Goal: Task Accomplishment & Management: Use online tool/utility

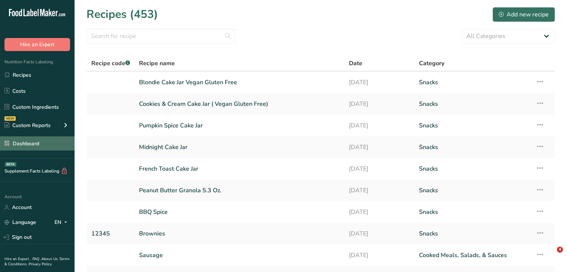
drag, startPoint x: 0, startPoint y: 0, endPoint x: 35, endPoint y: 144, distance: 147.9
click at [35, 144] on link "Dashboard" at bounding box center [37, 144] width 75 height 14
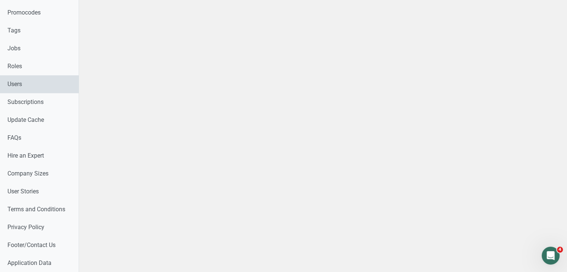
click at [28, 82] on link "Users" at bounding box center [39, 84] width 79 height 18
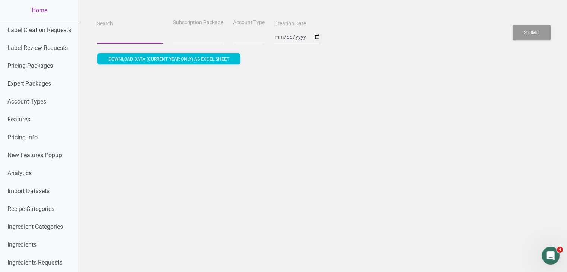
click at [113, 41] on input "Search" at bounding box center [130, 36] width 66 height 13
paste input "nathel@nocoastmn.com"
type input "nathel@nocoastmn.com"
select select
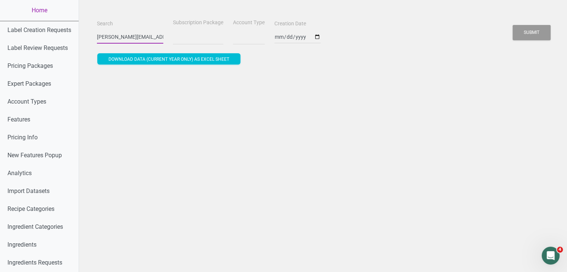
select select
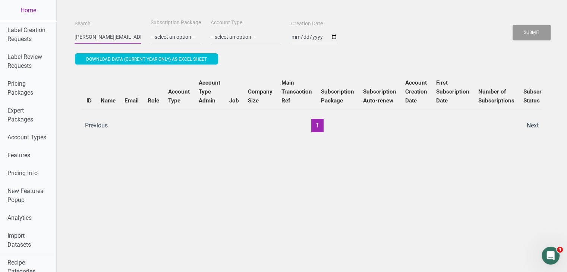
type input "nathel@nocoastmn.com"
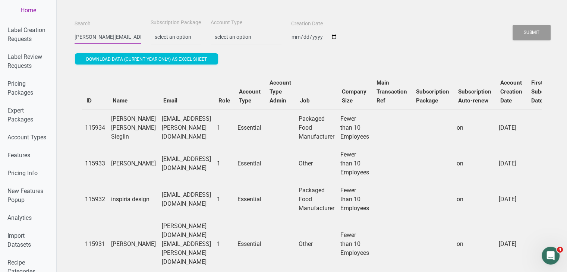
click at [121, 39] on input "nathel@nocoastmn.com" at bounding box center [108, 36] width 66 height 13
click at [513, 25] on button "Submit" at bounding box center [532, 32] width 38 height 15
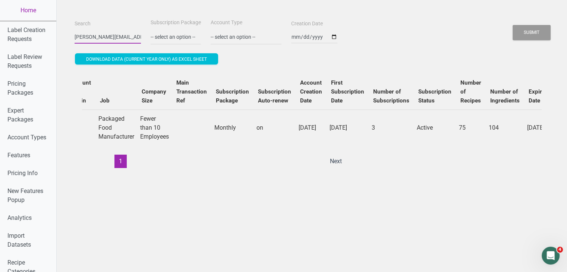
scroll to position [0, 266]
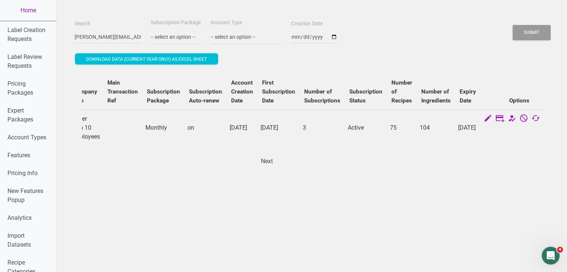
click at [33, 12] on link "Home" at bounding box center [28, 10] width 56 height 21
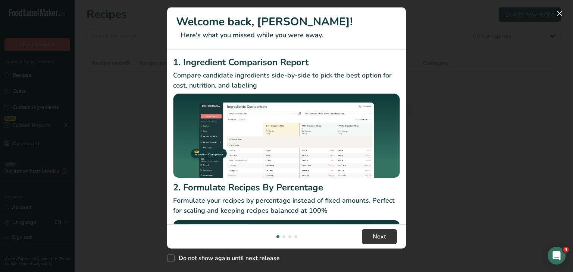
click at [488, 54] on div "New Features" at bounding box center [286, 136] width 573 height 272
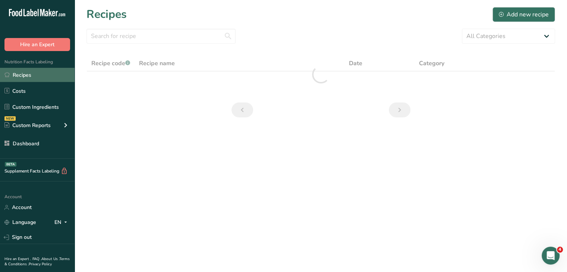
click at [29, 76] on link "Recipes" at bounding box center [37, 75] width 75 height 14
click at [537, 17] on div "Add new recipe" at bounding box center [524, 14] width 50 height 9
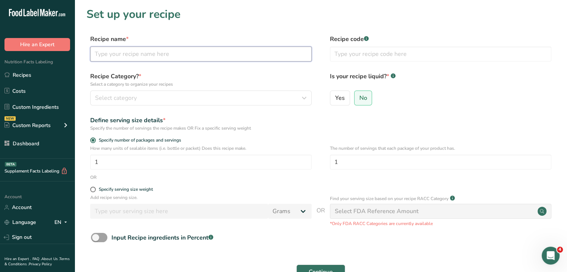
click at [147, 50] on input "text" at bounding box center [201, 54] width 222 height 15
type input "Sausage Gravy Over Biscuits"
drag, startPoint x: 346, startPoint y: 163, endPoint x: 312, endPoint y: 160, distance: 34.4
click at [312, 160] on div "How many units of sealable items (i.e. bottle or packet) Does this recipe make.…" at bounding box center [321, 159] width 469 height 29
type input "2"
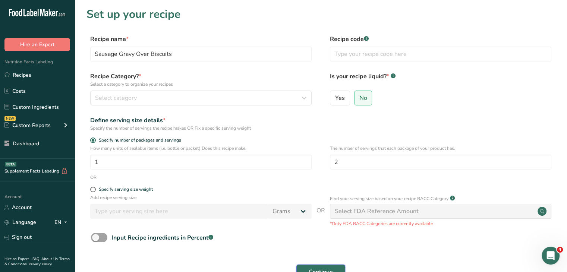
click at [328, 267] on button "Continue" at bounding box center [321, 272] width 49 height 15
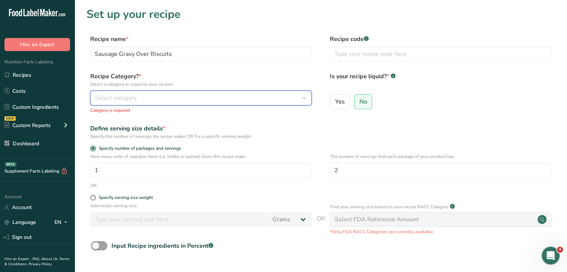
click at [218, 99] on div "Select category" at bounding box center [198, 98] width 207 height 9
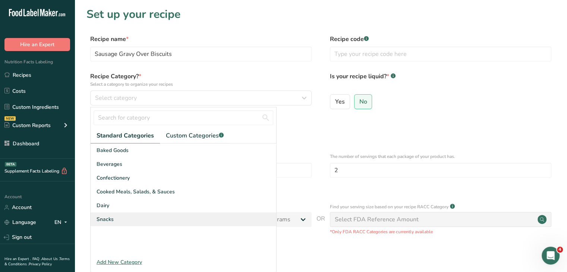
click at [151, 218] on div "Snacks" at bounding box center [184, 220] width 186 height 14
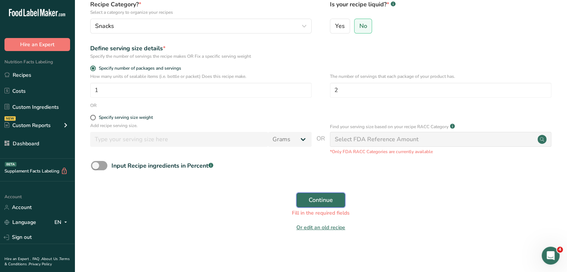
click at [326, 198] on span "Continue" at bounding box center [321, 200] width 24 height 9
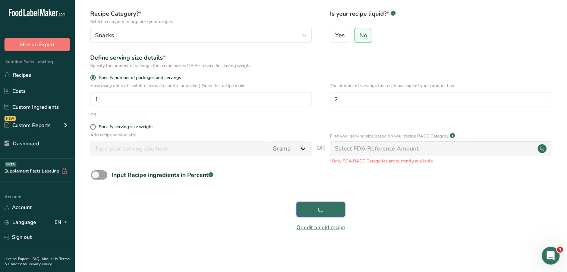
scroll to position [63, 0]
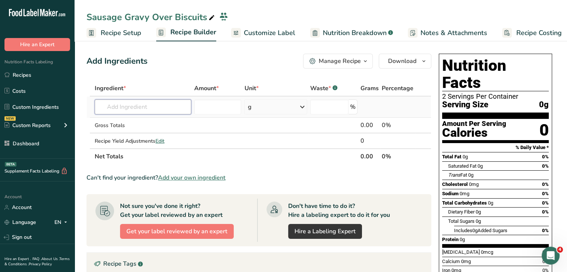
click at [151, 104] on input "text" at bounding box center [143, 107] width 97 height 15
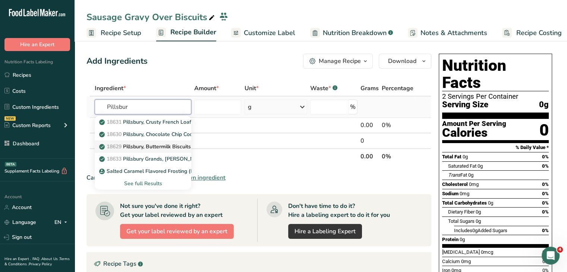
type input "Pillsbur"
click at [157, 147] on p "18629 Pillsbury, Buttermilk Biscuits, Artificial Flavor, refrigerated dough" at bounding box center [189, 147] width 176 height 8
type input "Pillsbury, Buttermilk Biscuits, Artificial Flavor, refrigerated dough"
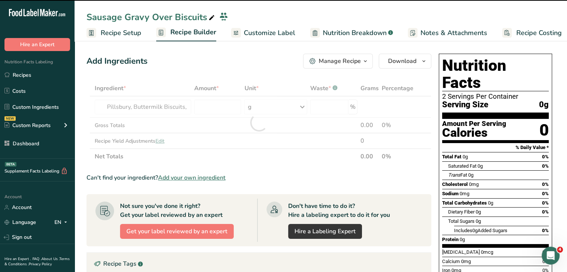
type input "0"
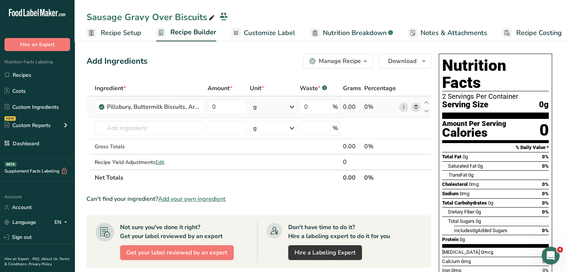
click at [258, 107] on div "g" at bounding box center [273, 107] width 47 height 15
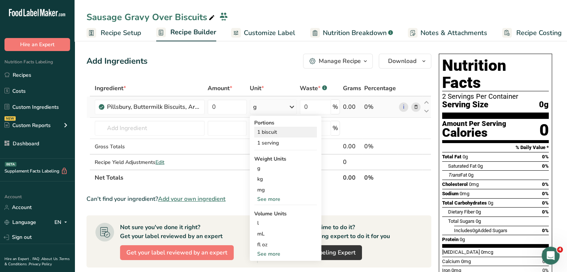
click at [277, 133] on div "1 biscuit" at bounding box center [285, 132] width 63 height 11
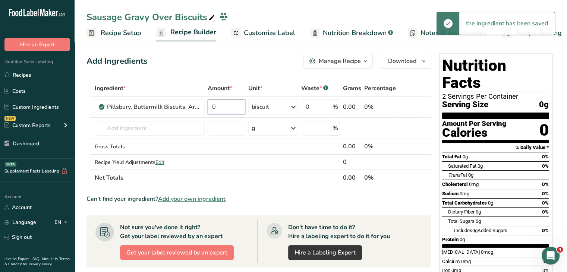
click at [231, 103] on input "0" at bounding box center [227, 107] width 38 height 15
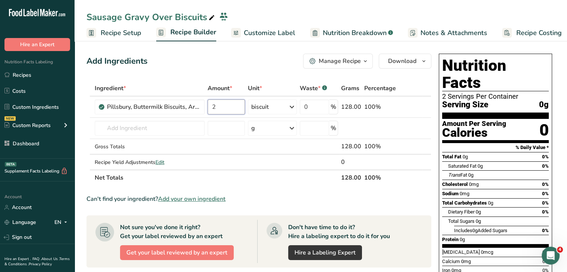
type input "2"
click at [240, 60] on div "Add Ingredients Manage Recipe Delete Recipe Duplicate Recipe Scale Recipe Save …" at bounding box center [259, 61] width 345 height 15
click at [176, 124] on input "text" at bounding box center [150, 128] width 110 height 15
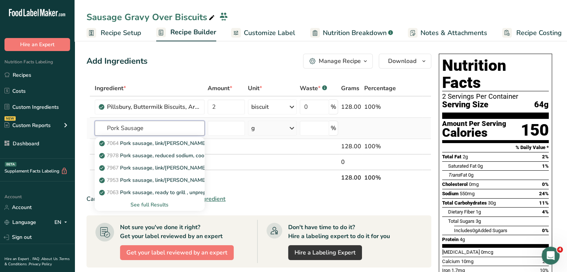
type input "Pork Sausage"
click at [162, 206] on div "See full Results" at bounding box center [150, 205] width 98 height 8
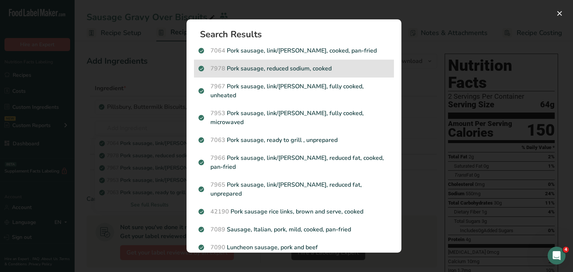
click at [335, 65] on p "7978 Pork sausage, reduced sodium, cooked" at bounding box center [293, 68] width 191 height 9
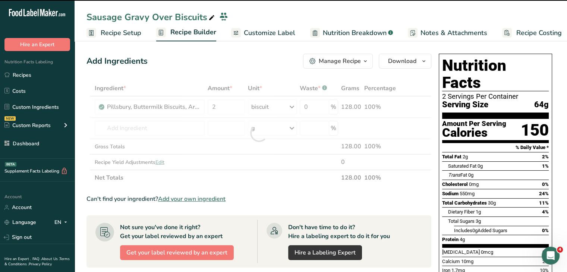
type input "0"
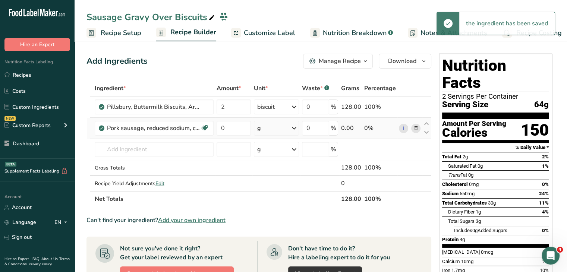
click at [267, 123] on div "g" at bounding box center [276, 128] width 45 height 15
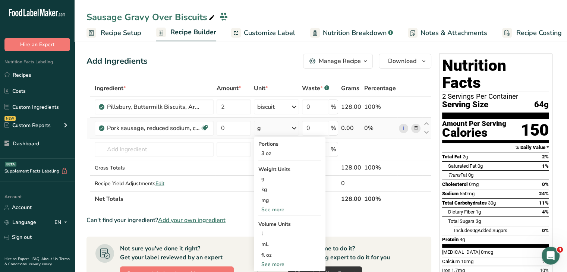
click at [280, 209] on div "See more" at bounding box center [289, 210] width 63 height 8
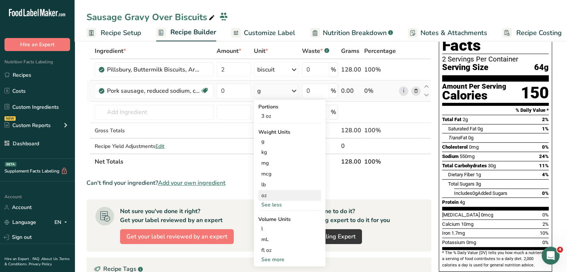
click at [269, 197] on div "oz" at bounding box center [289, 195] width 63 height 11
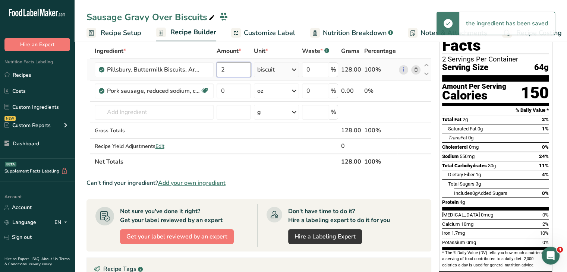
click at [235, 76] on input "2" at bounding box center [234, 69] width 35 height 15
click at [238, 90] on div "Ingredient * Amount * Unit * Waste * .a-a{fill:#347362;}.b-a{fill:#fff;} Grams …" at bounding box center [259, 106] width 345 height 126
type input "6"
click at [542, 163] on span "11%" at bounding box center [544, 166] width 10 height 6
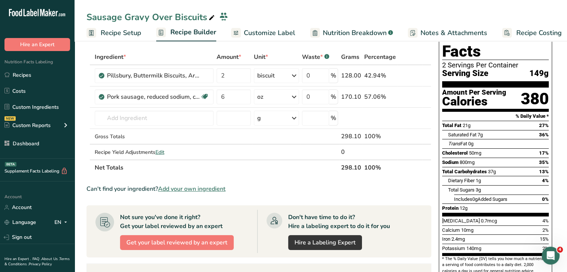
scroll to position [26, 0]
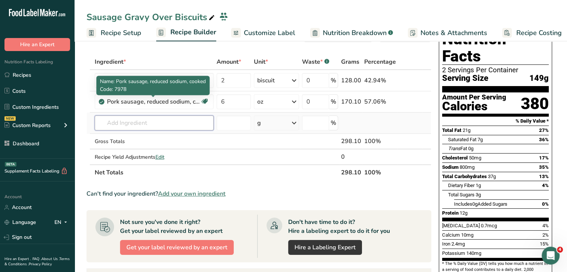
click at [161, 126] on input "text" at bounding box center [154, 123] width 119 height 15
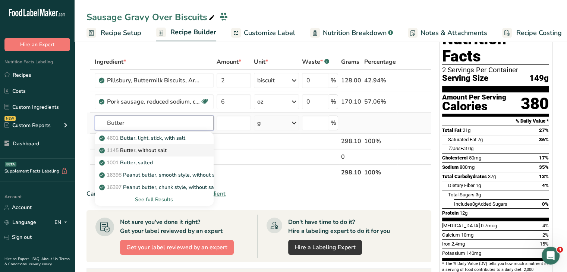
type input "Butter"
click at [166, 152] on p "1145 Butter, without salt" at bounding box center [134, 151] width 66 height 8
type input "Butter, without salt"
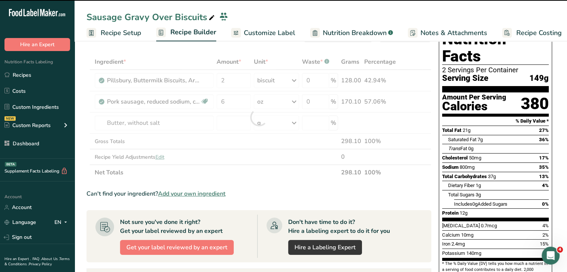
type input "0"
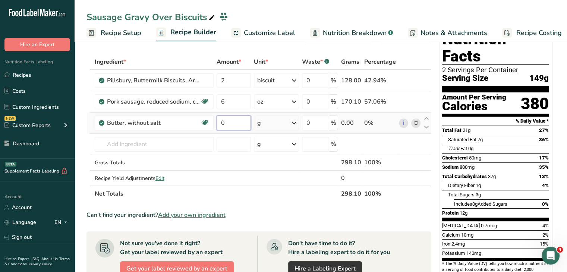
drag, startPoint x: 226, startPoint y: 121, endPoint x: 219, endPoint y: 121, distance: 7.1
click at [219, 121] on input "0" at bounding box center [234, 123] width 35 height 15
type input "21"
click at [539, 181] on div "Dietary Fiber 1g 4%" at bounding box center [498, 185] width 101 height 9
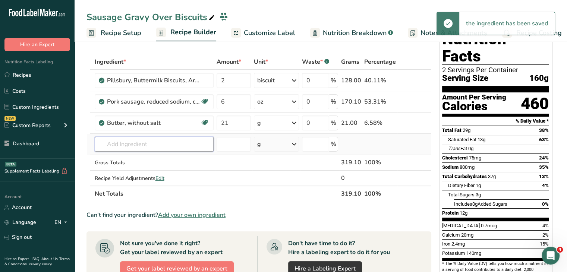
click at [169, 146] on input "text" at bounding box center [154, 144] width 119 height 15
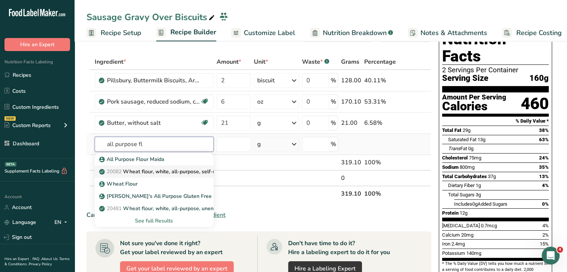
type input "all purpose fl"
click at [185, 173] on p "20082 Wheat flour, white, all-purpose, self-rising, enriched" at bounding box center [175, 172] width 148 height 8
type input "Wheat flour, white, all-purpose, self-rising, enriched"
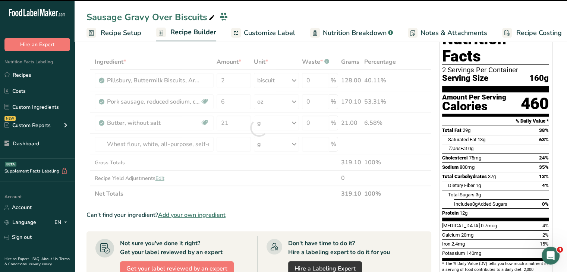
type input "0"
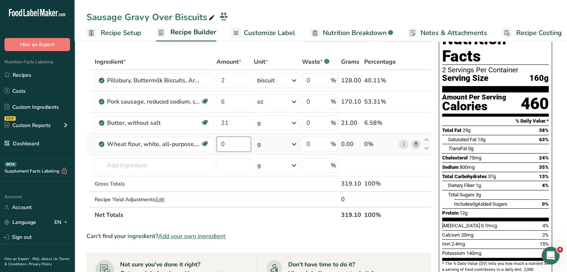
click at [220, 141] on input "0" at bounding box center [234, 144] width 35 height 15
type input "15"
click at [540, 164] on span "35%" at bounding box center [544, 167] width 10 height 6
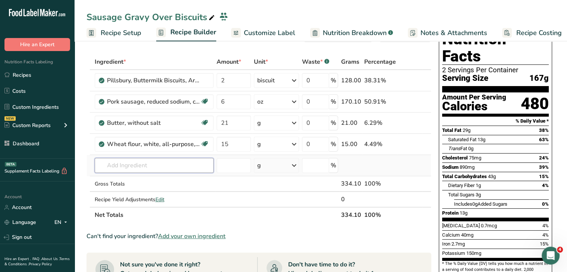
click at [151, 161] on input "text" at bounding box center [154, 165] width 119 height 15
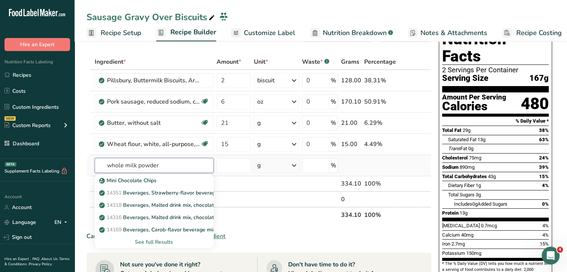
click at [161, 163] on input "whole milk powder" at bounding box center [154, 165] width 119 height 15
type input "Milk powder"
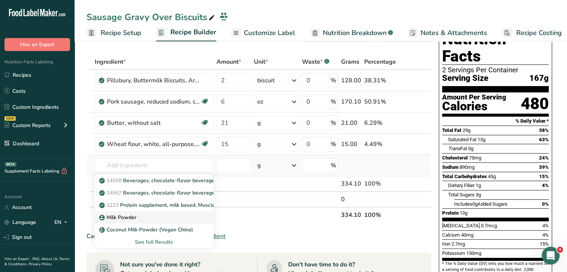
click at [144, 219] on div "Milk Powder" at bounding box center [148, 218] width 95 height 8
type input "Milk Powder"
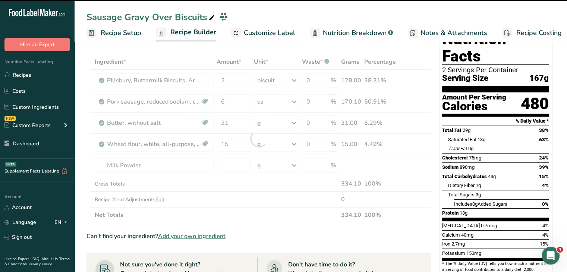
type input "0"
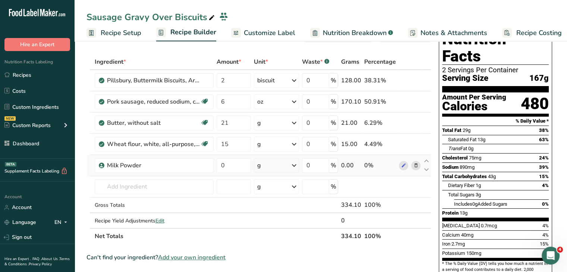
click at [255, 162] on div "g" at bounding box center [276, 165] width 45 height 15
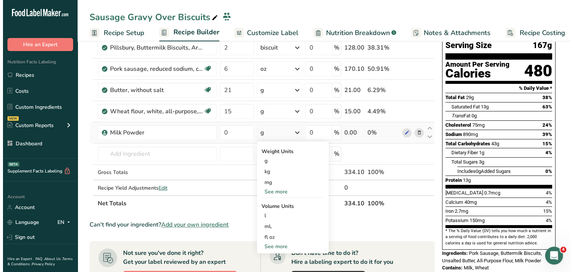
scroll to position [64, 0]
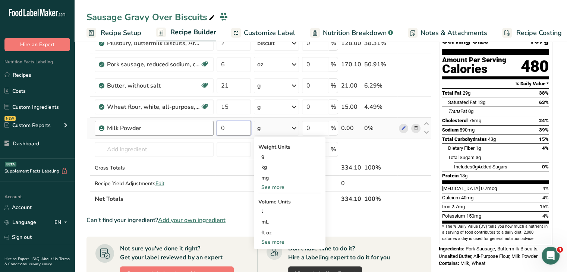
drag, startPoint x: 233, startPoint y: 131, endPoint x: 213, endPoint y: 130, distance: 19.8
click at [213, 130] on tr "Milk Powder 0 g Weight Units g kg mg See more Volume Units l Volume units requi…" at bounding box center [259, 128] width 344 height 21
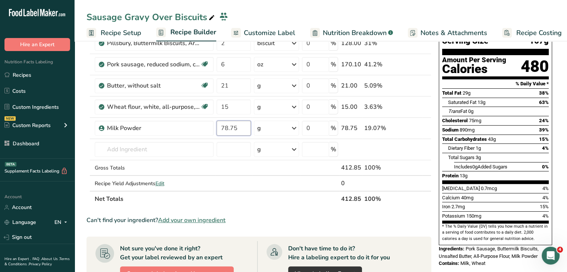
type input "78.75"
click at [475, 185] on div "Vitamin D 0.7mcg" at bounding box center [469, 188] width 55 height 7
click at [158, 150] on input "text" at bounding box center [154, 149] width 119 height 15
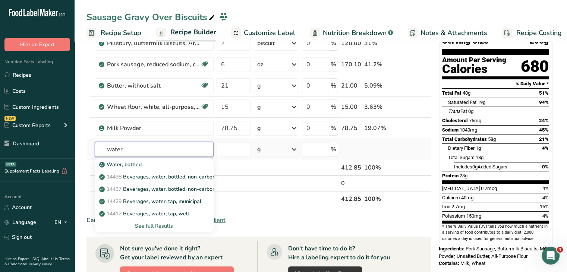
type input "water"
click at [163, 224] on div "See full Results" at bounding box center [154, 226] width 107 height 8
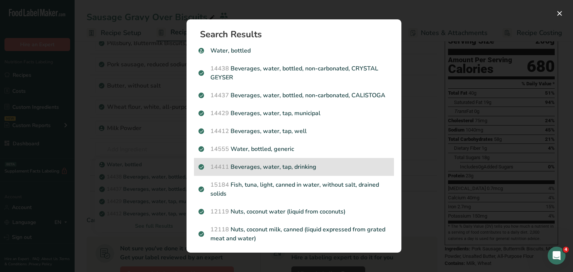
click at [304, 172] on p "14411 Beverages, water, tap, drinking" at bounding box center [293, 167] width 191 height 9
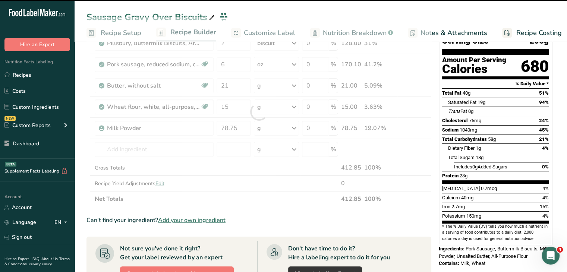
type input "0"
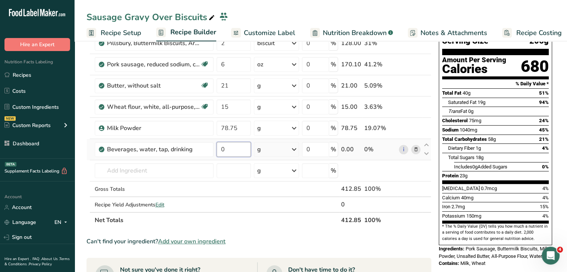
drag, startPoint x: 238, startPoint y: 144, endPoint x: 216, endPoint y: 145, distance: 21.3
click at [217, 145] on input "0" at bounding box center [234, 149] width 35 height 15
type input "296"
click at [483, 137] on span "Total Carbohydrates" at bounding box center [464, 140] width 45 height 6
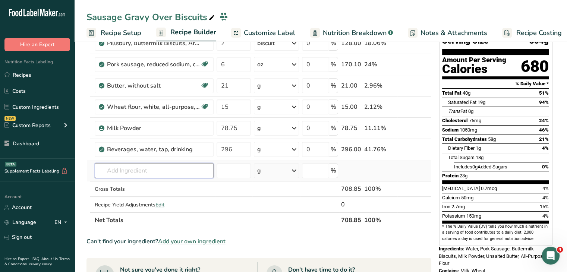
click at [145, 169] on input "text" at bounding box center [154, 170] width 119 height 15
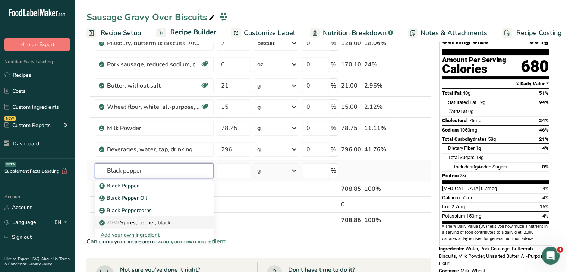
type input "Black pepper"
click at [160, 219] on p "2030 Spices, pepper, black" at bounding box center [136, 223] width 70 height 8
type input "Spices, pepper, black"
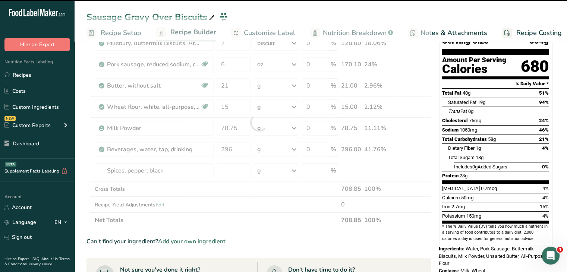
type input "0"
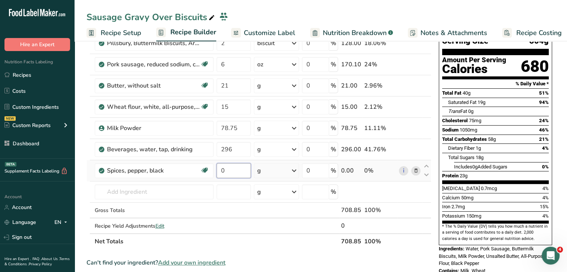
click at [226, 170] on input "0" at bounding box center [234, 170] width 35 height 15
type input "2"
click at [509, 202] on div "Iron 2.7mg 15%" at bounding box center [495, 206] width 107 height 9
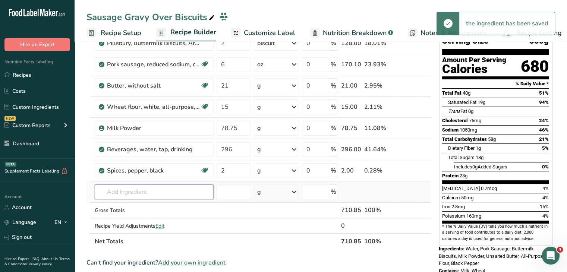
click at [155, 192] on input "text" at bounding box center [154, 192] width 119 height 15
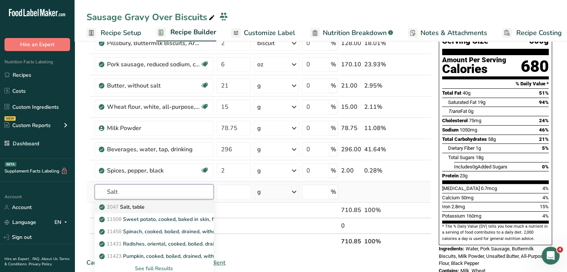
type input "Salt"
click at [153, 208] on div "2047 Salt, table" at bounding box center [148, 207] width 95 height 8
type input "Salt, table"
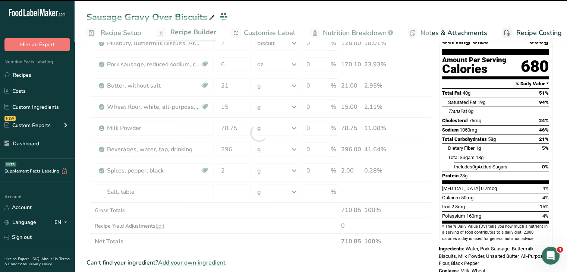
type input "0"
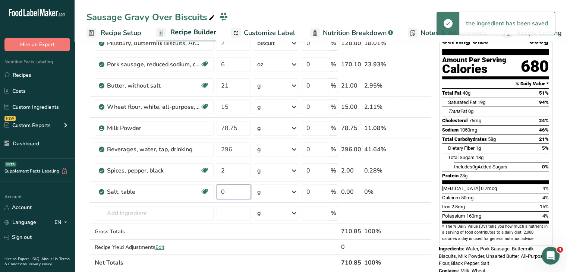
click at [233, 187] on input "0" at bounding box center [234, 192] width 35 height 15
type input "1"
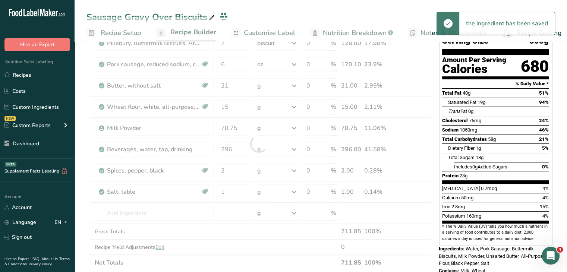
click at [517, 162] on div "Includes 0g Added Sugars 0%" at bounding box center [501, 166] width 95 height 9
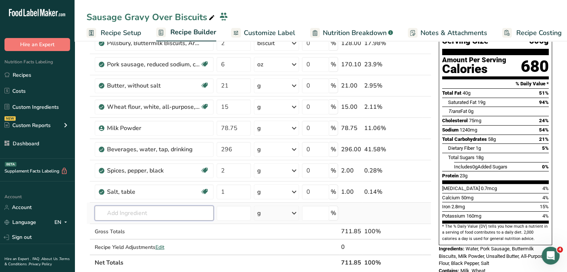
click at [153, 215] on input "text" at bounding box center [154, 213] width 119 height 15
click at [173, 213] on input "shredded cheddar" at bounding box center [154, 213] width 119 height 15
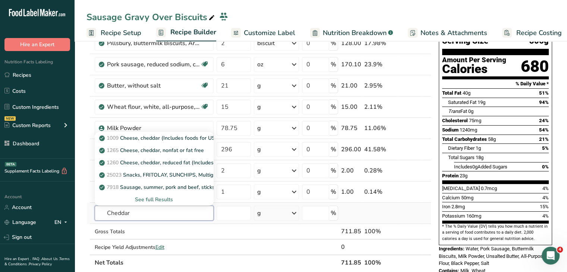
type input "Cheddar"
click at [159, 197] on div "See full Results" at bounding box center [154, 200] width 107 height 8
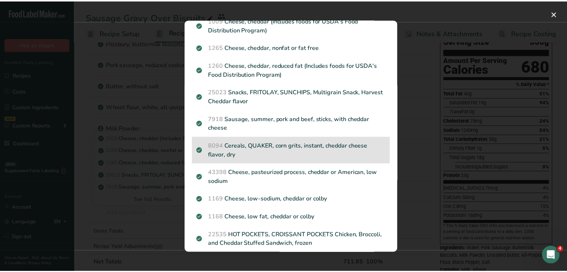
scroll to position [0, 0]
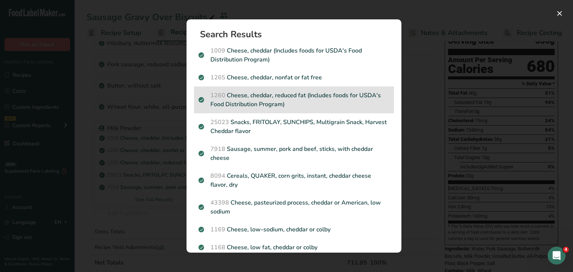
click at [344, 93] on p "1260 Cheese, cheddar, reduced fat (Includes foods for USDA's Food Distribution …" at bounding box center [293, 100] width 191 height 18
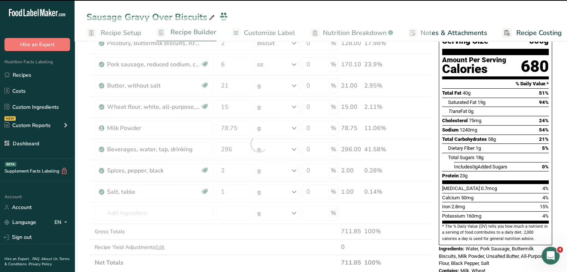
type input "0"
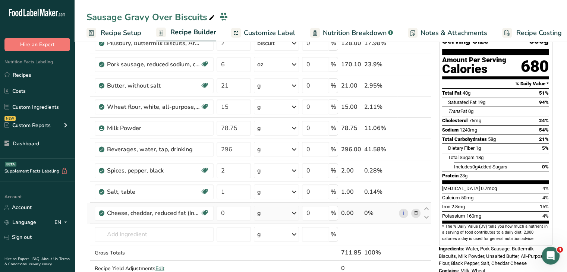
click at [276, 214] on div "g" at bounding box center [276, 213] width 45 height 15
drag, startPoint x: 231, startPoint y: 210, endPoint x: 217, endPoint y: 211, distance: 13.8
click at [217, 211] on input "0" at bounding box center [234, 213] width 35 height 15
type input "14"
click at [491, 211] on div "Potassium 160mg 4%" at bounding box center [495, 215] width 107 height 9
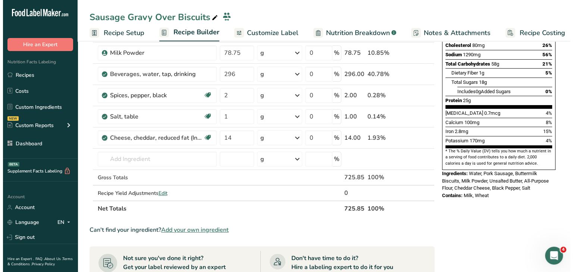
scroll to position [101, 0]
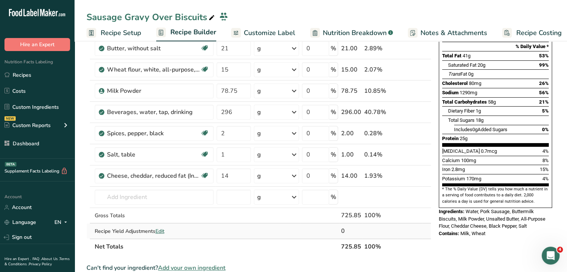
click at [164, 229] on span "Edit" at bounding box center [160, 231] width 9 height 7
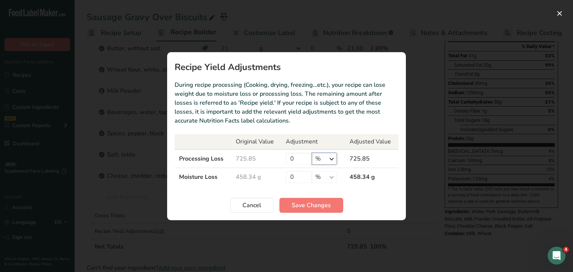
click at [322, 156] on select "% g kg mg mcg lb oz" at bounding box center [324, 159] width 25 height 12
select select "0"
click at [312, 153] on select "% g kg mg mcg lb oz" at bounding box center [324, 159] width 25 height 12
drag, startPoint x: 299, startPoint y: 160, endPoint x: 289, endPoint y: 159, distance: 9.4
click at [289, 159] on input "0" at bounding box center [299, 159] width 26 height 12
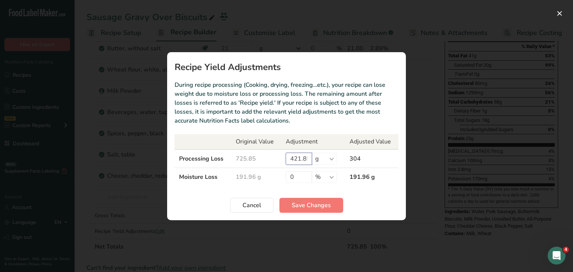
scroll to position [0, 2]
type input "421.85"
click at [316, 201] on span "Save Changes" at bounding box center [311, 205] width 39 height 9
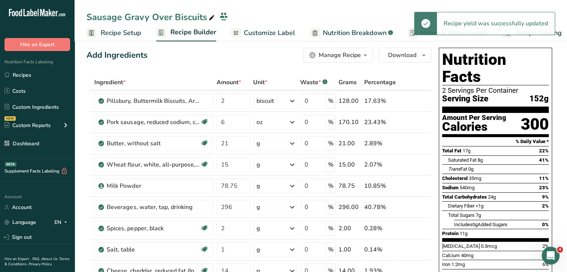
scroll to position [0, 0]
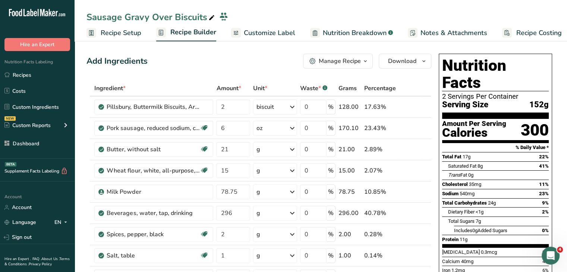
click at [276, 35] on span "Customize Label" at bounding box center [269, 33] width 51 height 10
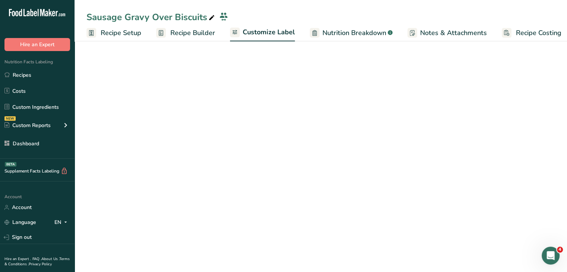
scroll to position [0, 6]
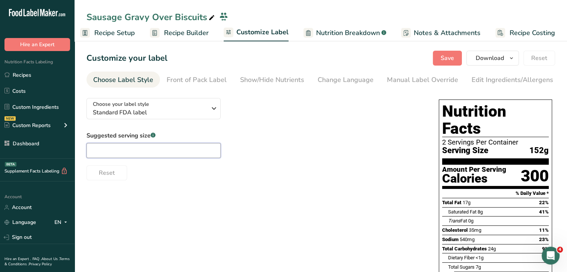
click at [172, 150] on input "text" at bounding box center [154, 150] width 134 height 15
type input "1/2 pack"
click at [453, 63] on button "Save" at bounding box center [447, 58] width 29 height 15
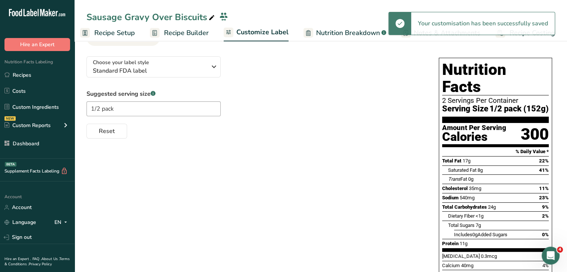
scroll to position [0, 0]
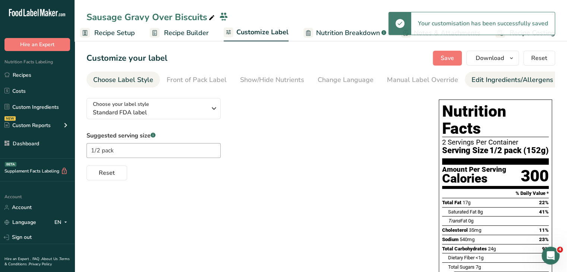
click at [489, 85] on div "Edit Ingredients/Allergens List" at bounding box center [519, 80] width 95 height 10
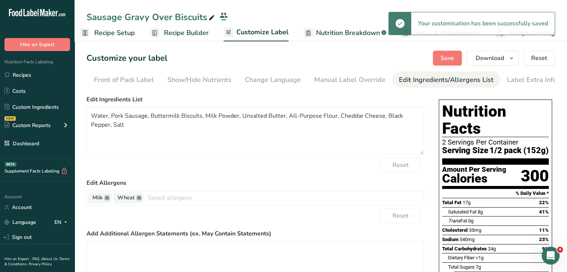
scroll to position [0, 73]
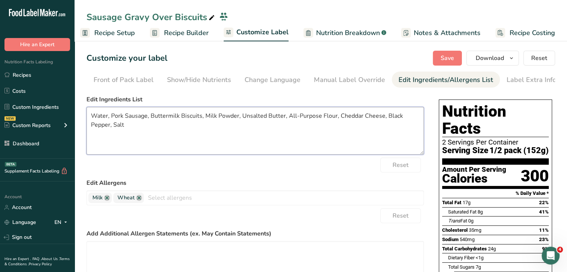
drag, startPoint x: 179, startPoint y: 118, endPoint x: 155, endPoint y: 118, distance: 23.9
click at [155, 118] on textarea "Water, Pork Sausage, Buttermilk Biscuits, Milk Powder, Unsalted Butter, All-Pur…" at bounding box center [256, 131] width 338 height 48
type textarea "Water, Pork Sausage, Biscuits, Milk Powder, Unsalted Butter, All-Purpose Flour,…"
click at [440, 56] on button "Save" at bounding box center [447, 58] width 29 height 15
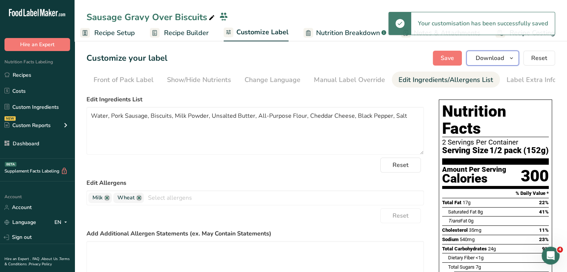
click at [502, 54] on span "Download" at bounding box center [490, 58] width 28 height 9
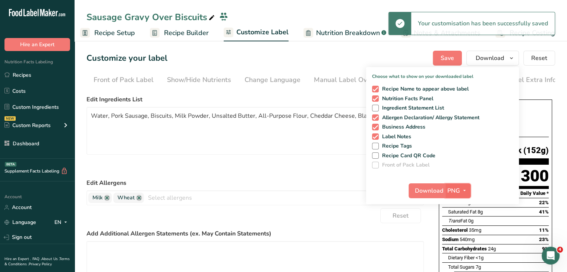
click at [461, 188] on span "button" at bounding box center [464, 190] width 9 height 9
click at [461, 240] on link "PDF" at bounding box center [459, 243] width 24 height 12
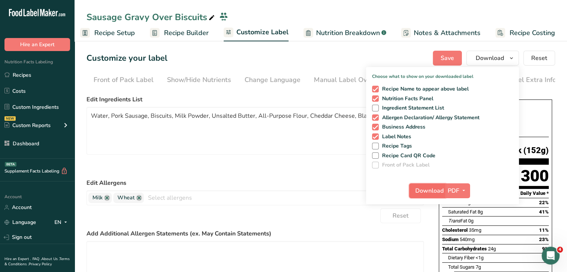
click at [429, 193] on span "Download" at bounding box center [429, 190] width 28 height 9
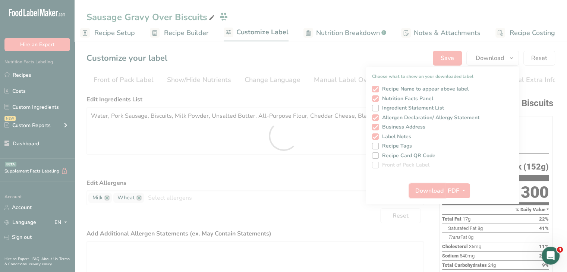
scroll to position [0, 0]
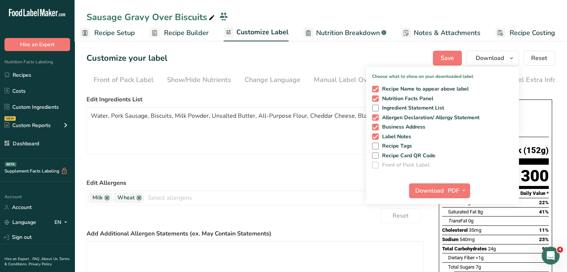
drag, startPoint x: 53, startPoint y: 76, endPoint x: 75, endPoint y: 3, distance: 75.8
click at [53, 76] on link "Recipes" at bounding box center [37, 75] width 75 height 14
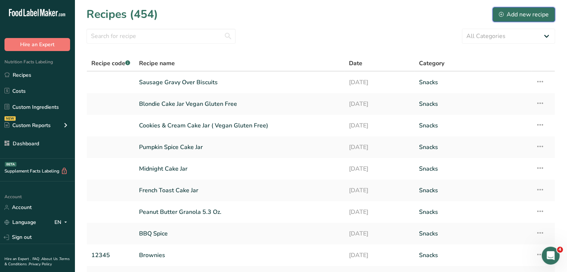
click at [527, 13] on div "Add new recipe" at bounding box center [524, 14] width 50 height 9
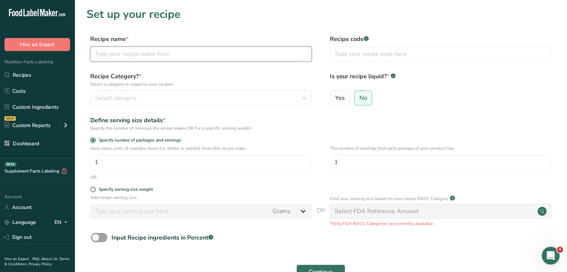
click at [269, 47] on input "text" at bounding box center [201, 54] width 222 height 15
type input "Chili Mac with Beef & Sweet Corn"
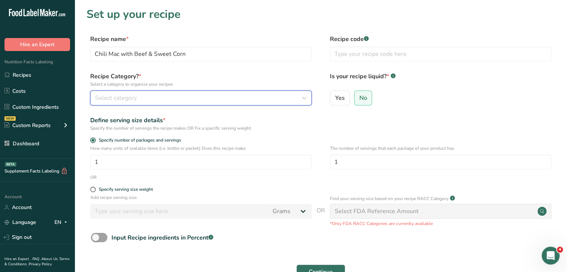
click at [171, 98] on div "Select category" at bounding box center [198, 98] width 207 height 9
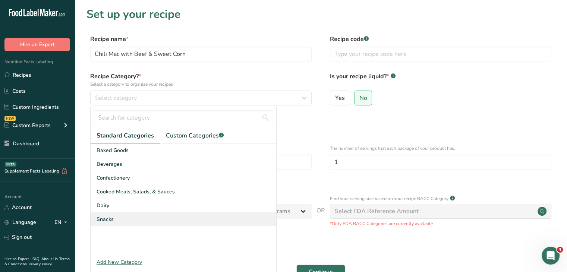
click at [158, 218] on div "Snacks" at bounding box center [184, 220] width 186 height 14
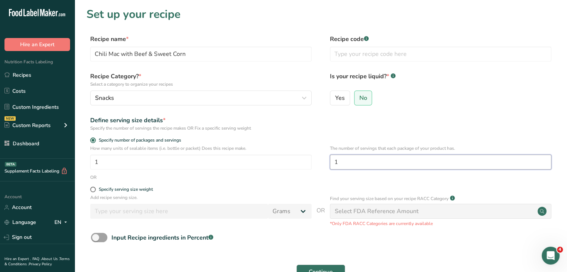
drag, startPoint x: 361, startPoint y: 156, endPoint x: 324, endPoint y: 156, distance: 36.9
click at [324, 156] on div "How many units of sealable items (i.e. bottle or packet) Does this recipe make.…" at bounding box center [321, 159] width 469 height 29
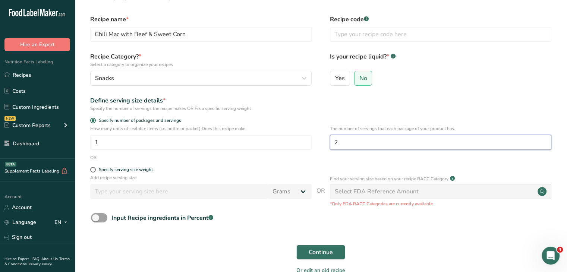
scroll to position [37, 0]
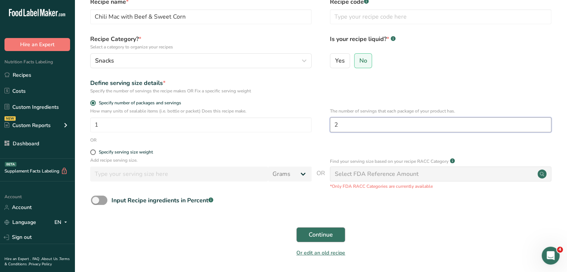
type input "2"
click at [333, 240] on button "Continue" at bounding box center [321, 235] width 49 height 15
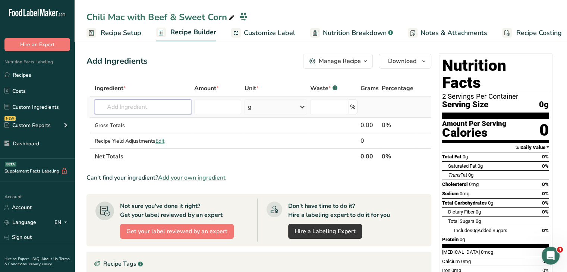
click at [169, 108] on input "text" at bounding box center [143, 107] width 97 height 15
type input "elbow maca"
click at [151, 117] on link "Elbow Macaroni, dry" at bounding box center [143, 122] width 97 height 12
type input "Elbow Macaroni, dry"
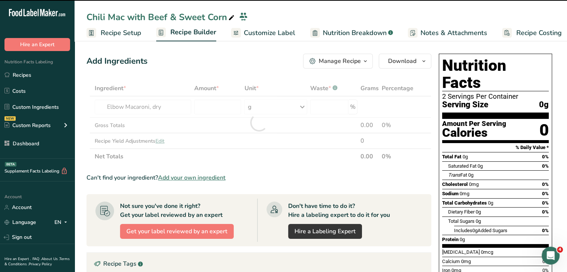
type input "0"
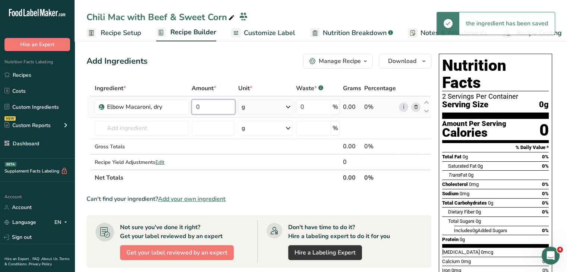
drag, startPoint x: 203, startPoint y: 105, endPoint x: 189, endPoint y: 106, distance: 13.9
click at [189, 106] on tr "Elbow Macaroni, dry 0 g Weight Units g kg mg See more Volume Units l Volume uni…" at bounding box center [259, 107] width 344 height 21
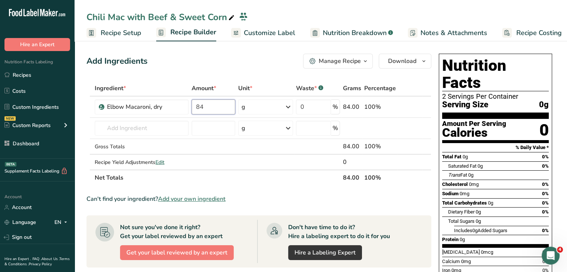
type input "84"
click at [215, 73] on div "Add Ingredients Manage Recipe Delete Recipe Duplicate Recipe Scale Recipe Save …" at bounding box center [261, 254] width 349 height 407
click at [167, 126] on input "text" at bounding box center [142, 128] width 94 height 15
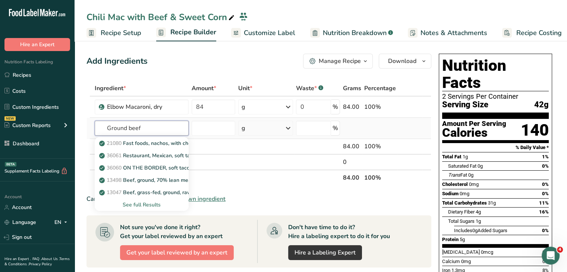
type input "Ground beef"
click at [154, 206] on div "See full Results" at bounding box center [142, 205] width 82 height 8
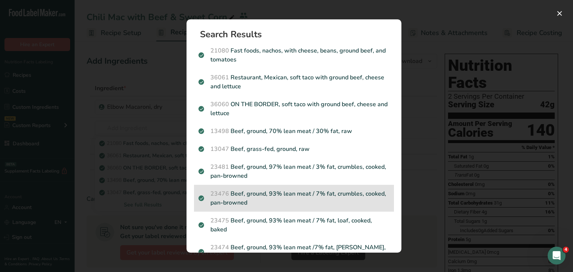
click at [361, 198] on p "23476 Beef, ground, 93% lean meat / 7% fat, crumbles, cooked, pan-browned" at bounding box center [293, 198] width 191 height 18
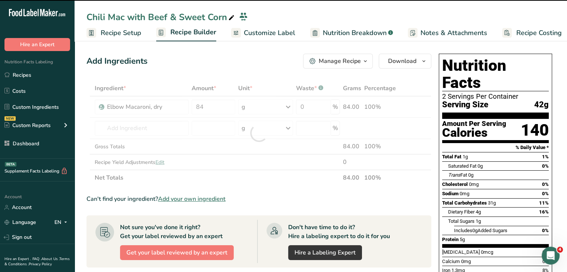
type input "0"
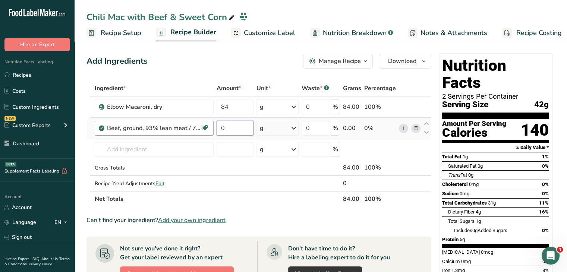
drag, startPoint x: 228, startPoint y: 125, endPoint x: 213, endPoint y: 123, distance: 14.3
click at [213, 123] on tr "Beef, ground, 93% lean meat / 7% fat, crumbles, cooked, pan-browned Dairy free …" at bounding box center [259, 128] width 344 height 21
type input "168"
click at [246, 68] on div "Add Ingredients Manage Recipe Delete Recipe Duplicate Recipe Scale Recipe Save …" at bounding box center [259, 61] width 345 height 15
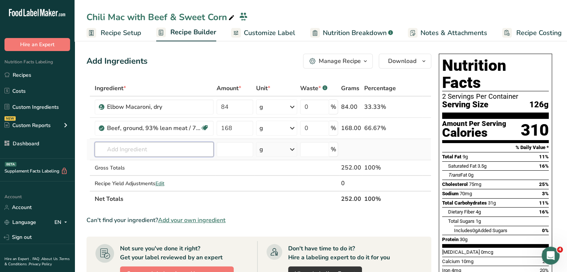
click at [169, 151] on input "text" at bounding box center [154, 149] width 119 height 15
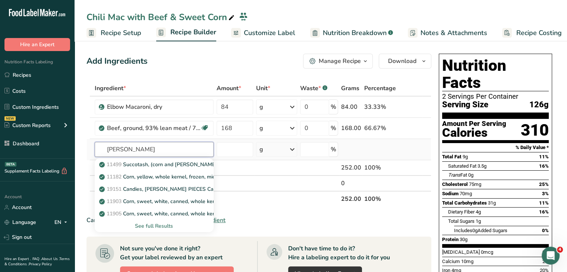
type input "Corn Kernel"
click at [170, 227] on div "See full Results" at bounding box center [154, 226] width 107 height 8
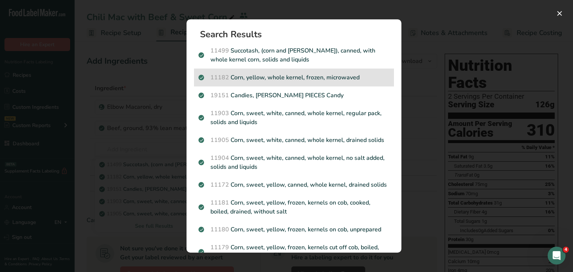
click at [349, 81] on p "11182 Corn, yellow, whole kernel, frozen, microwaved" at bounding box center [293, 77] width 191 height 9
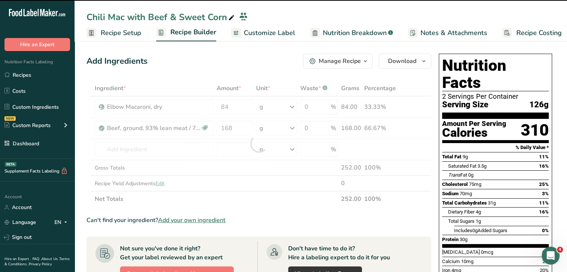
type input "0"
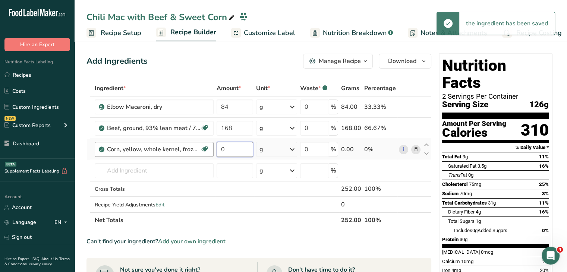
drag, startPoint x: 237, startPoint y: 145, endPoint x: 205, endPoint y: 144, distance: 32.5
click at [205, 144] on tr "Corn, yellow, whole kernel, frozen, microwaved Dairy free Gluten free Vegan Veg…" at bounding box center [259, 149] width 344 height 21
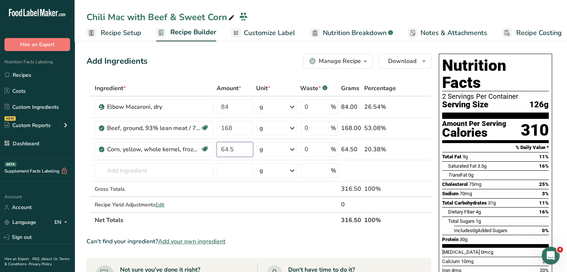
type input "64.5"
click at [272, 60] on div "Add Ingredients Manage Recipe Delete Recipe Duplicate Recipe Scale Recipe Save …" at bounding box center [259, 61] width 345 height 15
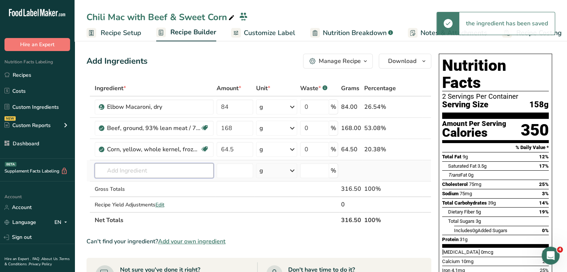
click at [140, 169] on input "text" at bounding box center [154, 170] width 119 height 15
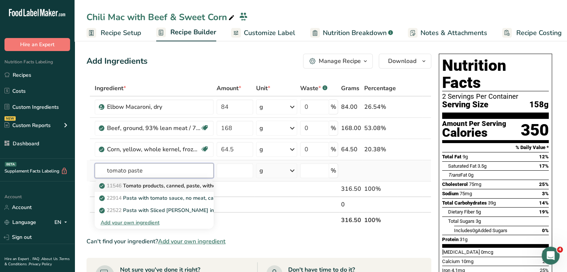
type input "tomato paste"
click at [177, 185] on p "11546 Tomato products, canned, paste, without salt added (Includes foods for US…" at bounding box center [241, 186] width 280 height 8
type input "Tomato products, canned, paste, without salt added (Includes foods for USDA's F…"
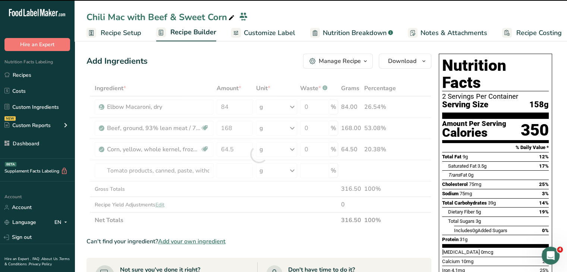
type input "0"
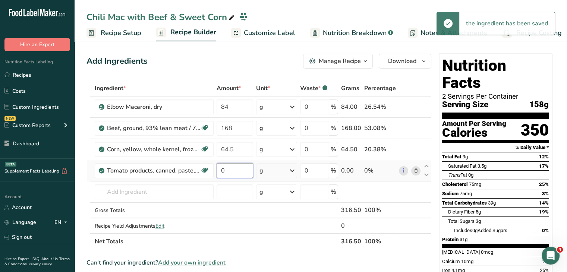
click at [231, 166] on input "0" at bounding box center [235, 170] width 37 height 15
type input "33"
click at [242, 62] on div "Add Ingredients Manage Recipe Delete Recipe Duplicate Recipe Scale Recipe Save …" at bounding box center [259, 61] width 345 height 15
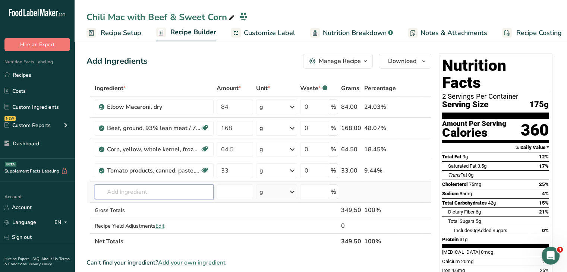
click at [163, 187] on input "text" at bounding box center [154, 192] width 119 height 15
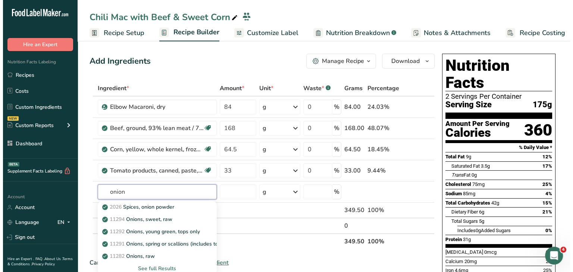
scroll to position [37, 0]
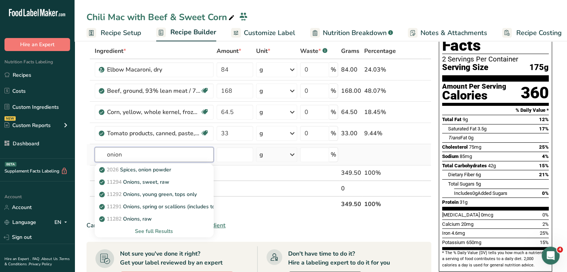
type input "onion"
click at [164, 232] on div "See full Results" at bounding box center [154, 232] width 107 height 8
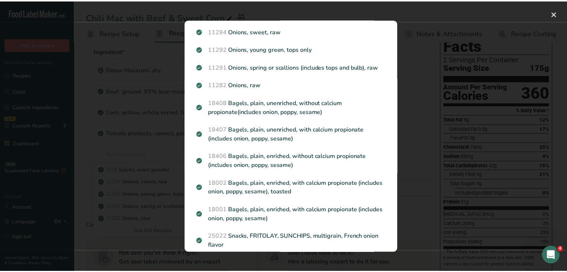
scroll to position [0, 0]
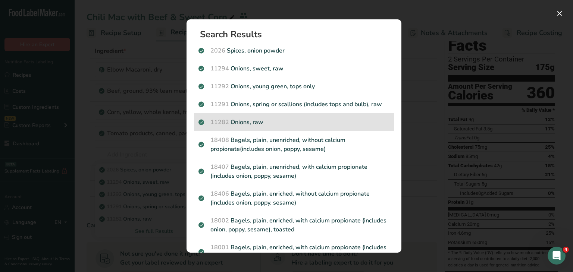
click at [326, 118] on p "11282 Onions, raw" at bounding box center [293, 122] width 191 height 9
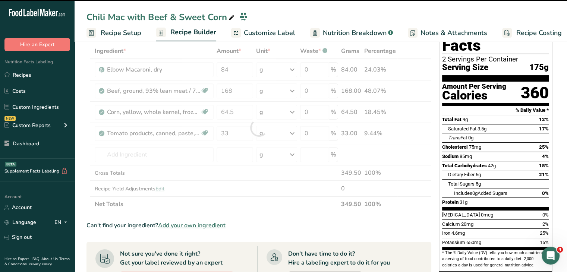
type input "0"
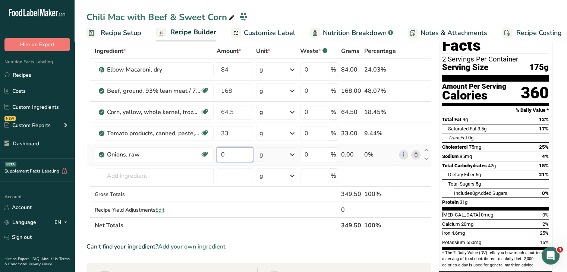
drag, startPoint x: 228, startPoint y: 154, endPoint x: 215, endPoint y: 154, distance: 12.7
click at [215, 154] on td "0" at bounding box center [235, 154] width 40 height 21
type input "14"
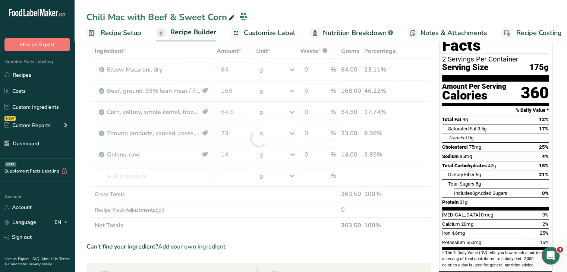
click at [558, 148] on section "Add Ingredients Manage Recipe Delete Recipe Duplicate Recipe Scale Recipe Save …" at bounding box center [321, 266] width 493 height 531
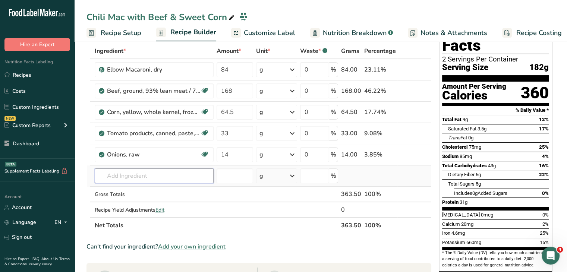
click at [160, 173] on input "text" at bounding box center [154, 176] width 119 height 15
type input "C"
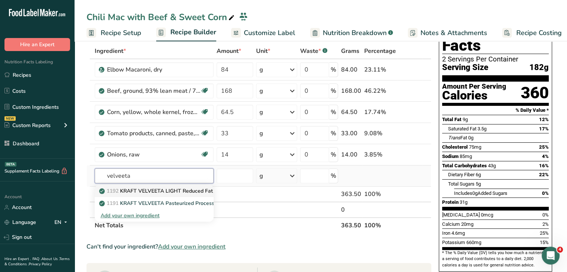
type input "velveeta"
click at [165, 193] on p "1192 KRAFT VELVEETA LIGHT Reduced Fat Pasteurized Process Cheese Product" at bounding box center [202, 191] width 202 height 8
type input "KRAFT VELVEETA LIGHT Reduced Fat Pasteurized Process Cheese Product"
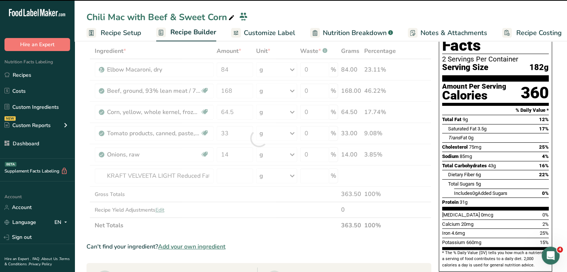
type input "0"
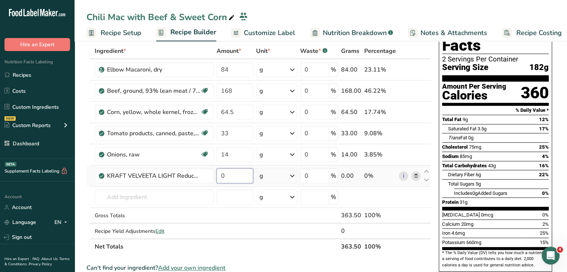
click at [221, 172] on input "0" at bounding box center [235, 176] width 37 height 15
type input "14"
click at [533, 179] on div "Total Sugars 5g" at bounding box center [498, 183] width 101 height 9
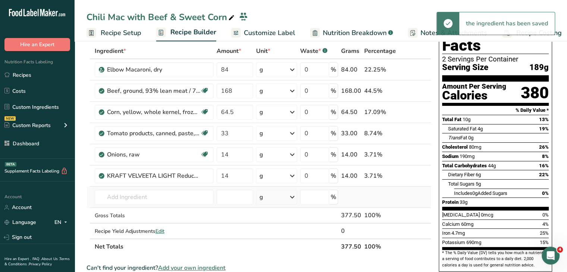
click at [163, 187] on td "1192 KRAFT VELVEETA LIGHT Reduced Fat Pasteurized Process Cheese Product 1191 K…" at bounding box center [154, 197] width 122 height 21
click at [163, 200] on input "text" at bounding box center [154, 197] width 119 height 15
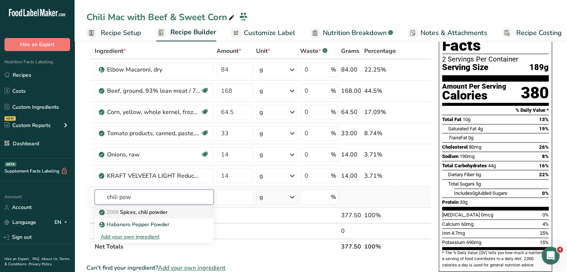
type input "chili pow"
click at [162, 210] on p "2009 Spices, chili powder" at bounding box center [134, 212] width 67 height 8
type input "Spices, chili powder"
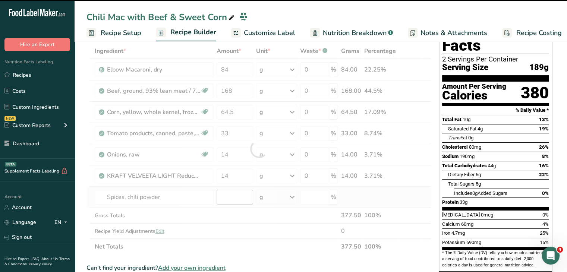
type input "0"
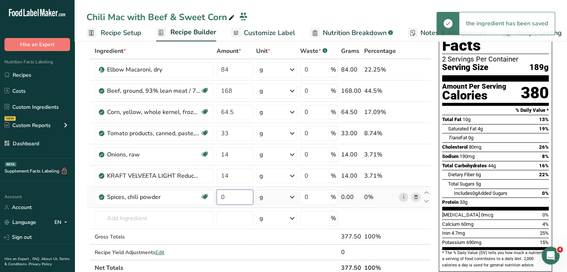
click at [240, 194] on input "0" at bounding box center [235, 197] width 37 height 15
type input "2"
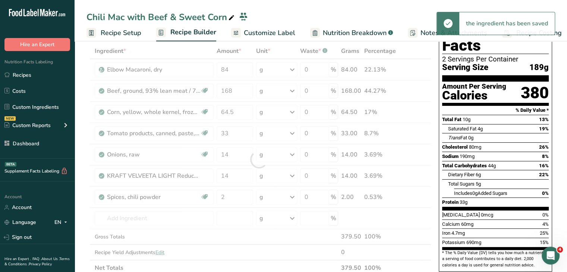
click at [460, 163] on span "Total Carbohydrates" at bounding box center [464, 166] width 45 height 6
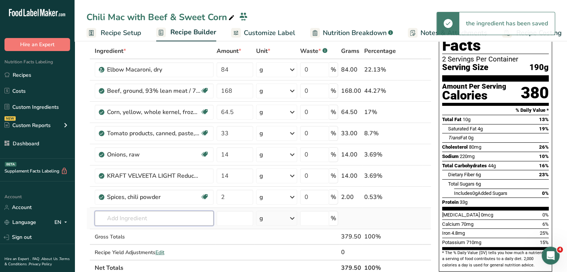
click at [154, 223] on input "text" at bounding box center [154, 218] width 119 height 15
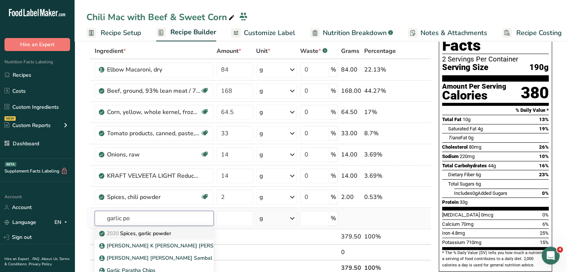
type input "garlic po"
click at [164, 234] on p "2020 Spices, garlic powder" at bounding box center [136, 234] width 70 height 8
type input "Spices, garlic powder"
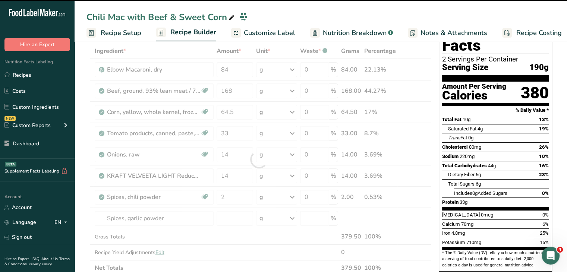
type input "0"
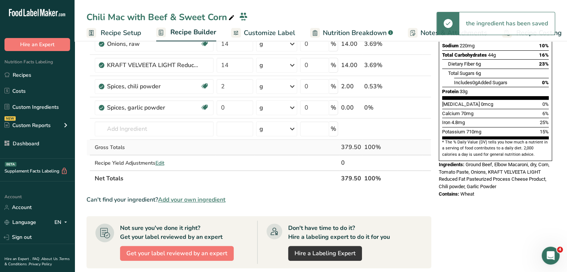
scroll to position [149, 0]
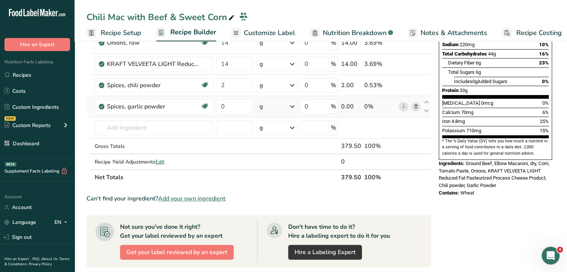
click at [231, 97] on td "0" at bounding box center [235, 106] width 40 height 21
click at [233, 101] on input "0" at bounding box center [235, 106] width 37 height 15
type input "1.6"
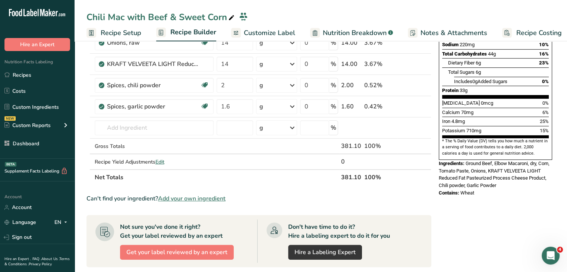
click at [536, 161] on span "Ground Beef, Elbow Macaroni, dry, Corn, Tomato Paste, Onions, KRAFT VELVEETA LI…" at bounding box center [494, 175] width 111 height 28
click at [175, 126] on input "text" at bounding box center [154, 127] width 119 height 15
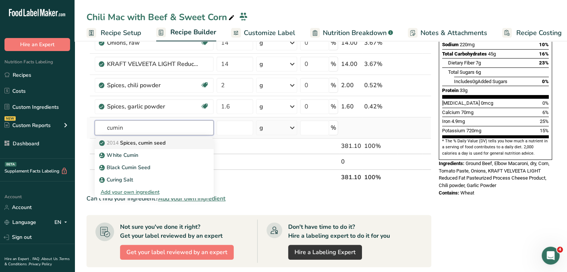
type input "cumin"
click at [192, 144] on div "2014 Spices, cumin seed" at bounding box center [148, 143] width 95 height 8
type input "Spices, cumin seed"
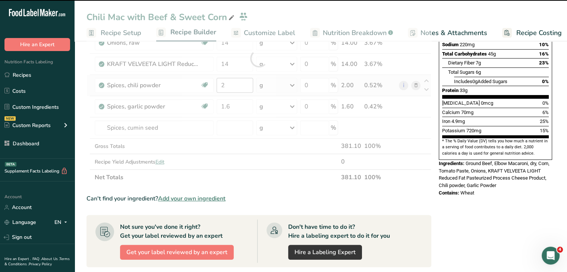
type input "0"
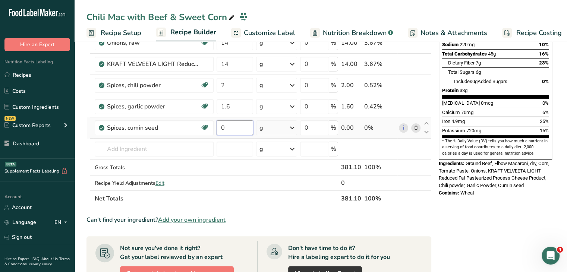
click at [236, 124] on input "0" at bounding box center [235, 127] width 37 height 15
type input "1.6"
click at [487, 189] on div "Contains: Wheat" at bounding box center [495, 192] width 113 height 7
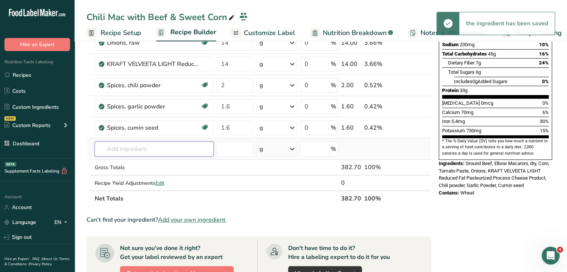
click at [194, 148] on input "text" at bounding box center [154, 149] width 119 height 15
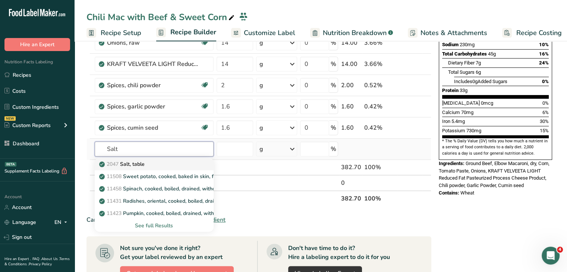
type input "Salt"
click at [172, 167] on link "2047 Salt, table" at bounding box center [154, 164] width 119 height 12
type input "Salt, table"
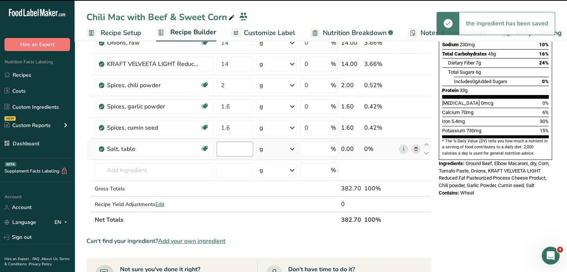
type input "0"
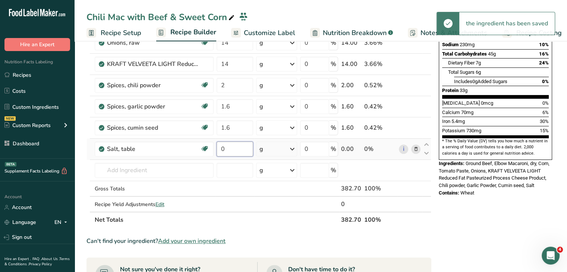
click at [234, 150] on input "0" at bounding box center [235, 149] width 37 height 15
type input "1.6"
click at [541, 192] on div "Nutrition Facts 2 Servings Per Container Serving Size 191g Amount Per Serving C…" at bounding box center [495, 53] width 119 height 302
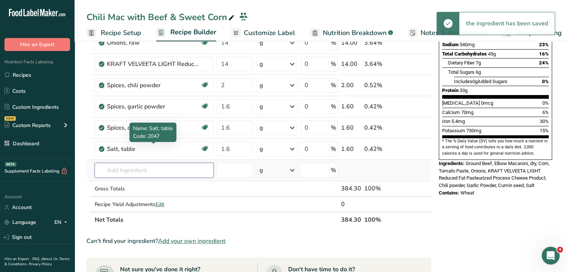
click at [171, 169] on input "text" at bounding box center [154, 170] width 119 height 15
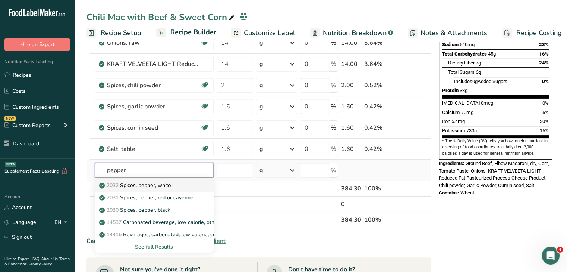
type input "pepper"
click at [161, 182] on p "2032 Spices, pepper, white" at bounding box center [136, 186] width 70 height 8
type input "Spices, pepper, white"
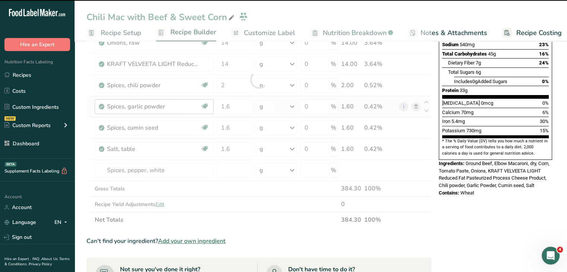
type input "0"
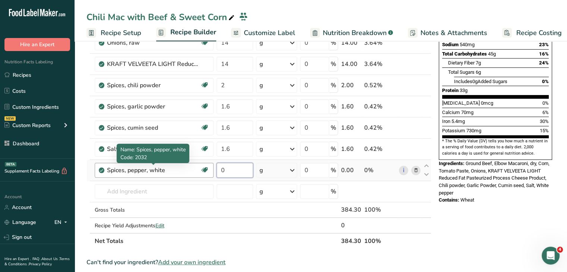
drag, startPoint x: 240, startPoint y: 168, endPoint x: 198, endPoint y: 165, distance: 41.9
click at [198, 165] on tr "Spices, pepper, white Dairy free Gluten free Vegan Vegetarian Soy free 0 g Port…" at bounding box center [259, 170] width 344 height 21
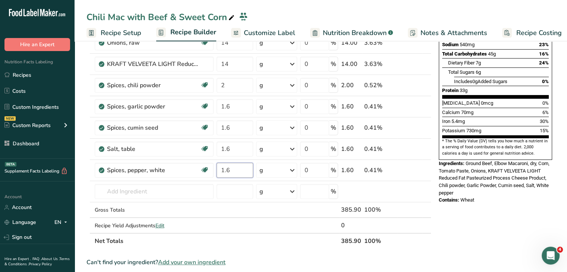
type input "1.6"
click at [548, 217] on div "Nutrition Facts 2 Servings Per Container Serving Size 192g Amount Per Serving C…" at bounding box center [495, 219] width 119 height 635
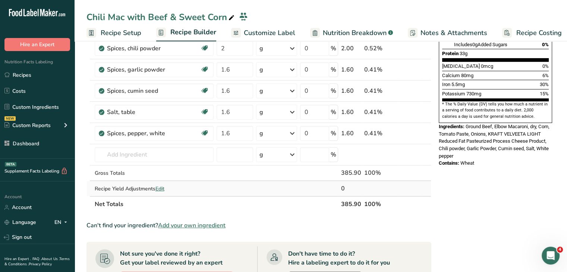
scroll to position [186, 0]
click at [164, 186] on span "Edit" at bounding box center [160, 188] width 9 height 7
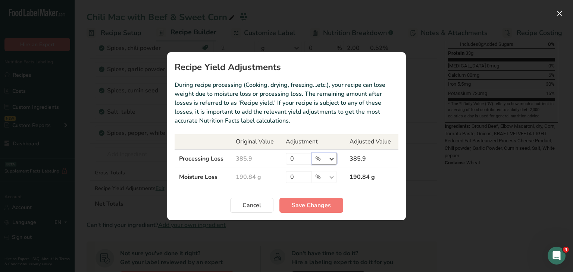
click at [325, 159] on select "% g kg mg mcg lb oz" at bounding box center [324, 159] width 25 height 12
select select "0"
click at [312, 153] on select "% g kg mg mcg lb oz" at bounding box center [324, 159] width 25 height 12
drag, startPoint x: 298, startPoint y: 156, endPoint x: 288, endPoint y: 156, distance: 9.7
click at [288, 156] on input "0" at bounding box center [299, 159] width 26 height 12
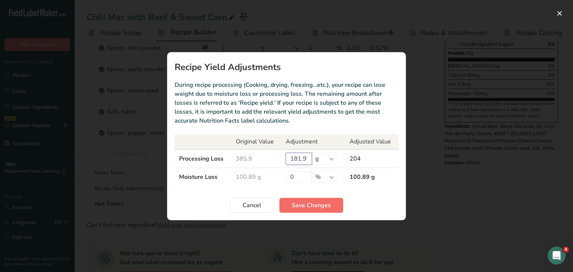
type input "181.9"
click at [324, 206] on span "Save Changes" at bounding box center [311, 205] width 39 height 9
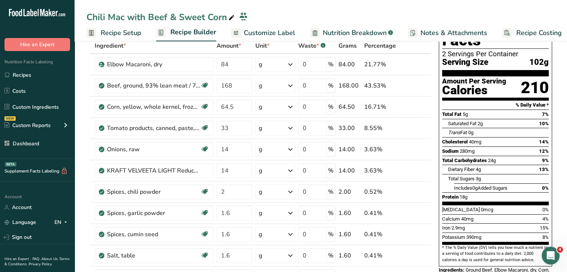
scroll to position [0, 0]
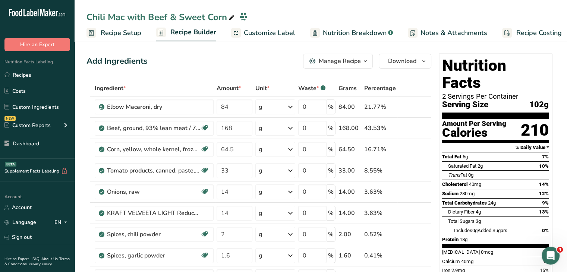
click at [253, 35] on span "Customize Label" at bounding box center [269, 33] width 51 height 10
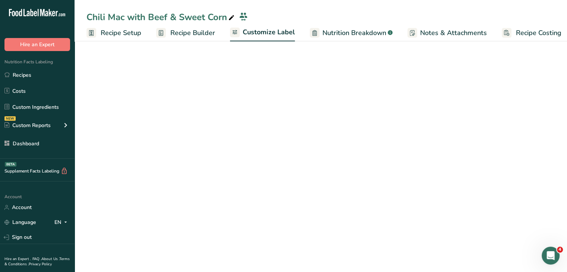
scroll to position [0, 6]
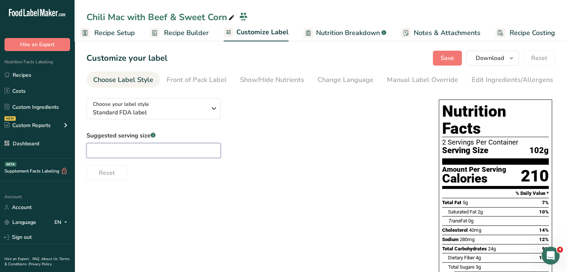
click at [160, 153] on input "text" at bounding box center [154, 150] width 134 height 15
type input "1/2 pack"
click at [452, 56] on span "Save" at bounding box center [447, 58] width 13 height 9
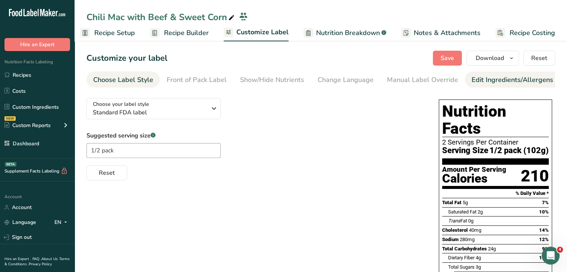
click at [521, 78] on div "Edit Ingredients/Allergens List" at bounding box center [519, 80] width 95 height 10
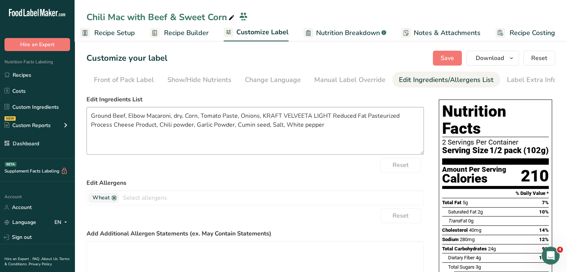
scroll to position [0, 73]
click at [230, 130] on textarea "Ground Beef, Elbow Macaroni, dry, Corn, Tomato Paste, Onions, KRAFT VELVEETA LI…" at bounding box center [256, 131] width 338 height 48
drag, startPoint x: 182, startPoint y: 118, endPoint x: 174, endPoint y: 118, distance: 8.2
click at [174, 118] on textarea "Ground Beef, Elbow Macaroni, dry, Corn, Tomato Paste, Onions, KRAFT VELVEETA LI…" at bounding box center [256, 131] width 338 height 48
click at [181, 111] on textarea "Ground Beef, Elbow Macaroni , Corn, Tomato Paste, Onions, KRAFT VELVEETA LIGHT …" at bounding box center [256, 131] width 338 height 48
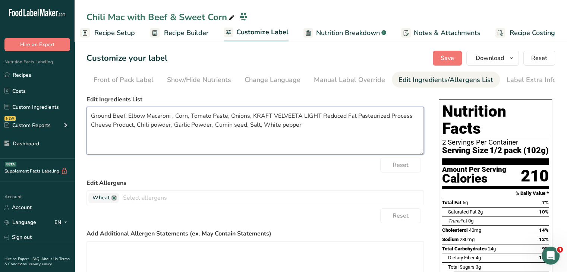
click at [185, 116] on textarea "Ground Beef, Elbow Macaroni , Corn, Tomato Paste, Onions, KRAFT VELVEETA LIGHT …" at bounding box center [256, 131] width 338 height 48
drag, startPoint x: 271, startPoint y: 118, endPoint x: 154, endPoint y: 128, distance: 117.6
click at [155, 128] on textarea "Ground Beef, Elbow Macaroni , Corn Kernel, Tomato Paste, Onions, KRAFT VELVEETA…" at bounding box center [256, 131] width 338 height 48
click at [338, 117] on textarea "Ground Beef, Elbow Macaroni , Corn Kernel, Tomato Paste, Onions, Cheese Powder,…" at bounding box center [256, 131] width 338 height 48
click at [332, 116] on textarea "Ground Beef, Elbow Macaroni , Corn Kernel, Tomato Paste, Onions, Cheese Powder,…" at bounding box center [256, 131] width 338 height 48
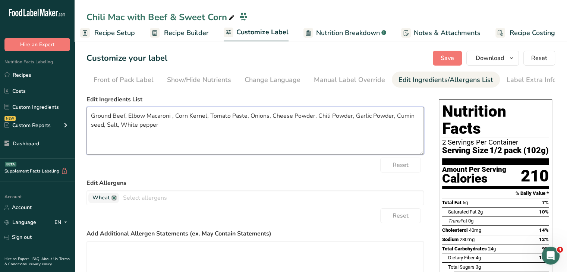
drag, startPoint x: 104, startPoint y: 129, endPoint x: 93, endPoint y: 127, distance: 10.9
click at [93, 127] on textarea "Ground Beef, Elbow Macaroni , Corn Kernel, Tomato Paste, Onions, Cheese Powder,…" at bounding box center [256, 131] width 338 height 48
click at [118, 122] on textarea "Ground Beef, Elbow Macaroni , Corn Kernel, Tomato Paste, Onions, Cheese Powder,…" at bounding box center [256, 131] width 338 height 48
drag, startPoint x: 125, startPoint y: 127, endPoint x: 104, endPoint y: 126, distance: 20.9
click at [104, 126] on textarea "Ground Beef, Elbow Macaroni , Corn Kernel, Tomato Paste, Onions, Cheese Powder,…" at bounding box center [256, 131] width 338 height 48
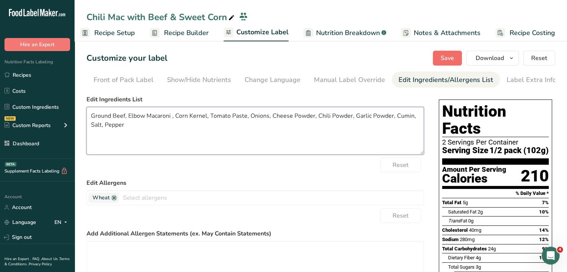
type textarea "Ground Beef, Elbow Macaroni , Corn Kernel, Tomato Paste, Onions, Cheese Powder,…"
click at [457, 58] on button "Save" at bounding box center [447, 58] width 29 height 15
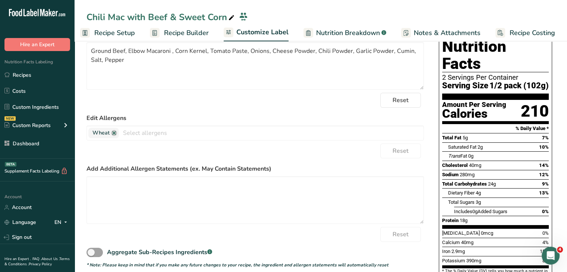
scroll to position [0, 0]
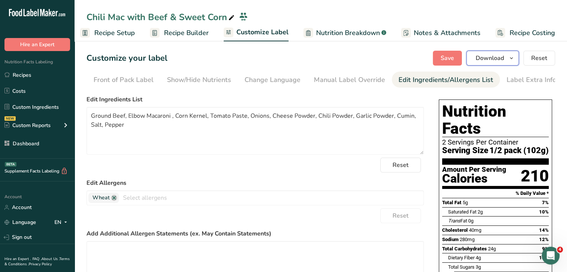
click at [493, 55] on span "Download" at bounding box center [490, 58] width 28 height 9
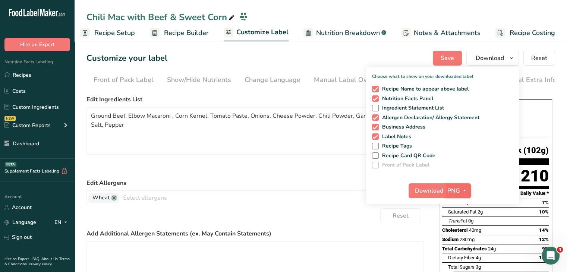
click at [465, 187] on icon "button" at bounding box center [465, 190] width 6 height 9
click at [454, 243] on link "PDF" at bounding box center [459, 243] width 24 height 12
click at [424, 190] on span "Download" at bounding box center [429, 190] width 28 height 9
click at [38, 80] on link "Recipes" at bounding box center [37, 75] width 75 height 14
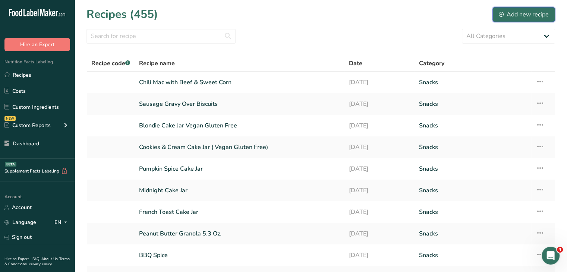
click at [504, 10] on div "Add new recipe" at bounding box center [524, 14] width 50 height 9
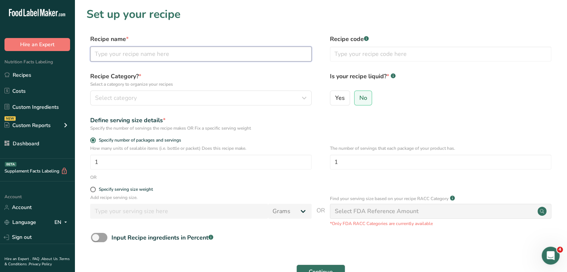
click at [181, 49] on input "text" at bounding box center [201, 54] width 222 height 15
type input "Venison with Gravy and Noodles"
click at [352, 157] on input "1" at bounding box center [441, 162] width 222 height 15
click at [351, 156] on input "1" at bounding box center [441, 162] width 222 height 15
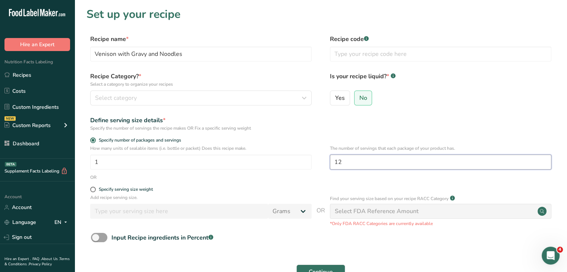
type input "1"
type input "2"
click at [445, 138] on div "Specify number of packages and servings" at bounding box center [321, 141] width 469 height 7
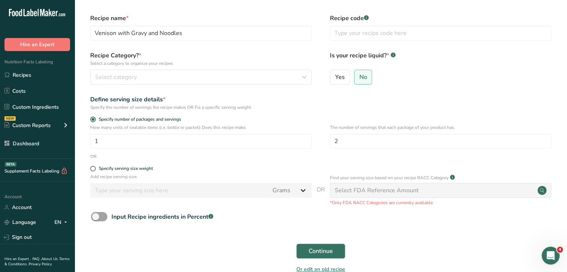
scroll to position [37, 0]
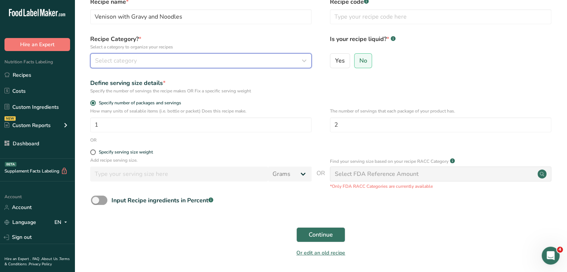
click at [225, 62] on div "Select category" at bounding box center [198, 60] width 207 height 9
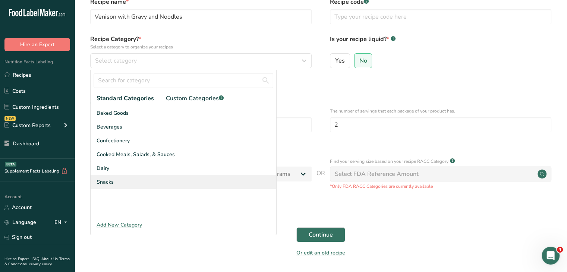
click at [112, 181] on span "Snacks" at bounding box center [105, 182] width 17 height 8
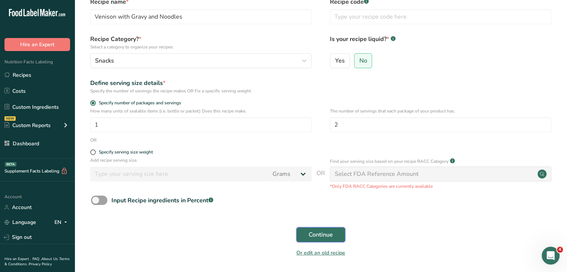
click at [326, 232] on span "Continue" at bounding box center [321, 235] width 24 height 9
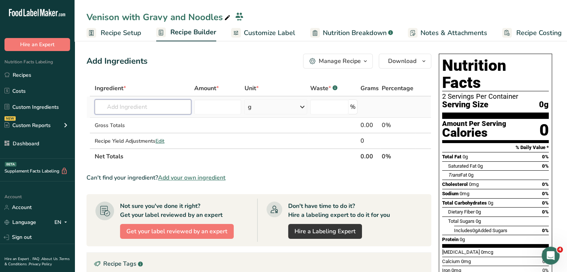
click at [146, 109] on input "text" at bounding box center [143, 107] width 97 height 15
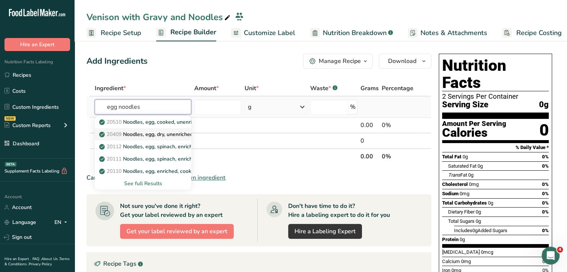
type input "egg noodles"
click at [163, 134] on p "20409 Noodles, egg, dry, unenriched" at bounding box center [147, 135] width 92 height 8
type input "Noodles, egg, dry, unenriched"
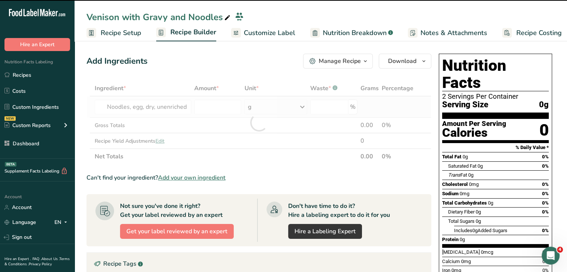
type input "0"
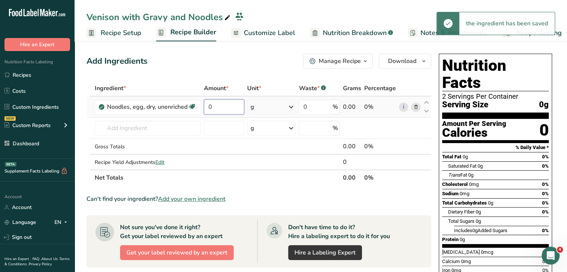
click at [228, 105] on input "0" at bounding box center [224, 107] width 40 height 15
type input "112"
click at [228, 73] on div "Add Ingredients Manage Recipe Delete Recipe Duplicate Recipe Scale Recipe Save …" at bounding box center [261, 262] width 349 height 423
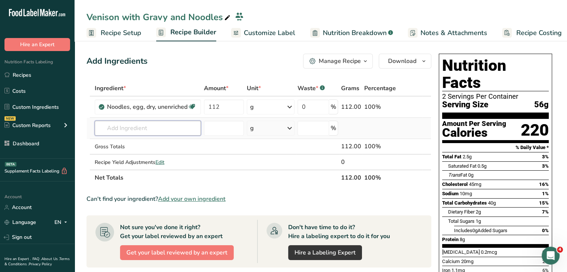
click at [140, 121] on input "text" at bounding box center [148, 128] width 106 height 15
type input "Gravy mix"
click at [166, 147] on link "6123 Gravy, onion, dry, mix" at bounding box center [148, 143] width 106 height 12
type input "Gravy, onion, dry, mix"
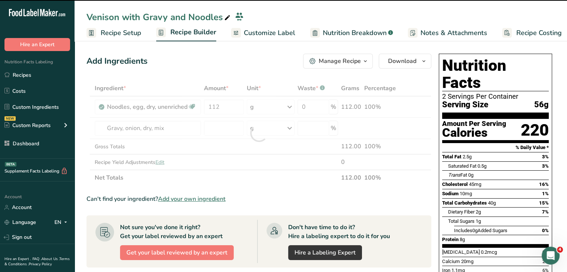
type input "0"
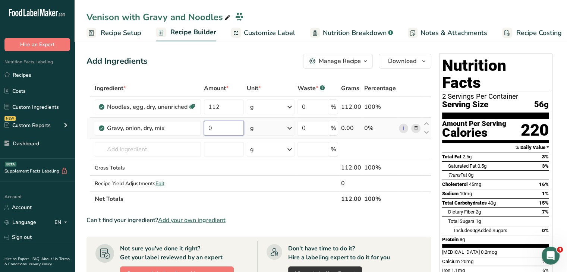
drag, startPoint x: 217, startPoint y: 130, endPoint x: 208, endPoint y: 131, distance: 9.0
click at [208, 131] on input "0" at bounding box center [224, 128] width 40 height 15
type input "12"
click at [216, 66] on div "Add Ingredients Manage Recipe Delete Recipe Duplicate Recipe Scale Recipe Save …" at bounding box center [259, 61] width 345 height 15
click at [182, 150] on input "text" at bounding box center [148, 149] width 106 height 15
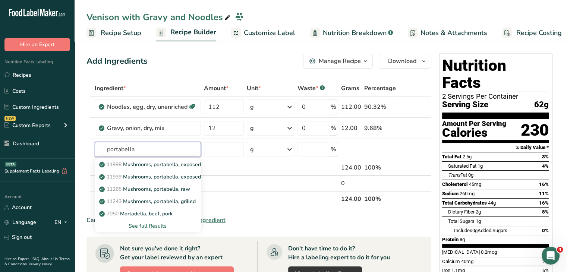
type input "portabella"
click at [179, 188] on p "11265 Mushrooms, portabella, raw" at bounding box center [146, 189] width 90 height 8
type input "Mushrooms, portabella, raw"
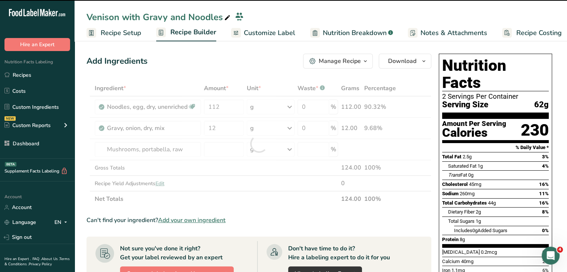
type input "0"
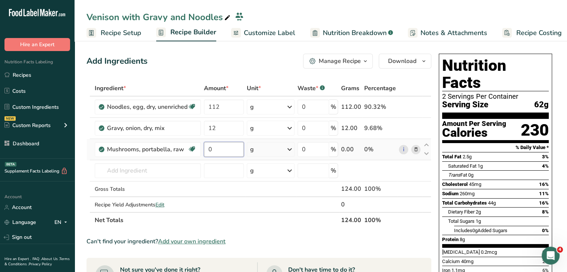
drag, startPoint x: 216, startPoint y: 144, endPoint x: 202, endPoint y: 147, distance: 14.3
click at [203, 147] on td "0" at bounding box center [224, 149] width 43 height 21
type input "70"
click at [197, 57] on div "Add Ingredients Manage Recipe Delete Recipe Duplicate Recipe Scale Recipe Save …" at bounding box center [259, 61] width 345 height 15
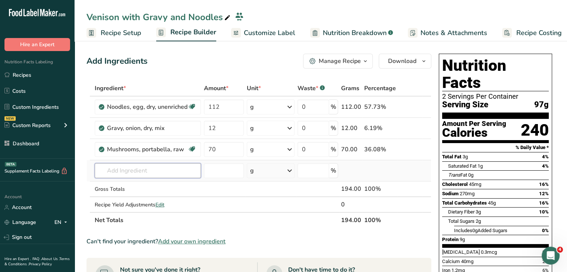
click at [167, 165] on input "text" at bounding box center [148, 170] width 106 height 15
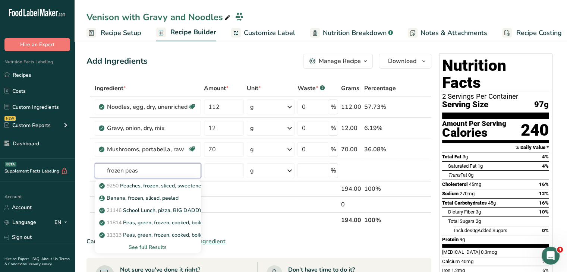
type input "frozen peas"
click at [164, 245] on div "See full Results" at bounding box center [148, 248] width 94 height 8
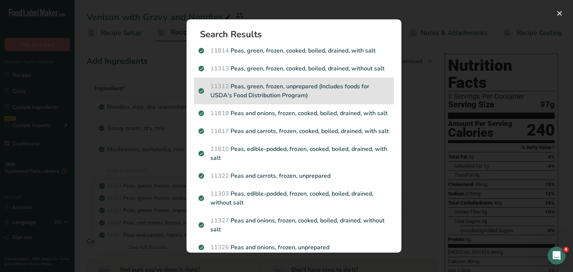
click at [316, 100] on p "11312 Peas, green, frozen, unprepared (Includes foods for USDA's Food Distribut…" at bounding box center [293, 91] width 191 height 18
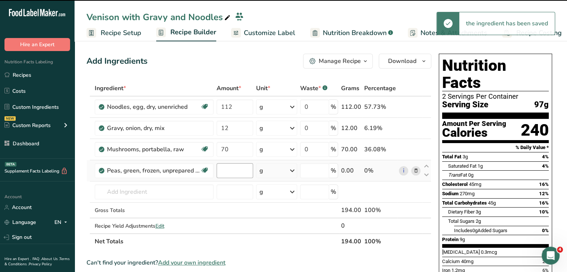
type input "0"
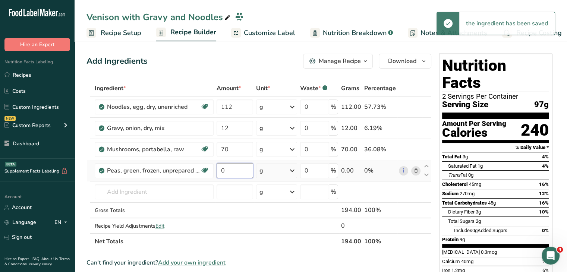
click at [224, 171] on input "0" at bounding box center [235, 170] width 37 height 15
type input "80"
click at [152, 197] on input "text" at bounding box center [154, 192] width 119 height 15
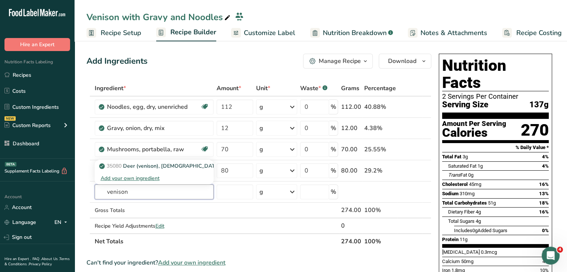
type input "venison"
click at [173, 166] on p "35080 Deer (venison), sitka, raw (Alaska Native)" at bounding box center [192, 166] width 183 height 8
type input "Deer (venison), sitka, raw (Alaska Native)"
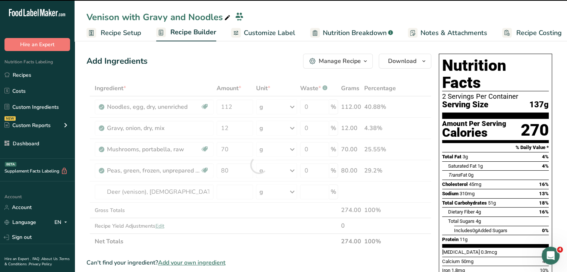
type input "0"
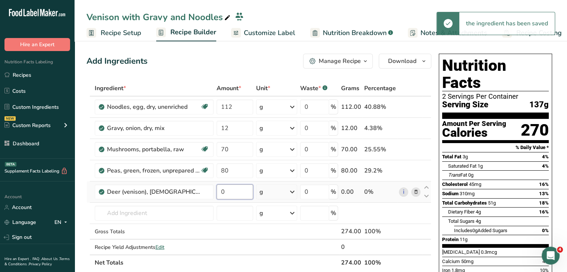
drag, startPoint x: 235, startPoint y: 190, endPoint x: 215, endPoint y: 188, distance: 20.2
click at [215, 188] on td "0" at bounding box center [235, 192] width 40 height 21
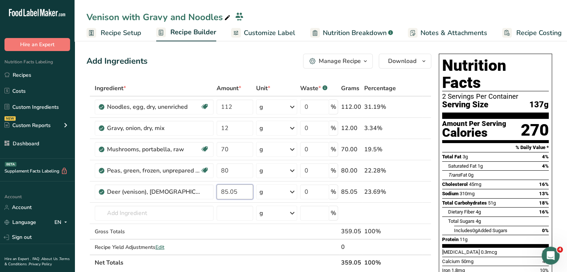
type input "85.05"
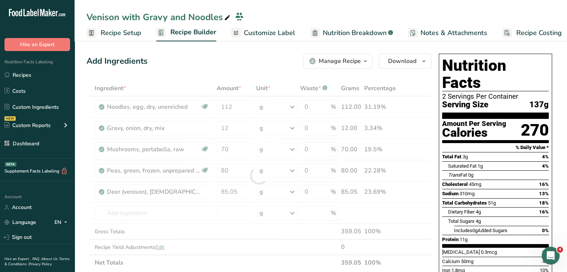
click at [191, 56] on div "Add Ingredients Manage Recipe Delete Recipe Duplicate Recipe Scale Recipe Save …" at bounding box center [259, 61] width 345 height 15
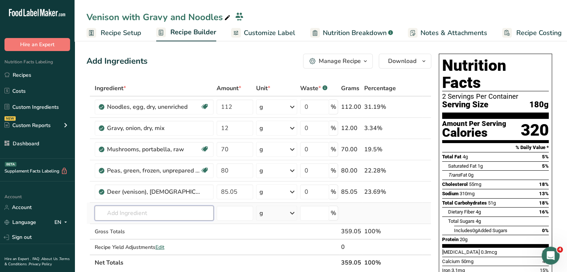
click at [149, 212] on input "text" at bounding box center [154, 213] width 119 height 15
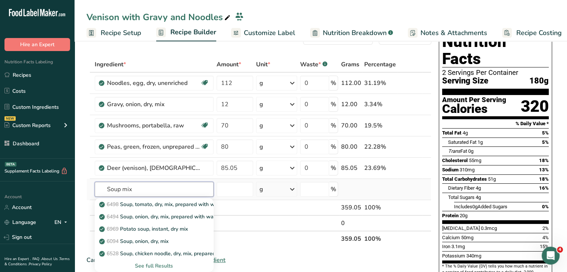
scroll to position [37, 0]
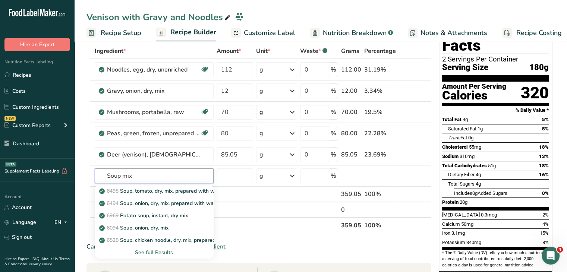
type input "Soup mix"
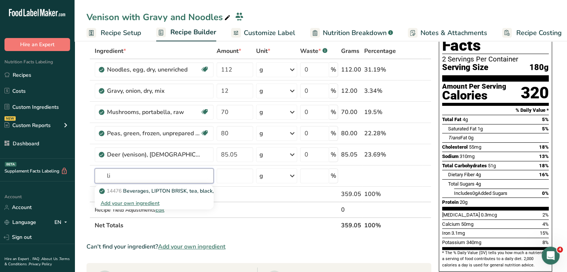
type input "l"
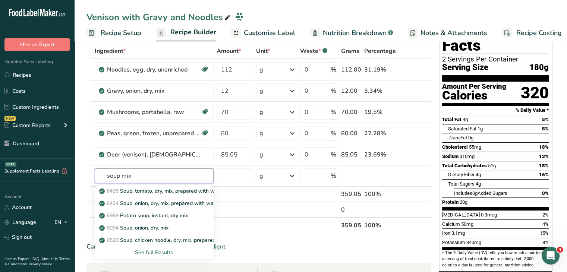
type input "soup mix"
click at [164, 253] on div "See full Results" at bounding box center [154, 253] width 107 height 8
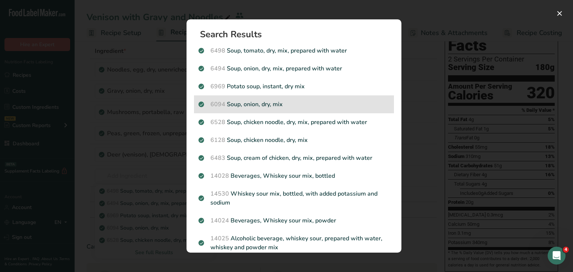
click at [305, 108] on p "6094 Soup, onion, dry, mix" at bounding box center [293, 104] width 191 height 9
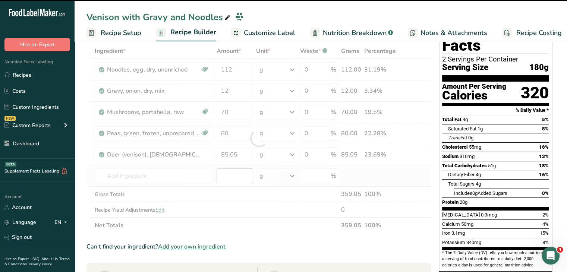
type input "0"
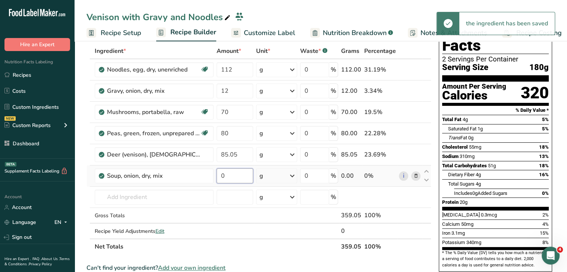
drag, startPoint x: 233, startPoint y: 176, endPoint x: 223, endPoint y: 171, distance: 11.5
click at [224, 171] on input "0" at bounding box center [235, 176] width 37 height 15
type input "8"
click at [538, 179] on div "Total Sugars 4g" at bounding box center [498, 183] width 101 height 9
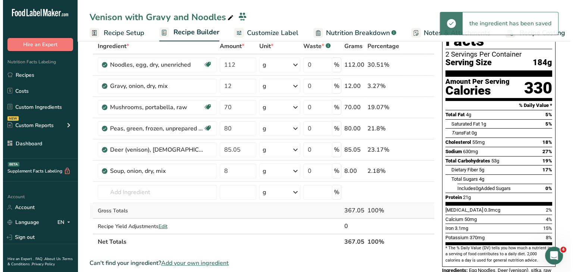
scroll to position [75, 0]
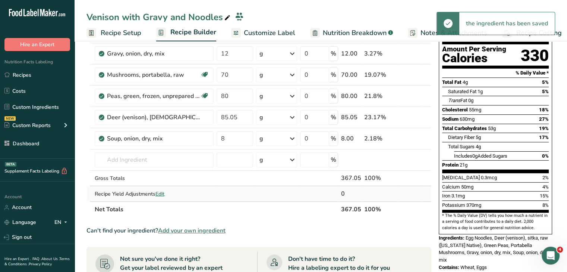
click at [163, 192] on span "Edit" at bounding box center [160, 194] width 9 height 7
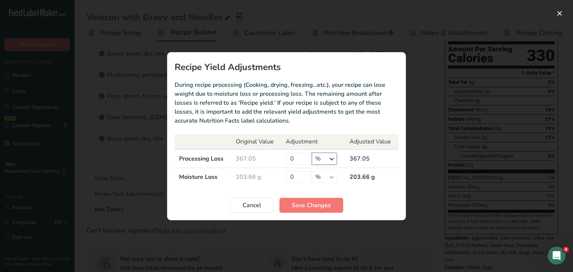
click at [319, 157] on select "% g kg mg mcg lb oz" at bounding box center [324, 159] width 25 height 12
select select "0"
click at [312, 153] on select "% g kg mg mcg lb oz" at bounding box center [324, 159] width 25 height 12
drag, startPoint x: 298, startPoint y: 157, endPoint x: 277, endPoint y: 154, distance: 21.0
click at [277, 154] on tr "Processing Loss 367.05 0 % g kg mg mcg lb oz 367.05" at bounding box center [287, 159] width 224 height 19
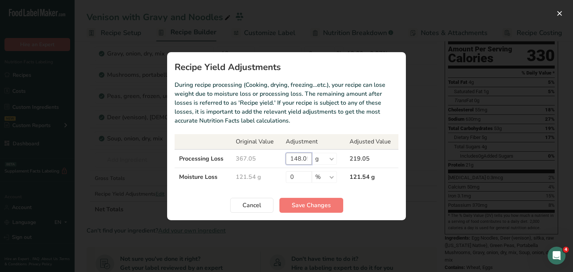
scroll to position [0, 2]
type input "148.05"
click at [329, 214] on section "Recipe Yield Adjustments During recipe processing (Cooking, drying, freezing…et…" at bounding box center [286, 136] width 239 height 168
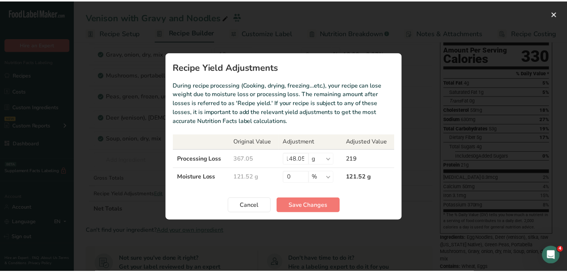
scroll to position [0, 0]
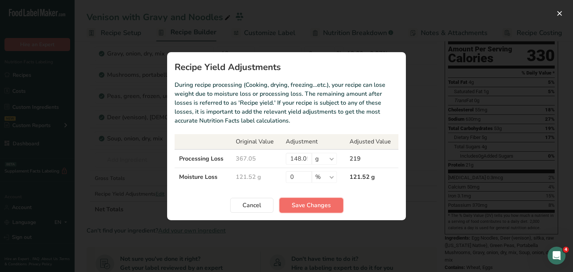
click at [326, 207] on span "Save Changes" at bounding box center [311, 205] width 39 height 9
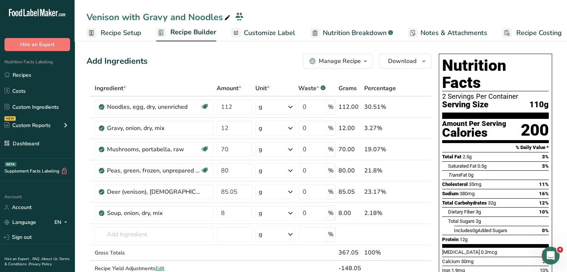
click at [258, 30] on span "Customize Label" at bounding box center [269, 33] width 51 height 10
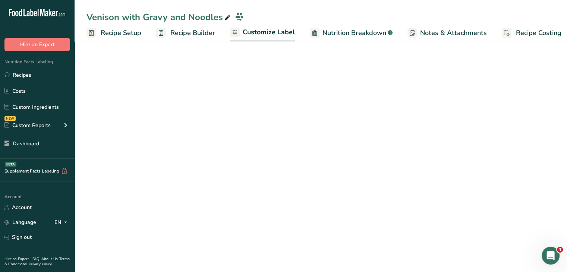
scroll to position [0, 6]
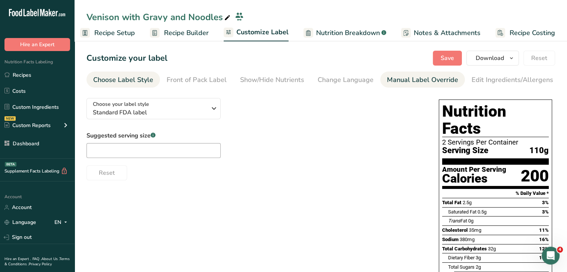
click at [452, 78] on div "Manual Label Override" at bounding box center [422, 80] width 71 height 10
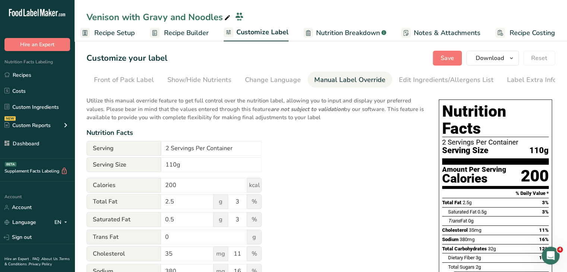
scroll to position [0, 73]
drag, startPoint x: 176, startPoint y: 170, endPoint x: 170, endPoint y: 171, distance: 6.1
click at [170, 171] on input "110g" at bounding box center [211, 164] width 101 height 15
type input "109g"
click at [453, 58] on span "Save" at bounding box center [447, 58] width 13 height 9
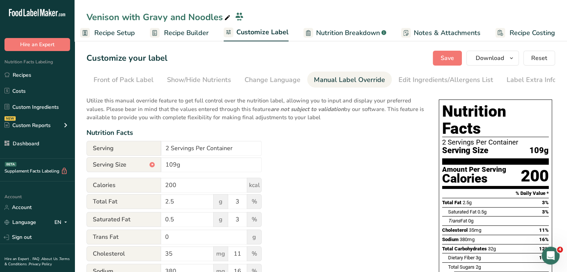
click at [178, 31] on span "Recipe Builder" at bounding box center [186, 33] width 45 height 10
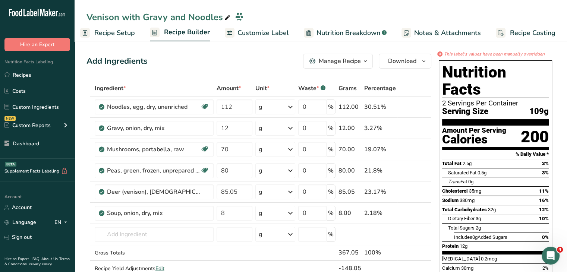
click at [264, 32] on span "Customize Label" at bounding box center [263, 33] width 51 height 10
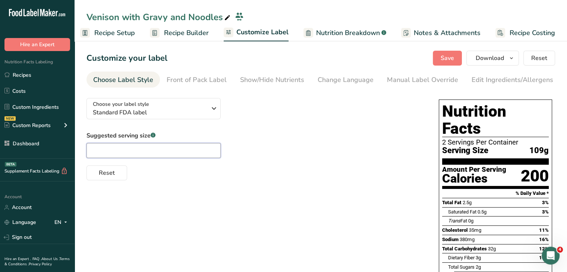
click at [169, 149] on input "text" at bounding box center [154, 150] width 134 height 15
type input "1/2 pack"
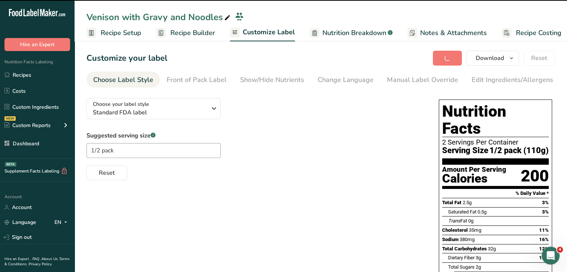
scroll to position [0, 6]
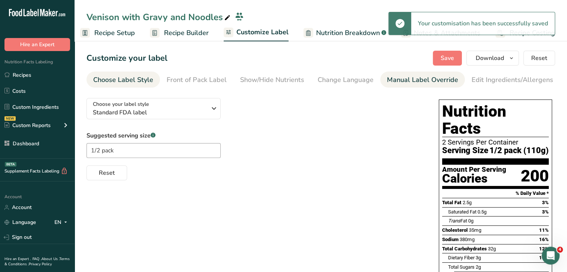
click at [396, 85] on link "Manual Label Override" at bounding box center [422, 80] width 71 height 17
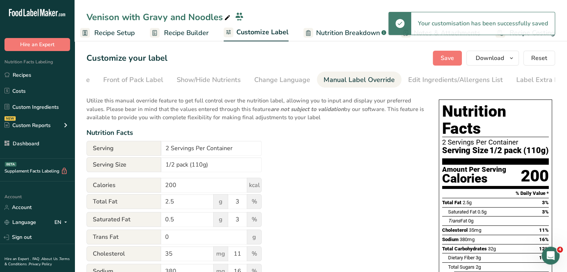
scroll to position [0, 73]
click at [204, 159] on input "1/2 pack (110g)" at bounding box center [211, 164] width 101 height 15
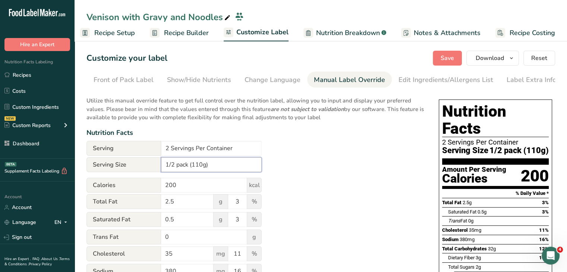
drag, startPoint x: 203, startPoint y: 166, endPoint x: 195, endPoint y: 166, distance: 7.5
click at [195, 166] on input "1/2 pack (110g)" at bounding box center [211, 164] width 101 height 15
type input "1/2 pack (109g)"
click at [450, 57] on span "Save" at bounding box center [447, 58] width 13 height 9
click at [448, 84] on div "Edit Ingredients/Allergens List" at bounding box center [446, 80] width 95 height 10
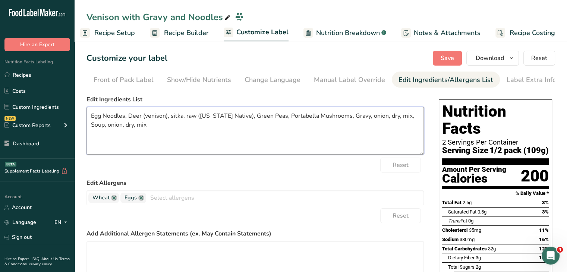
click at [144, 142] on textarea "Egg Noodles, Deer (venison), sitka, raw (Alaska Native), Green Peas, Portabella…" at bounding box center [256, 131] width 338 height 48
drag, startPoint x: 166, startPoint y: 117, endPoint x: 129, endPoint y: 116, distance: 36.6
click at [129, 116] on textarea "Egg Noodles, Deer (venison), sitka, raw (Alaska Native), Green Peas, Portabella…" at bounding box center [256, 131] width 338 height 48
drag, startPoint x: 222, startPoint y: 115, endPoint x: 148, endPoint y: 115, distance: 73.5
click at [148, 115] on textarea "Egg Noodles, Venison), sitka, raw (Alaska Native), Green Peas, Portabella Mushr…" at bounding box center [256, 131] width 338 height 48
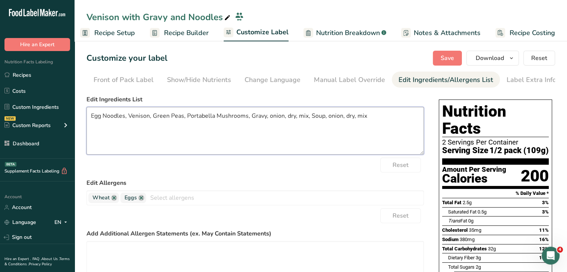
click at [277, 111] on textarea "Egg Noodles, Venison, Green Peas, Portabella Mushrooms, Gravy, onion, dry, mix,…" at bounding box center [256, 131] width 338 height 48
drag, startPoint x: 265, startPoint y: 117, endPoint x: 309, endPoint y: 120, distance: 44.1
click at [309, 120] on textarea "Egg Noodles, Venison, Green Peas, Portabella Mushrooms, Gravy, onion, dry, mix,…" at bounding box center [256, 131] width 338 height 48
drag, startPoint x: 337, startPoint y: 120, endPoint x: 295, endPoint y: 120, distance: 42.1
click at [295, 120] on textarea "Egg Noodles, Venison, Green Peas, Portabella Mushrooms, Gravy Mix, Soup, onion,…" at bounding box center [256, 131] width 338 height 48
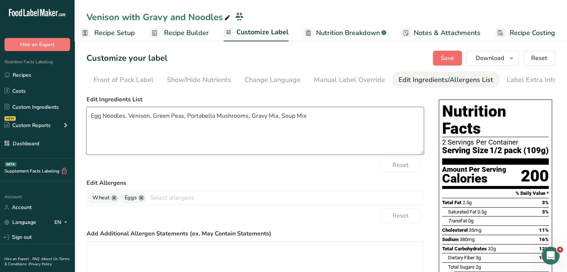
type textarea "Egg Noodles, Venison, Green Peas, Portabella Mushrooms, Gravy Mix, Soup Mix"
click at [449, 54] on span "Save" at bounding box center [447, 58] width 13 height 9
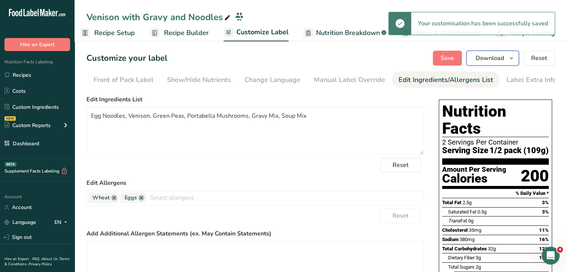
click at [511, 57] on icon "button" at bounding box center [512, 58] width 6 height 9
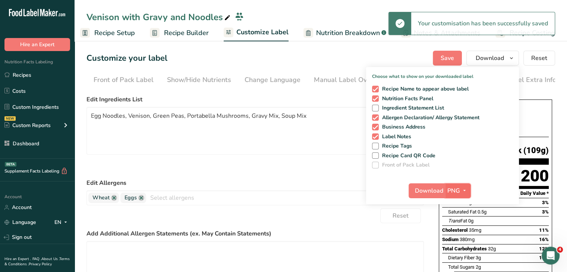
click at [460, 193] on span "PNG" at bounding box center [454, 190] width 13 height 9
click at [454, 242] on link "PDF" at bounding box center [459, 243] width 24 height 12
click at [430, 186] on span "Download" at bounding box center [429, 190] width 28 height 9
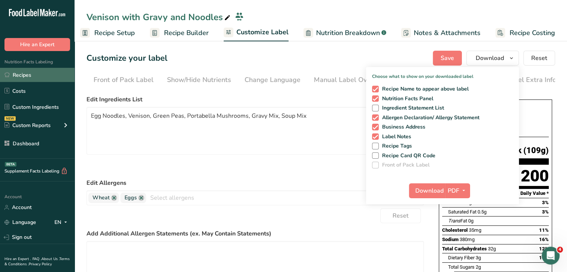
click at [61, 72] on link "Recipes" at bounding box center [37, 75] width 75 height 14
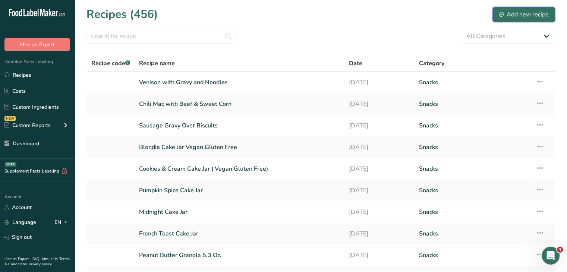
click at [537, 12] on div "Add new recipe" at bounding box center [524, 14] width 50 height 9
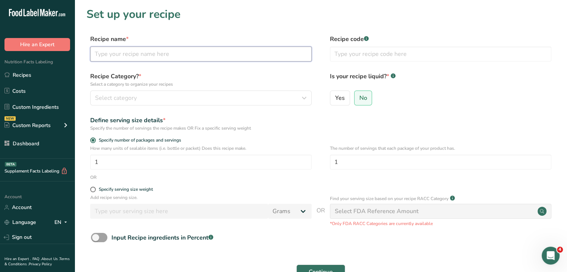
click at [175, 58] on input "text" at bounding box center [201, 54] width 222 height 15
type input "Reindeer Chow Mix"
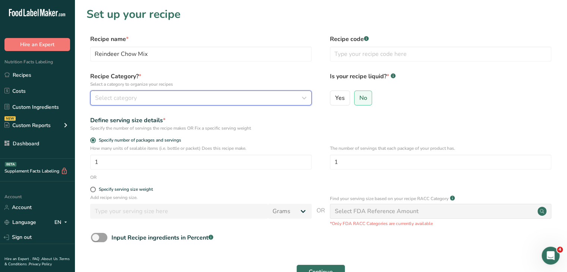
click at [206, 101] on div "Select category" at bounding box center [198, 98] width 207 height 9
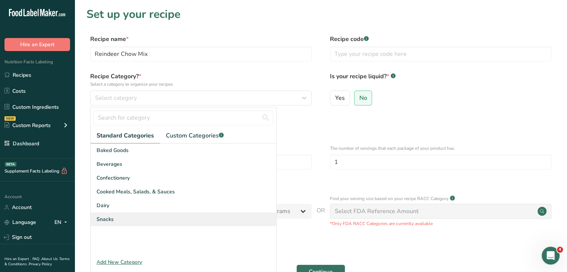
click at [131, 221] on div "Snacks" at bounding box center [184, 220] width 186 height 14
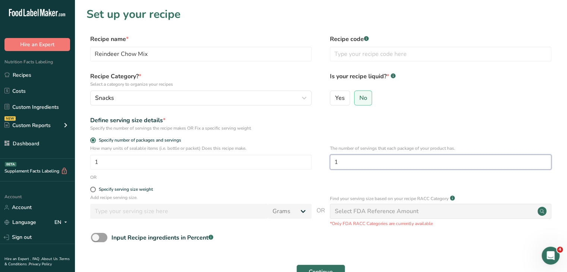
click at [358, 159] on input "1" at bounding box center [441, 162] width 222 height 15
type input "18"
click at [446, 248] on div "Input Recipe ingredients in Percent .a-a{fill:#347362;}.b-a{fill:#fff;}" at bounding box center [321, 240] width 469 height 15
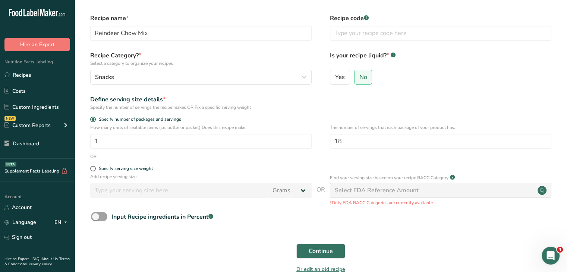
scroll to position [37, 0]
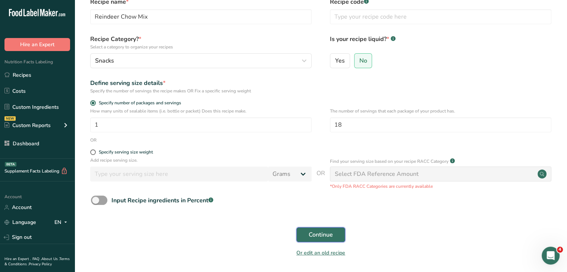
click at [313, 237] on span "Continue" at bounding box center [321, 235] width 24 height 9
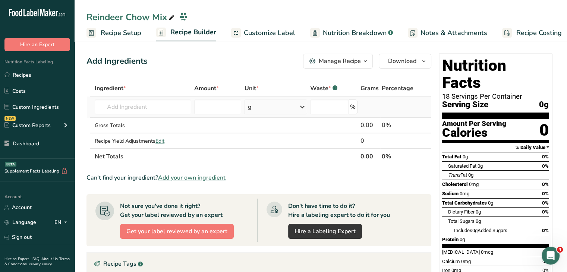
click at [166, 97] on td "Almond flour 1211 Milk, whole, 3.25% milkfat, without added vitamin A and [MEDI…" at bounding box center [143, 107] width 100 height 21
click at [171, 113] on input "text" at bounding box center [143, 107] width 97 height 15
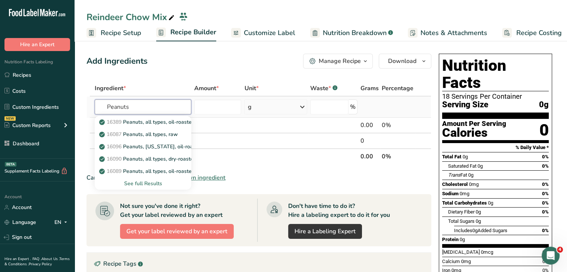
type input "Peanuts"
click at [149, 184] on div "See full Results" at bounding box center [143, 184] width 85 height 8
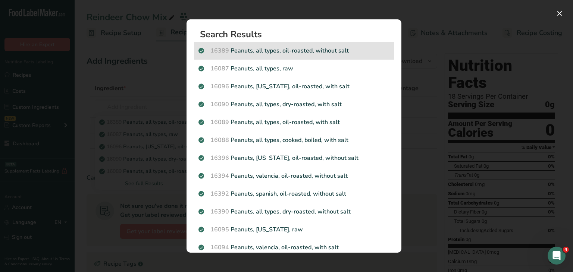
click at [300, 55] on p "16389 Peanuts, all types, oil-roasted, without salt" at bounding box center [293, 50] width 191 height 9
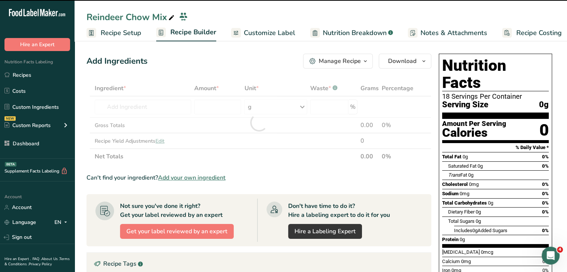
type input "0"
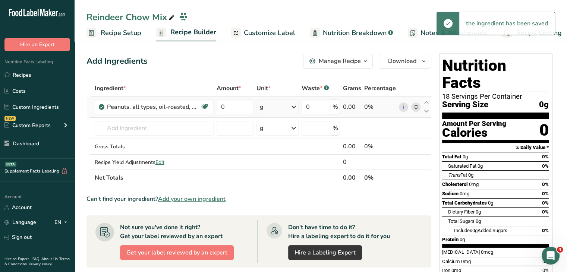
click at [272, 106] on div "g" at bounding box center [278, 107] width 42 height 15
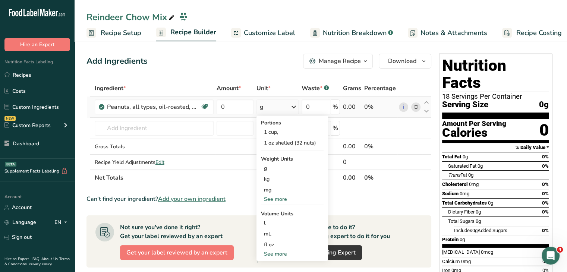
click at [282, 198] on div "See more" at bounding box center [292, 199] width 63 height 8
click at [282, 213] on div "lb" at bounding box center [292, 211] width 63 height 11
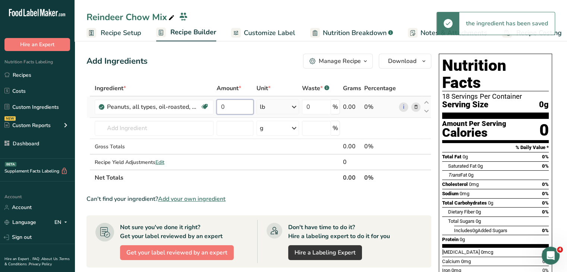
click at [236, 104] on input "0" at bounding box center [235, 107] width 37 height 15
type input "29"
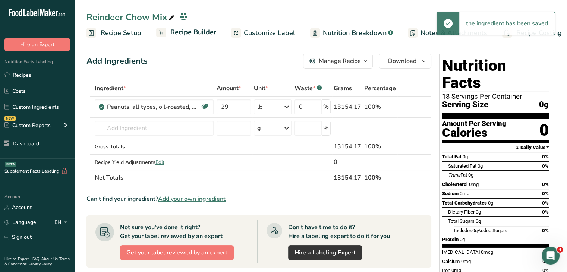
click at [237, 79] on div "Add Ingredients Manage Recipe Delete Recipe Duplicate Recipe Scale Recipe Save …" at bounding box center [261, 262] width 349 height 423
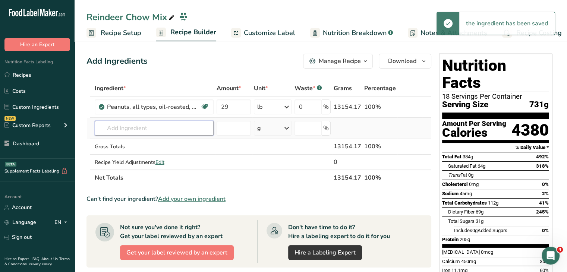
click at [140, 123] on input "text" at bounding box center [154, 128] width 119 height 15
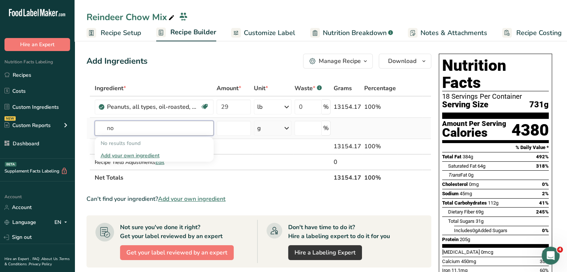
type input "n"
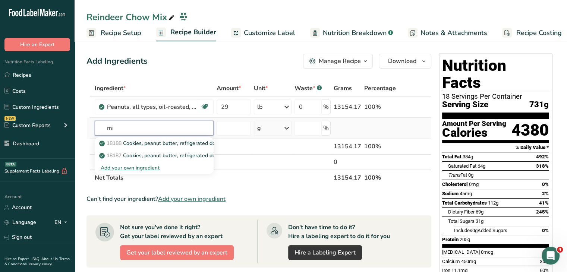
type input "m"
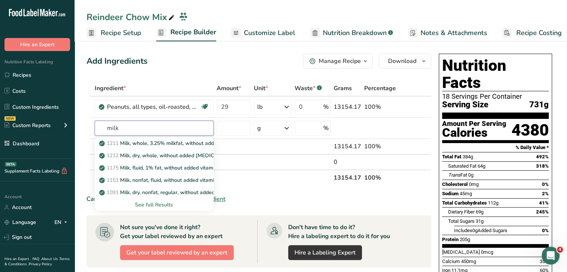
type input "milk"
type input "c"
type input "milk chocolate peanuts"
click at [174, 202] on div "See full Results" at bounding box center [154, 205] width 107 height 8
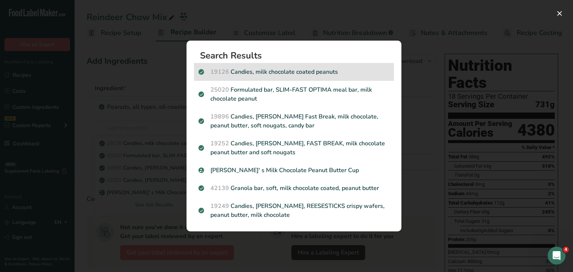
click at [321, 77] on div "19126 Candies, milk chocolate coated peanuts" at bounding box center [294, 72] width 200 height 18
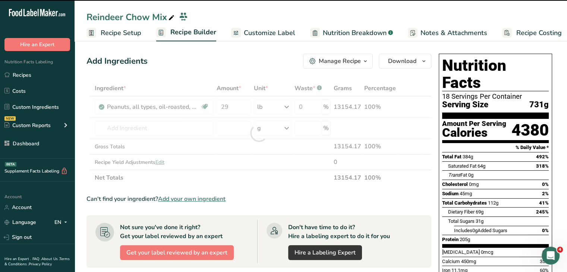
type input "0"
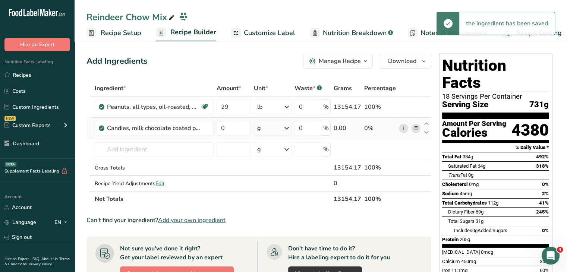
click at [255, 130] on td "g Portions 1 cup 10 pieces Weight Units g kg mg See more Volume Units l Volume …" at bounding box center [273, 128] width 41 height 21
click at [264, 132] on div "g" at bounding box center [273, 128] width 38 height 15
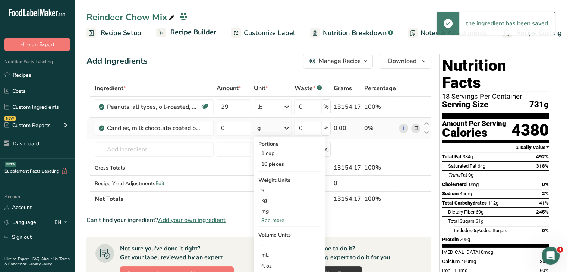
click at [277, 219] on div "See more" at bounding box center [289, 221] width 63 height 8
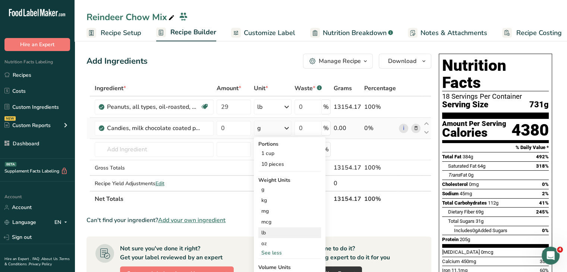
click at [274, 235] on div "lb" at bounding box center [289, 233] width 63 height 11
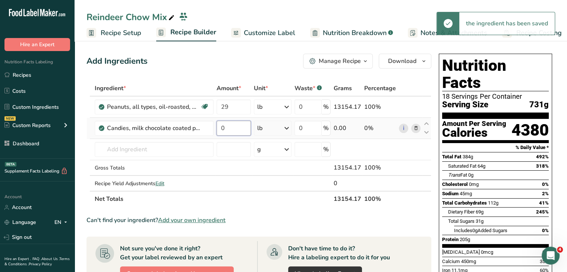
drag, startPoint x: 226, startPoint y: 124, endPoint x: 218, endPoint y: 128, distance: 8.5
click at [218, 128] on input "0" at bounding box center [234, 128] width 35 height 15
type input "14"
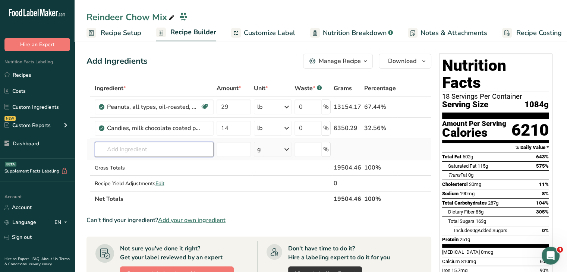
click at [155, 153] on input "text" at bounding box center [154, 149] width 119 height 15
type input "Red milk gems"
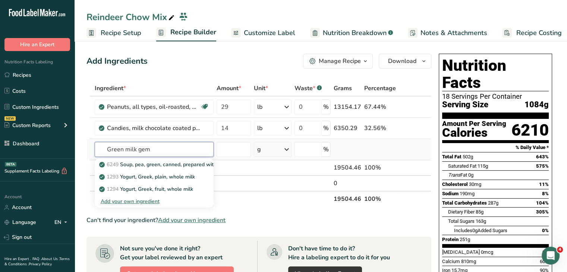
type input "Green milk gems"
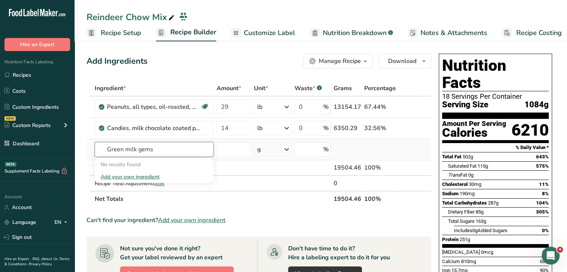
click at [130, 145] on input "Green milk gems" at bounding box center [154, 149] width 119 height 15
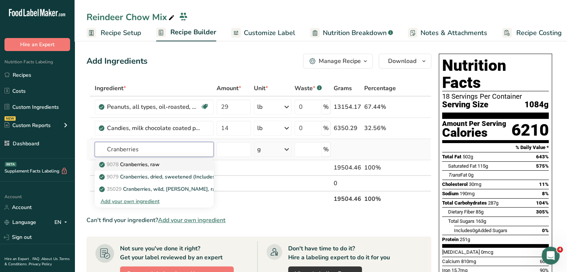
type input "Cranberries"
click at [177, 166] on div "9078 Cranberries, raw" at bounding box center [148, 165] width 95 height 8
type input "Cranberries, raw"
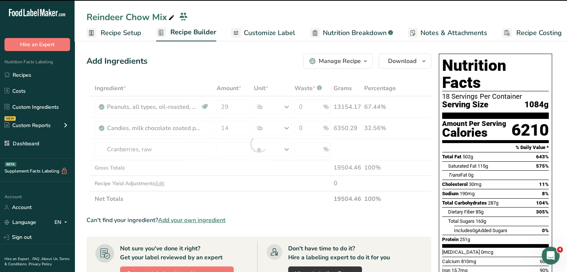
type input "0"
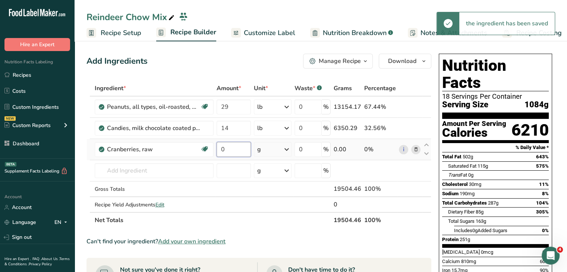
drag, startPoint x: 225, startPoint y: 150, endPoint x: 219, endPoint y: 150, distance: 6.0
click at [221, 149] on input "0" at bounding box center [234, 149] width 35 height 15
type input "14"
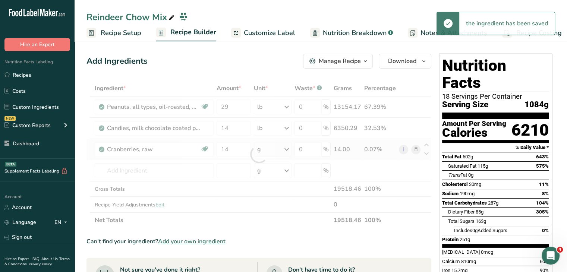
click at [279, 146] on div "Ingredient * Amount * Unit * Waste * .a-a{fill:#347362;}.b-a{fill:#fff;} Grams …" at bounding box center [259, 155] width 345 height 148
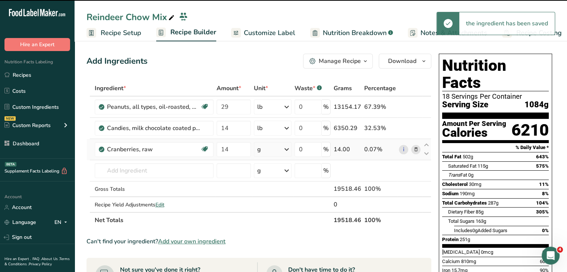
click at [279, 146] on div "g" at bounding box center [273, 149] width 38 height 15
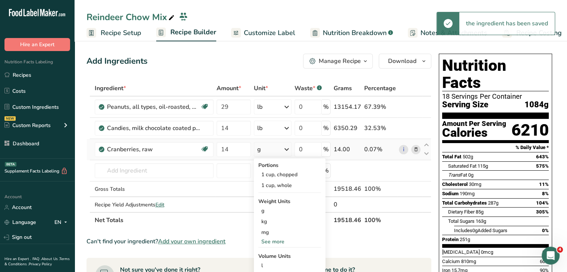
click at [279, 242] on div "See more" at bounding box center [289, 242] width 63 height 8
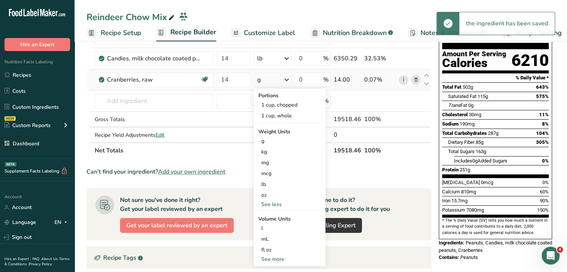
scroll to position [75, 0]
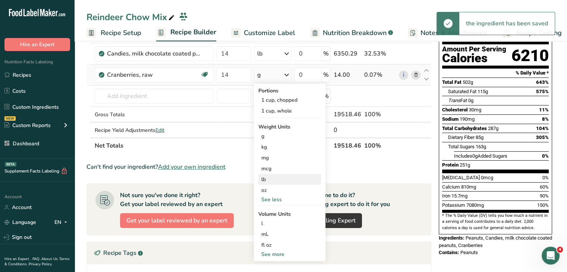
click at [267, 181] on div "lb" at bounding box center [289, 179] width 63 height 11
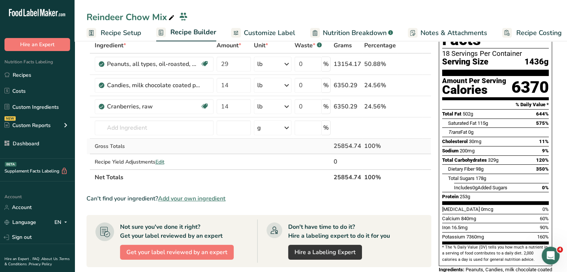
scroll to position [0, 0]
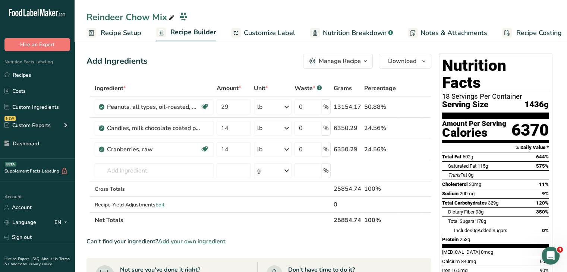
click at [202, 241] on span "Add your own ingredient" at bounding box center [192, 241] width 68 height 9
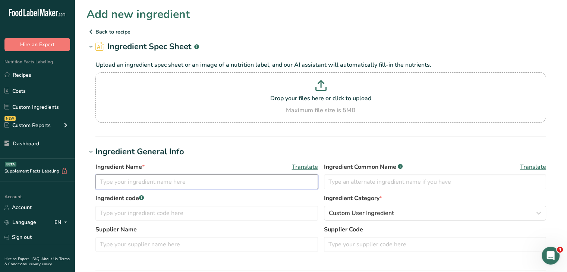
click at [176, 178] on input "text" at bounding box center [206, 182] width 223 height 15
type input "Mini Xmas Nonpareils"
click at [269, 103] on div "Drop your files here or click to upload Maximum file size is 5MB" at bounding box center [320, 97] width 447 height 35
click at [269, 103] on input "Drop your files here or click to upload Maximum file size is 5MB" at bounding box center [320, 97] width 451 height 50
type input "C:\fakepath\non pareils.png"
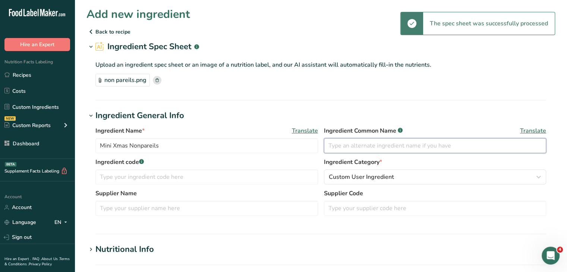
click at [345, 150] on input "text" at bounding box center [435, 145] width 223 height 15
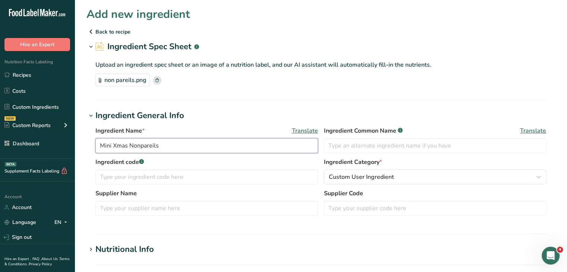
click at [149, 147] on input "Mini Xmas Nonpareils" at bounding box center [206, 145] width 223 height 15
click at [360, 142] on input "text" at bounding box center [435, 145] width 223 height 15
paste input "Mini Xmas Nonpareils"
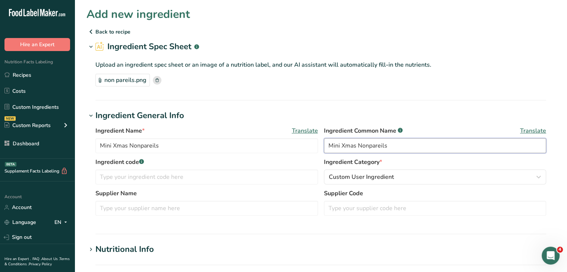
type input "Mini Xmas Nonpareils"
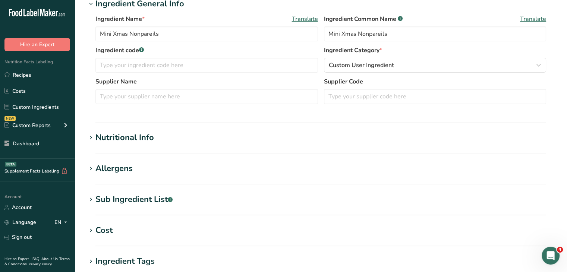
click at [147, 132] on div "Nutritional Info" at bounding box center [124, 138] width 59 height 12
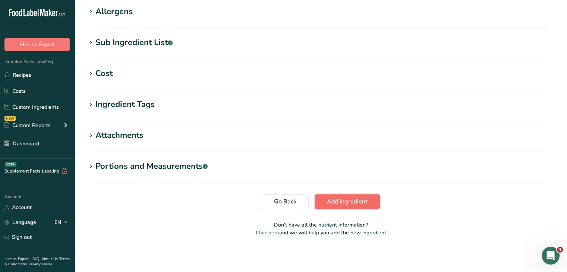
click at [364, 202] on span "Add ingredient" at bounding box center [347, 201] width 41 height 9
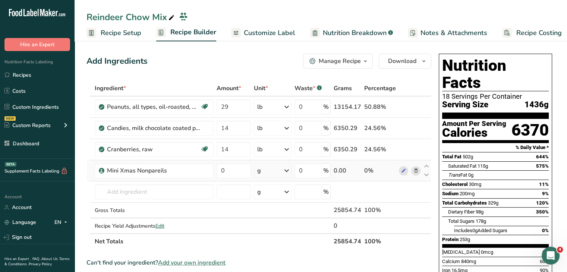
click at [266, 166] on div "g" at bounding box center [273, 170] width 38 height 15
click at [276, 227] on div "See more" at bounding box center [289, 230] width 63 height 8
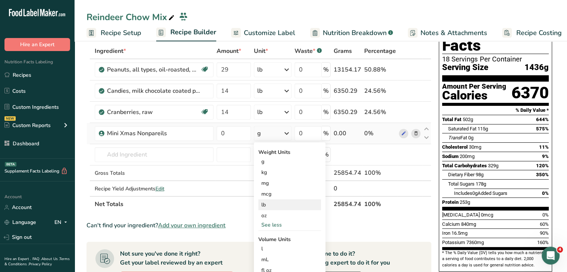
click at [282, 206] on div "lb" at bounding box center [289, 205] width 63 height 11
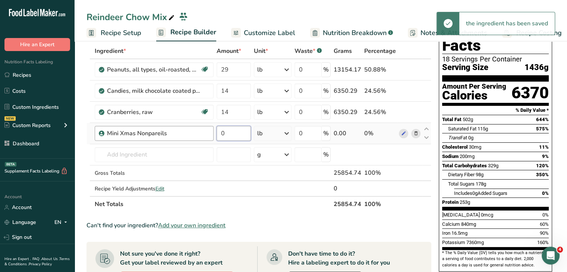
drag, startPoint x: 233, startPoint y: 132, endPoint x: 203, endPoint y: 129, distance: 30.3
click at [203, 129] on tr "Mini Xmas Nonpareils 0 lb Weight Units g kg mg mcg lb oz See less Volume Units …" at bounding box center [259, 133] width 344 height 21
type input "15"
click at [510, 210] on div "[MEDICAL_DATA] 0mcg 0%" at bounding box center [495, 214] width 107 height 9
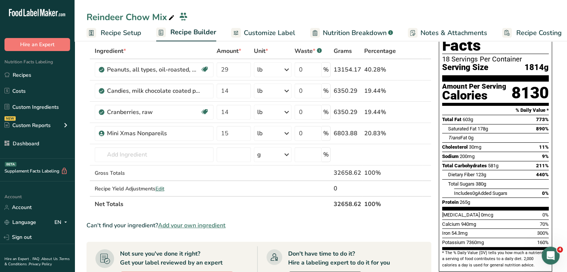
click at [210, 225] on span "Add your own ingredient" at bounding box center [192, 225] width 68 height 9
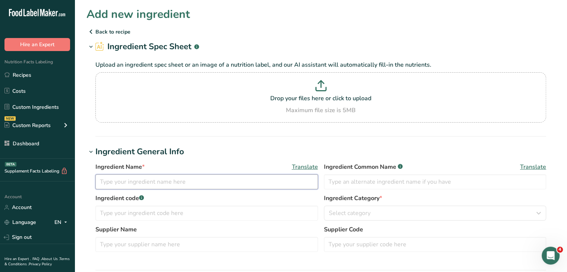
click at [175, 187] on input "text" at bounding box center [206, 182] width 223 height 15
type input "Red Milk Gems"
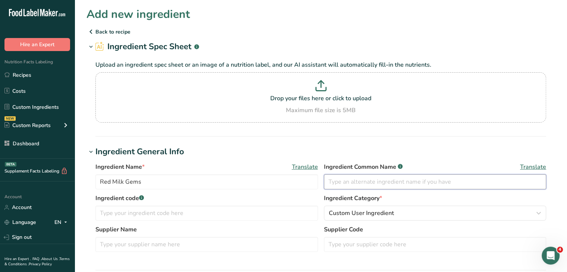
click at [385, 182] on input "text" at bounding box center [435, 182] width 223 height 15
click at [300, 179] on input "Red Milk Gems" at bounding box center [206, 182] width 223 height 15
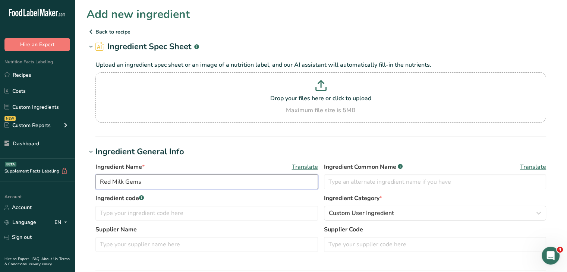
click at [300, 179] on input "Red Milk Gems" at bounding box center [206, 182] width 223 height 15
click at [356, 189] on input "text" at bounding box center [435, 182] width 223 height 15
paste input "Red Milk Gems"
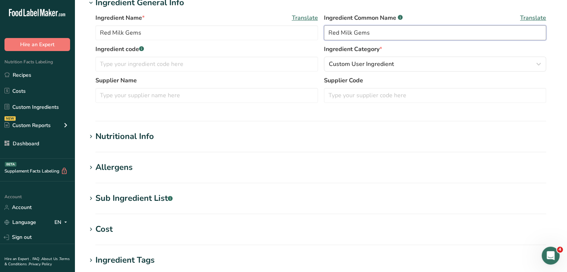
type input "Red Milk Gems"
click at [147, 141] on div "Nutritional Info" at bounding box center [124, 137] width 59 height 12
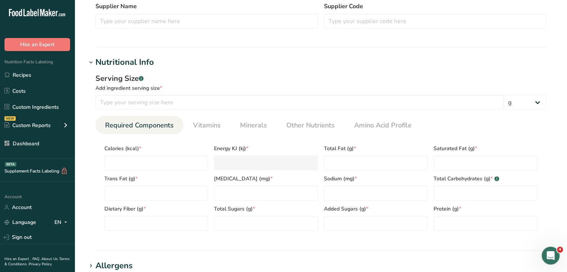
scroll to position [224, 0]
click at [168, 107] on input "number" at bounding box center [299, 102] width 408 height 15
type input "34"
click at [321, 80] on div "Serving Size .a-a{fill:#347362;}.b-a{fill:#fff;}" at bounding box center [320, 78] width 451 height 11
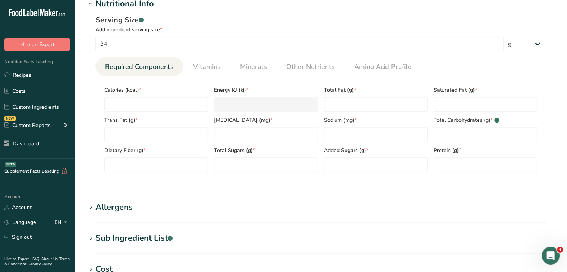
scroll to position [298, 0]
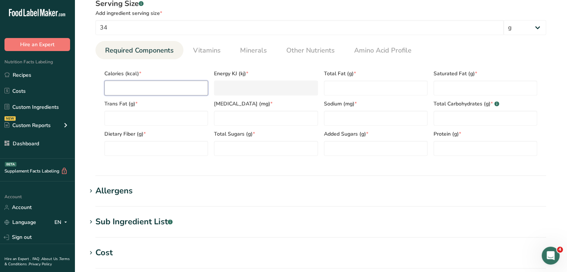
click at [160, 87] on input "number" at bounding box center [156, 88] width 104 height 15
type input "1"
type KJ "4.2"
type input "16"
type KJ "66.9"
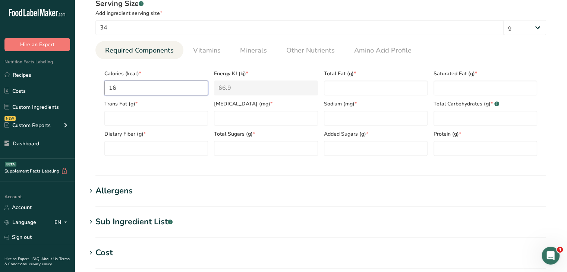
type input "160"
type KJ "669.4"
type input "160"
click at [360, 85] on Fat "number" at bounding box center [376, 88] width 104 height 15
type Fat "8"
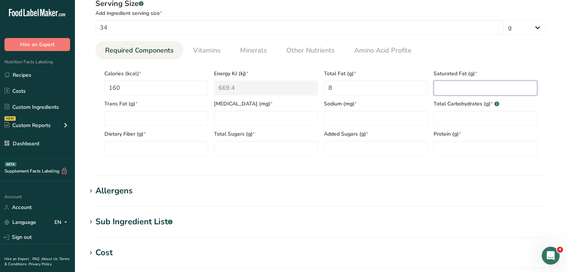
click at [450, 85] on Fat "number" at bounding box center [486, 88] width 104 height 15
type Fat "5"
click at [195, 114] on Fat "number" at bounding box center [156, 118] width 104 height 15
type Fat "0"
click at [276, 117] on input "number" at bounding box center [266, 118] width 104 height 15
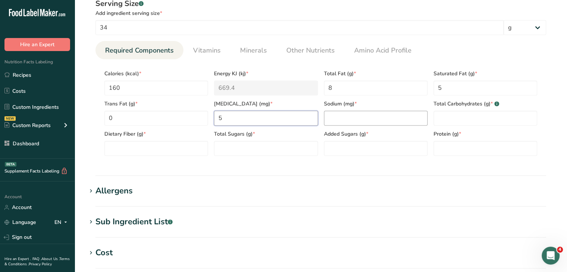
type input "5"
click at [356, 120] on input "number" at bounding box center [376, 118] width 104 height 15
click at [382, 116] on input "20" at bounding box center [376, 118] width 104 height 15
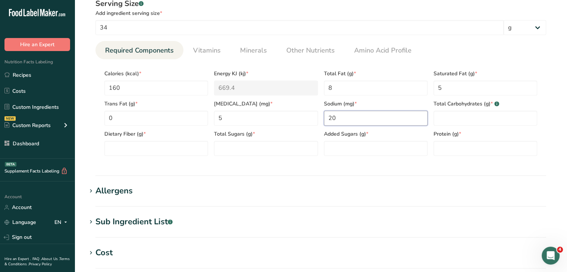
type input "0"
click at [437, 120] on Carbohydrates "number" at bounding box center [486, 118] width 104 height 15
type Carbohydrates "21"
click at [265, 154] on Sugars "number" at bounding box center [266, 148] width 104 height 15
type Sugars "17"
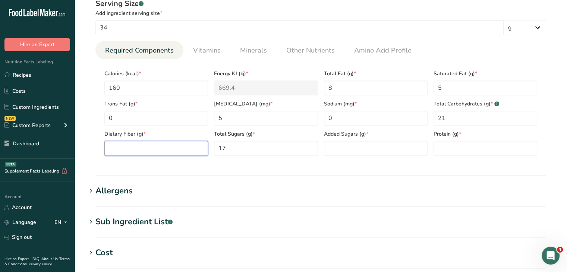
click at [185, 152] on Fiber "number" at bounding box center [156, 148] width 104 height 15
type Fiber "3"
click at [334, 150] on Sugars "number" at bounding box center [376, 148] width 104 height 15
click at [354, 151] on Sugars "30" at bounding box center [376, 148] width 104 height 15
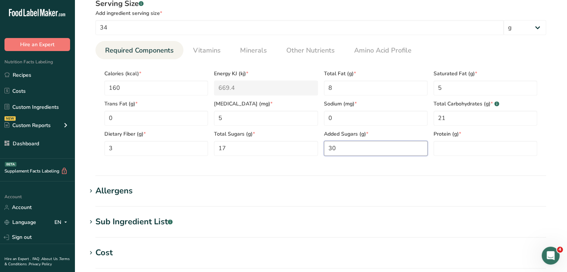
click at [354, 151] on Sugars "30" at bounding box center [376, 148] width 104 height 15
type Sugars "0"
click at [471, 149] on input "number" at bounding box center [486, 148] width 104 height 15
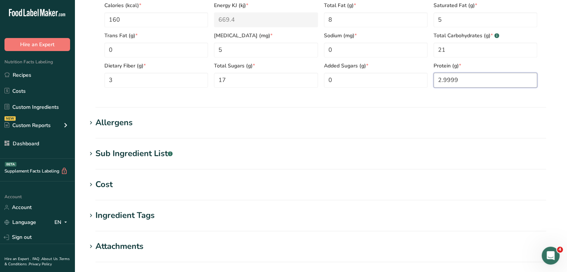
scroll to position [366, 0]
click at [461, 80] on input "2.9999" at bounding box center [486, 80] width 104 height 15
click at [468, 101] on section "Nutritional Info Serving Size .a-a{fill:#347362;}.b-a{fill:#fff;} Add ingredien…" at bounding box center [321, 10] width 469 height 195
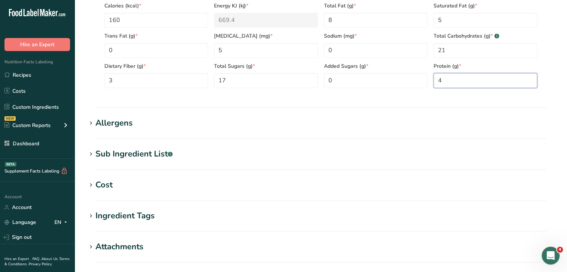
click at [457, 84] on input "4" at bounding box center [486, 80] width 104 height 15
click at [458, 82] on input "43" at bounding box center [486, 80] width 104 height 15
type input "3"
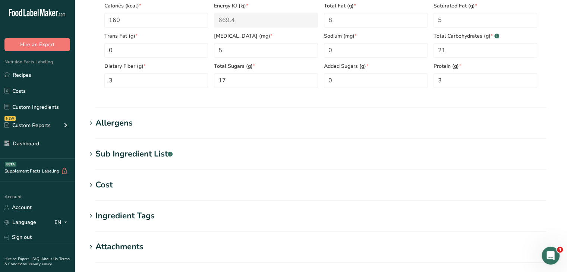
click at [548, 96] on div "Serving Size .a-a{fill:#347362;}.b-a{fill:#fff;} Add ingredient serving size * …" at bounding box center [321, 12] width 469 height 173
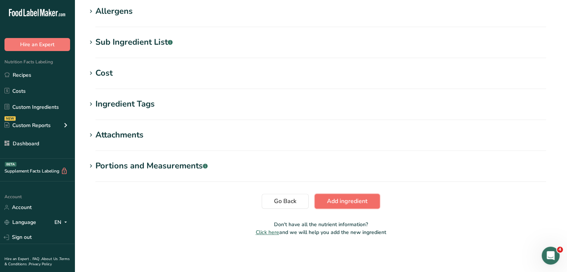
click at [333, 200] on span "Add ingredient" at bounding box center [347, 201] width 41 height 9
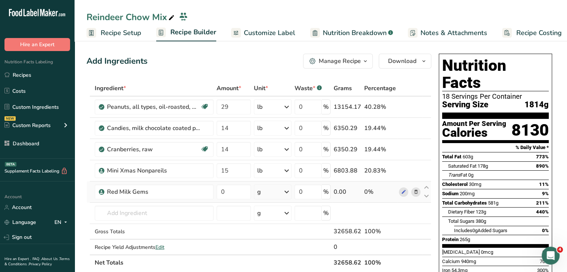
click at [266, 191] on div "g" at bounding box center [273, 192] width 38 height 15
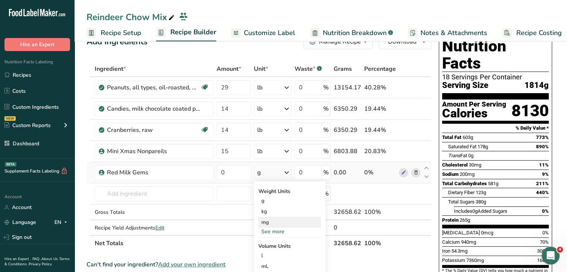
scroll to position [37, 0]
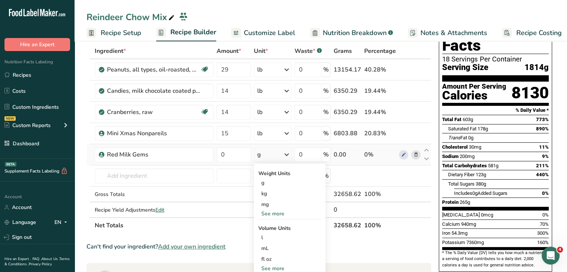
click at [283, 211] on div "See more" at bounding box center [289, 214] width 63 height 8
click at [268, 224] on div "lb" at bounding box center [289, 226] width 63 height 11
drag, startPoint x: 238, startPoint y: 160, endPoint x: 216, endPoint y: 154, distance: 22.4
click at [217, 154] on input "0" at bounding box center [234, 154] width 35 height 15
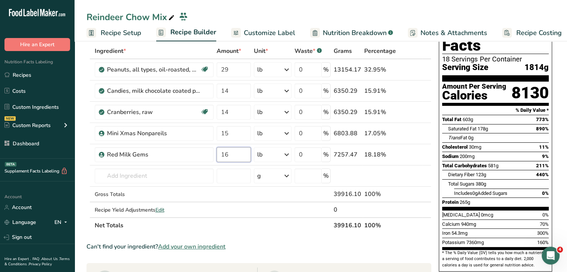
type input "16"
click at [480, 152] on div "Sodium 200mg 9%" at bounding box center [495, 156] width 107 height 9
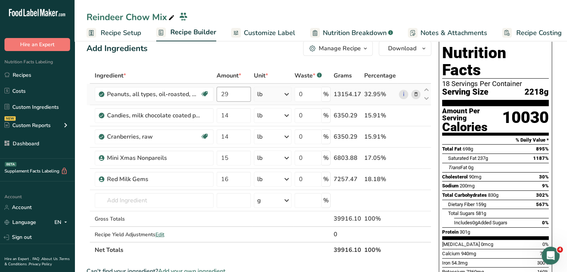
scroll to position [0, 0]
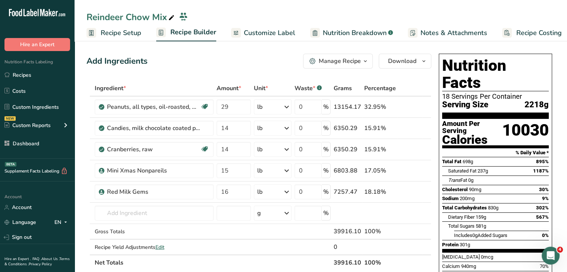
click at [138, 33] on span "Recipe Setup" at bounding box center [121, 33] width 41 height 10
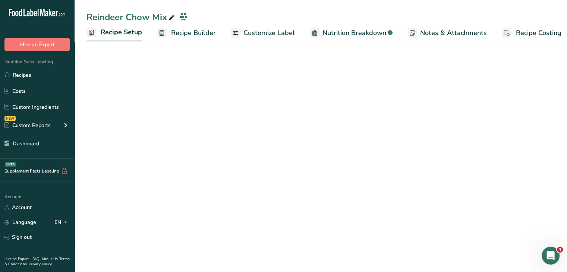
scroll to position [0, 3]
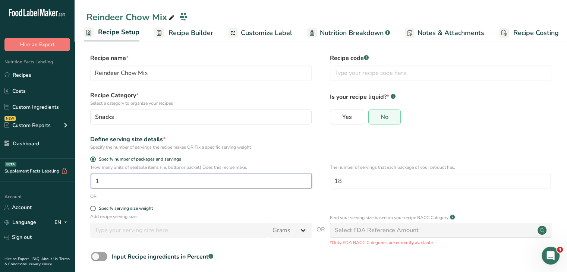
drag, startPoint x: 190, startPoint y: 177, endPoint x: 106, endPoint y: 178, distance: 84.3
click at [106, 178] on input "1" at bounding box center [201, 181] width 221 height 15
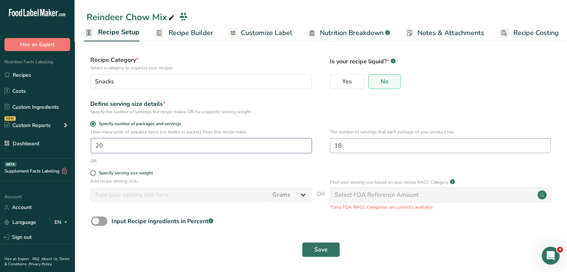
scroll to position [37, 0]
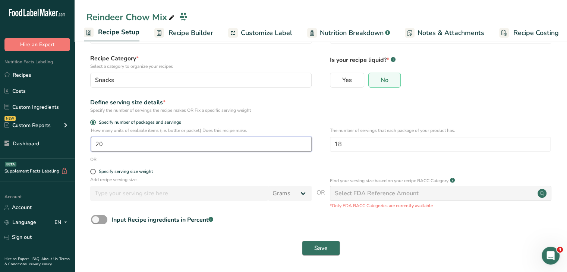
type input "20"
click at [330, 244] on button "Save" at bounding box center [321, 248] width 38 height 15
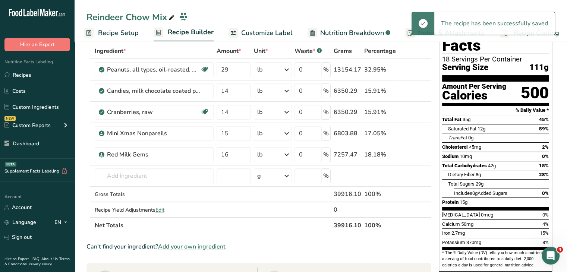
click at [111, 32] on span "Recipe Setup" at bounding box center [118, 33] width 41 height 10
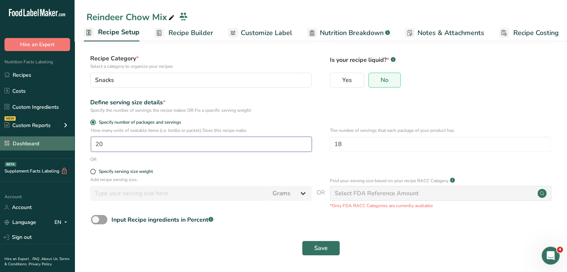
drag, startPoint x: 116, startPoint y: 142, endPoint x: 65, endPoint y: 141, distance: 51.5
click at [65, 141] on div ".a-20{fill:#fff;} Hire an Expert Nutrition Facts Labeling Recipes Costs Custom …" at bounding box center [283, 117] width 567 height 309
type input "40"
click at [333, 244] on button "Save" at bounding box center [321, 248] width 38 height 15
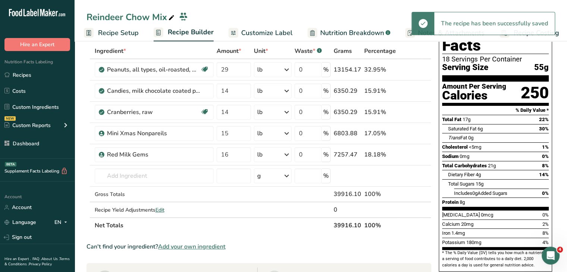
click at [133, 32] on span "Recipe Setup" at bounding box center [118, 33] width 41 height 10
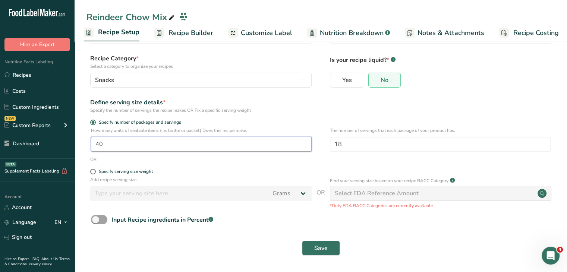
drag, startPoint x: 118, startPoint y: 147, endPoint x: 83, endPoint y: 138, distance: 36.0
click at [83, 138] on section "Recipe name * Reindeer Chow Mix Recipe code .a-a{fill:#347362;}.b-a{fill:#fff;}…" at bounding box center [321, 137] width 493 height 270
type input "50"
click at [328, 244] on button "Save" at bounding box center [321, 248] width 38 height 15
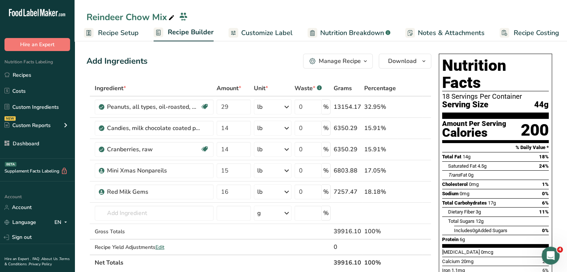
click at [119, 31] on span "Recipe Setup" at bounding box center [118, 33] width 41 height 10
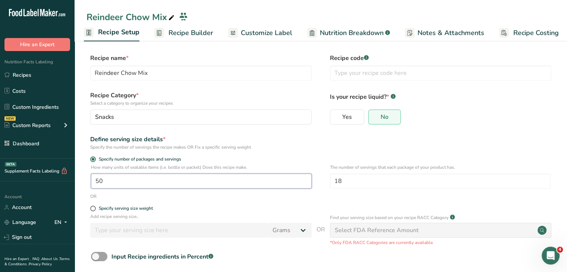
drag, startPoint x: 121, startPoint y: 181, endPoint x: 102, endPoint y: 181, distance: 19.0
click at [102, 181] on input "50" at bounding box center [201, 181] width 221 height 15
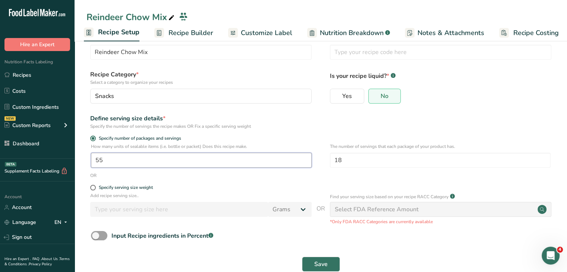
scroll to position [37, 0]
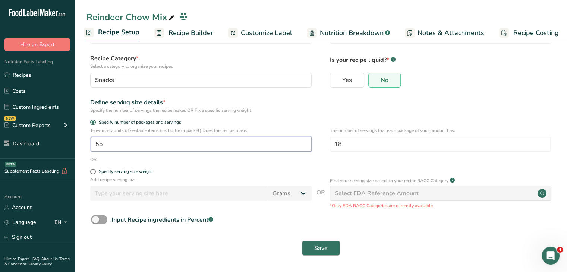
type input "55"
click at [316, 246] on span "Save" at bounding box center [320, 248] width 13 height 9
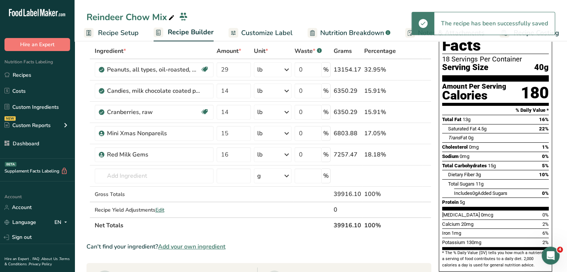
click at [127, 32] on span "Recipe Setup" at bounding box center [118, 33] width 41 height 10
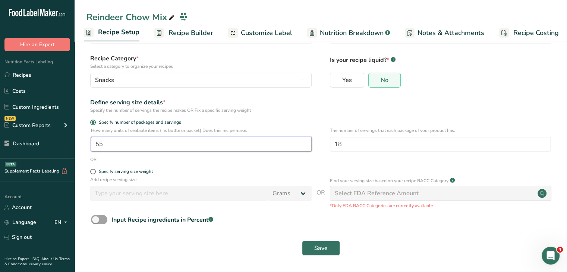
drag, startPoint x: 132, startPoint y: 145, endPoint x: 76, endPoint y: 145, distance: 55.9
click at [76, 145] on section "Recipe name * Reindeer Chow Mix Recipe code .a-a{fill:#347362;}.b-a{fill:#fff;}…" at bounding box center [321, 137] width 493 height 270
type input "65"
click at [323, 245] on span "Save" at bounding box center [320, 248] width 13 height 9
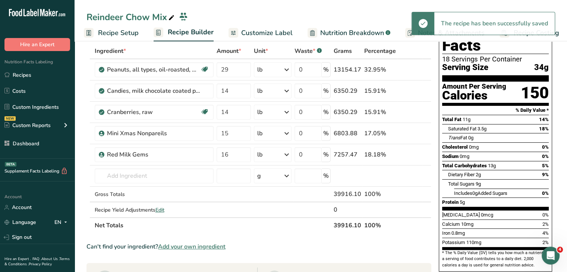
click at [123, 33] on span "Recipe Setup" at bounding box center [118, 33] width 41 height 10
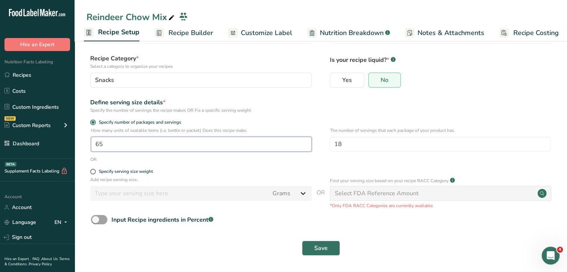
drag, startPoint x: 125, startPoint y: 144, endPoint x: 98, endPoint y: 144, distance: 27.2
click at [98, 144] on input "65" at bounding box center [201, 144] width 221 height 15
type input "69"
click at [325, 248] on span "Save" at bounding box center [320, 248] width 13 height 9
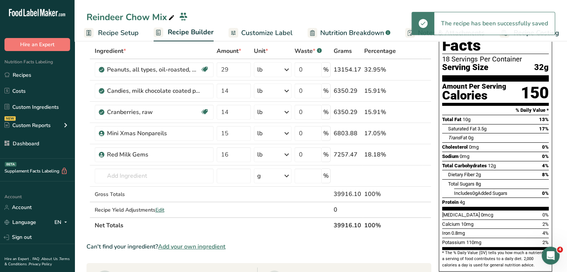
click at [112, 32] on span "Recipe Setup" at bounding box center [118, 33] width 41 height 10
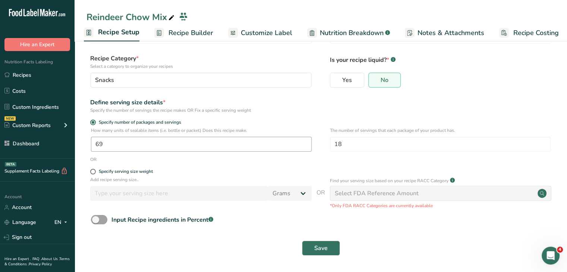
drag, startPoint x: 128, startPoint y: 145, endPoint x: 104, endPoint y: 141, distance: 24.0
click at [104, 141] on div "How many units of sealable items (i.e. bottle or packet) Does this recipe make.…" at bounding box center [321, 141] width 469 height 29
click at [103, 141] on input "69" at bounding box center [201, 144] width 221 height 15
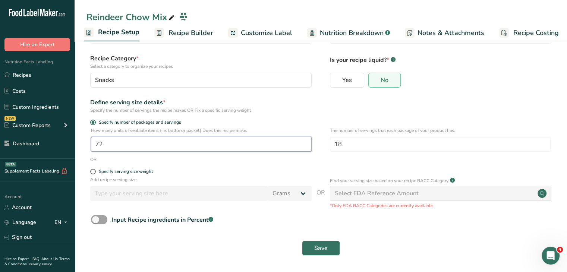
type input "72"
click at [318, 238] on div "Save" at bounding box center [321, 248] width 469 height 24
click at [319, 244] on span "Save" at bounding box center [320, 248] width 13 height 9
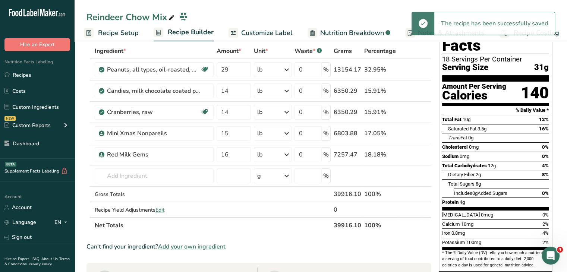
click at [117, 36] on span "Recipe Setup" at bounding box center [118, 33] width 41 height 10
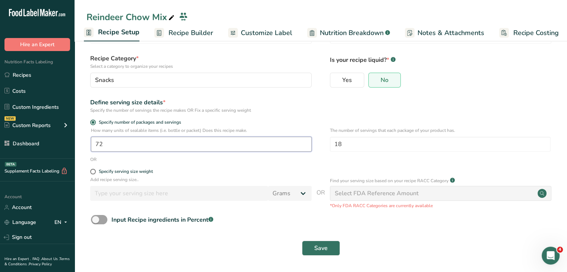
click at [127, 143] on input "72" at bounding box center [201, 144] width 221 height 15
type input "76"
click at [324, 241] on button "Save" at bounding box center [321, 248] width 38 height 15
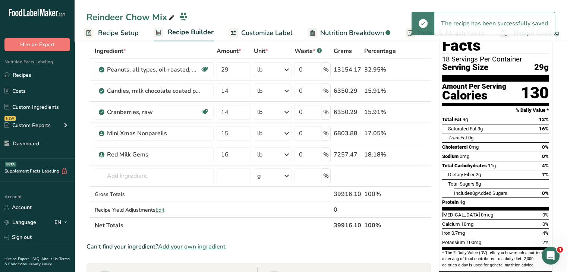
click at [134, 30] on span "Recipe Setup" at bounding box center [118, 33] width 41 height 10
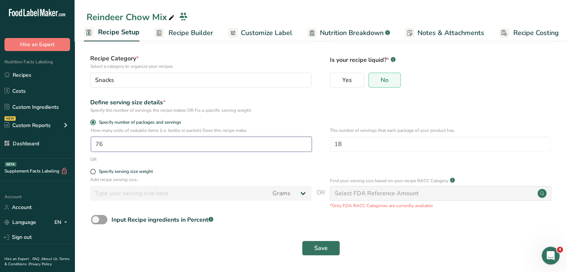
click at [125, 148] on input "76" at bounding box center [201, 144] width 221 height 15
type input "77"
click at [333, 239] on div "Save" at bounding box center [321, 248] width 469 height 24
click at [332, 247] on button "Save" at bounding box center [321, 248] width 38 height 15
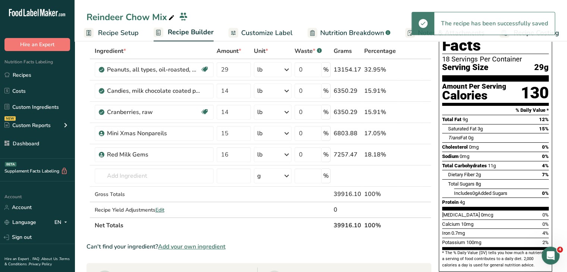
click at [130, 33] on span "Recipe Setup" at bounding box center [118, 33] width 41 height 10
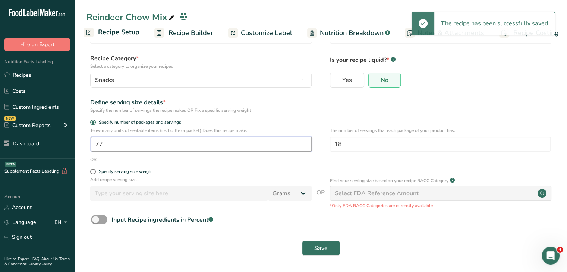
click at [128, 147] on input "77" at bounding box center [201, 144] width 221 height 15
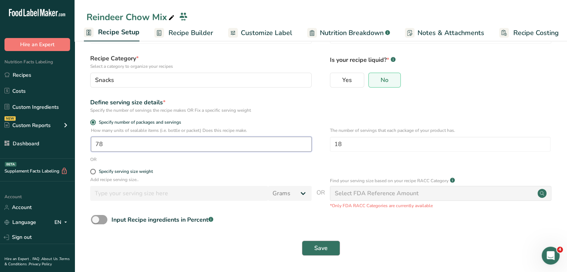
type input "78"
click at [328, 245] on button "Save" at bounding box center [321, 248] width 38 height 15
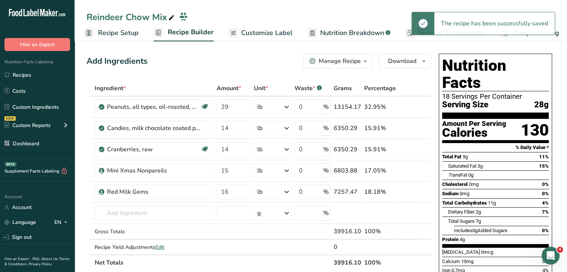
click at [251, 27] on link "Customize Label" at bounding box center [261, 33] width 64 height 17
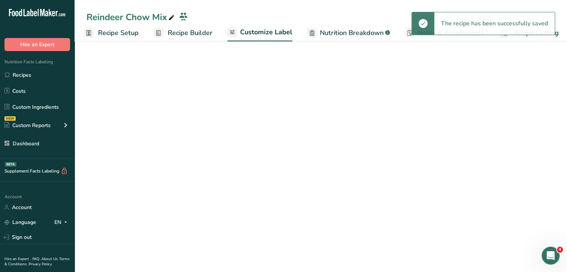
scroll to position [0, 6]
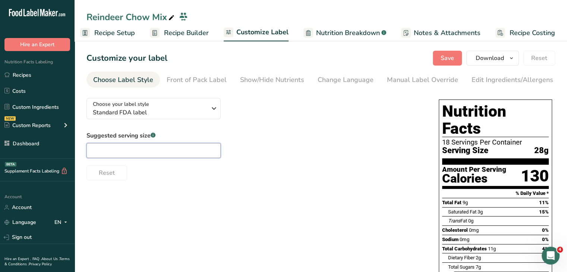
click at [169, 149] on input "text" at bounding box center [154, 150] width 134 height 15
type input "1 oz"
click at [454, 59] on span "Save" at bounding box center [447, 58] width 13 height 9
click at [480, 82] on div "Edit Ingredients/Allergens List" at bounding box center [519, 80] width 95 height 10
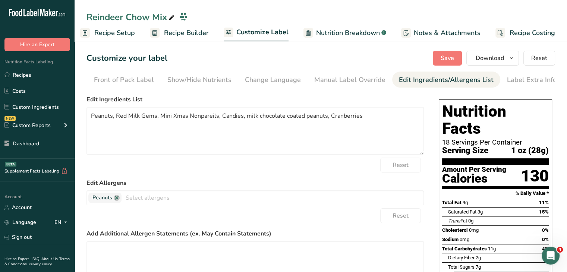
scroll to position [0, 73]
click at [216, 112] on textarea "Peanuts, Red Milk Gems, Mini Xmas Nonpareils, Candies, milk chocolate coated pe…" at bounding box center [256, 131] width 338 height 48
click at [154, 114] on textarea "Peanuts, Red Milk Gems, Mini Xmas Nonpareils, Candies, milk chocolate coated pe…" at bounding box center [256, 131] width 338 height 48
click at [353, 114] on textarea "Peanuts, Red Milk Gems, Green Milk Gems, Mini Xmas Nonpareils, Candies, milk ch…" at bounding box center [256, 131] width 338 height 48
drag, startPoint x: 373, startPoint y: 119, endPoint x: 268, endPoint y: 115, distance: 104.9
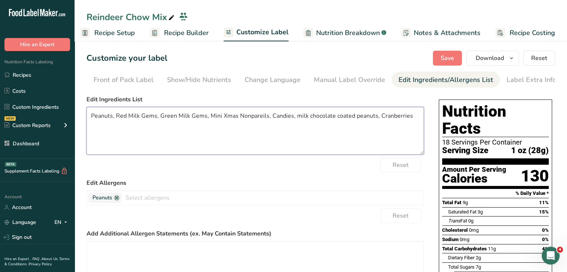
click at [268, 115] on textarea "Peanuts, Red Milk Gems, Green Milk Gems, Mini Xmas Nonpareils, Candies, milk ch…" at bounding box center [256, 131] width 338 height 48
type textarea "Peanuts, Red Milk Gems, Green Milk Gems, Mini Xmas Nonpareils, Milk Chocolate P…"
click at [436, 57] on button "Save" at bounding box center [447, 58] width 29 height 15
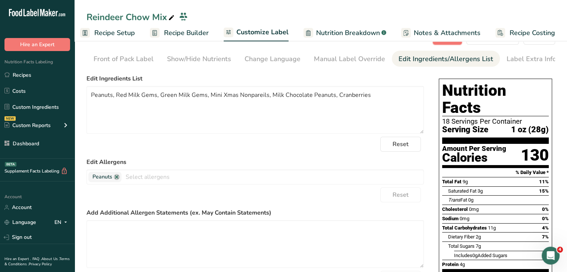
scroll to position [0, 0]
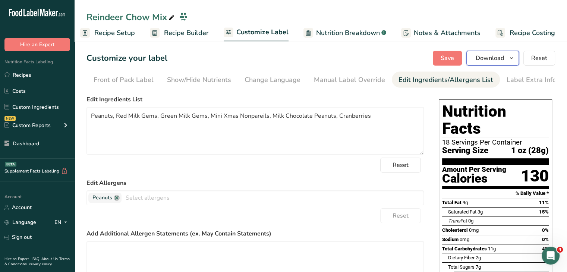
click at [504, 59] on span "Download" at bounding box center [490, 58] width 28 height 9
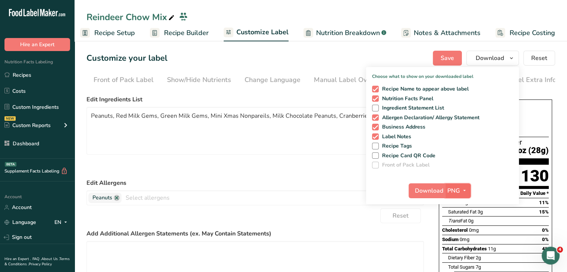
click at [460, 191] on span "PNG" at bounding box center [454, 190] width 13 height 9
click at [459, 240] on link "PDF" at bounding box center [459, 243] width 24 height 12
click at [433, 189] on span "Download" at bounding box center [429, 190] width 28 height 9
click at [46, 73] on link "Recipes" at bounding box center [37, 75] width 75 height 14
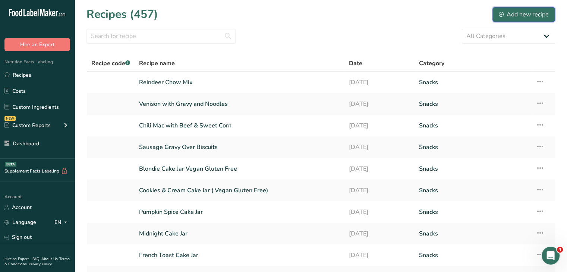
drag, startPoint x: 529, startPoint y: 13, endPoint x: 546, endPoint y: 9, distance: 17.8
click at [533, 12] on div "Add new recipe" at bounding box center [524, 14] width 50 height 9
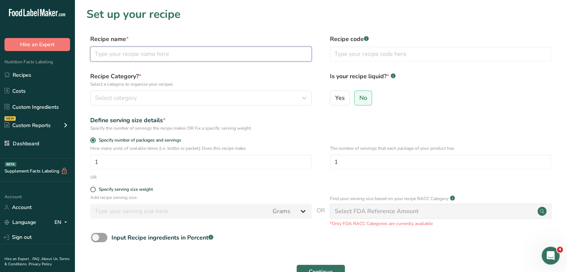
click at [191, 58] on input "text" at bounding box center [201, 54] width 222 height 15
type input "Jingle Blend"
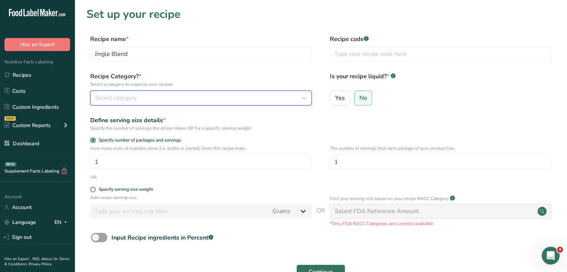
click at [193, 93] on button "Select category" at bounding box center [201, 98] width 222 height 15
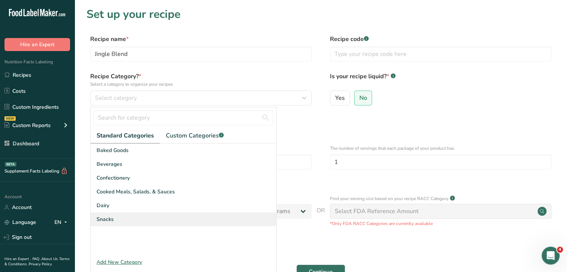
click at [133, 220] on div "Snacks" at bounding box center [184, 220] width 186 height 14
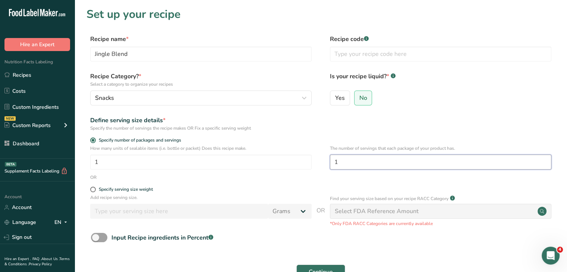
click at [370, 155] on input "1" at bounding box center [441, 162] width 222 height 15
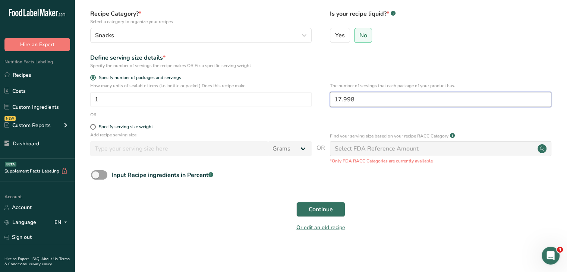
click at [365, 95] on input "17.998" at bounding box center [441, 99] width 222 height 15
type input "18"
click at [335, 203] on button "Continue" at bounding box center [321, 209] width 49 height 15
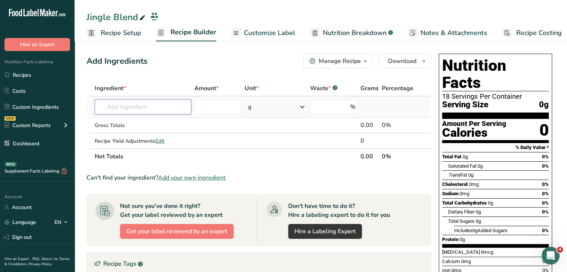
click at [165, 108] on input "text" at bounding box center [143, 107] width 97 height 15
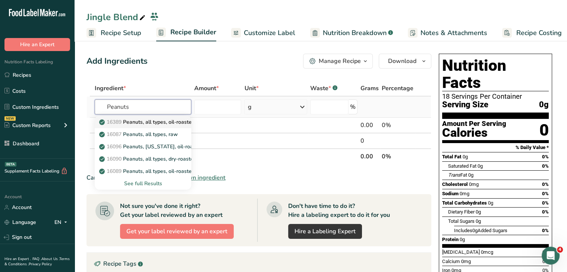
type input "Peanuts"
click at [176, 122] on p "16389 Peanuts, all types, oil-roasted, without salt" at bounding box center [163, 122] width 125 height 8
type input "Peanuts, all types, oil-roasted, without salt"
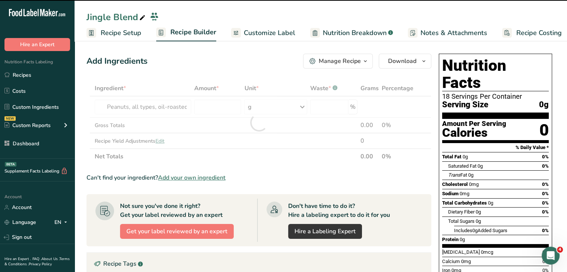
type input "0"
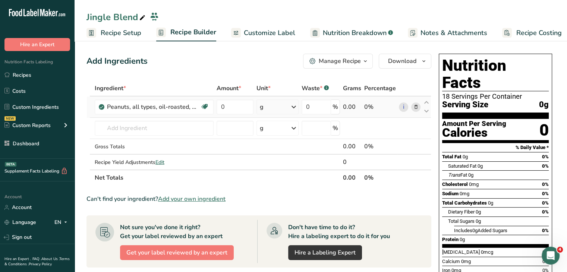
click at [286, 111] on div "g" at bounding box center [278, 107] width 42 height 15
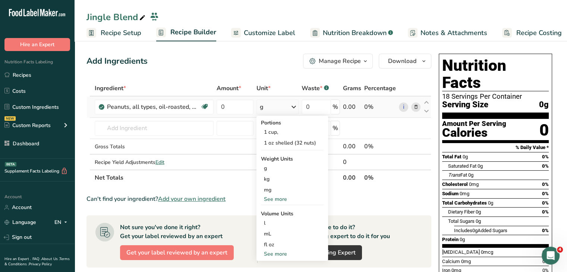
click at [278, 197] on div "See more" at bounding box center [292, 199] width 63 height 8
click at [279, 206] on div "lb" at bounding box center [292, 211] width 63 height 11
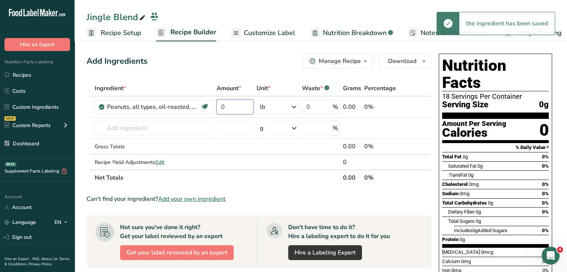
click at [231, 107] on input "0" at bounding box center [235, 107] width 37 height 15
type input "29"
click at [234, 68] on div "Add Ingredients Manage Recipe Delete Recipe Duplicate Recipe Scale Recipe Save …" at bounding box center [259, 61] width 345 height 15
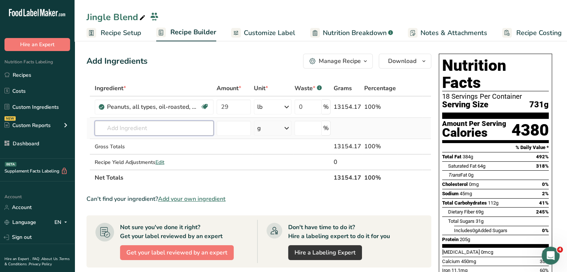
click at [169, 125] on input "text" at bounding box center [154, 128] width 119 height 15
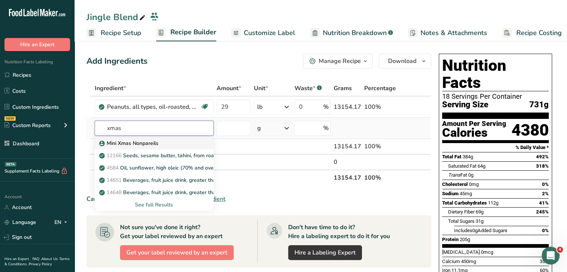
type input "xmas"
click at [146, 142] on p "Mini Xmas Nonpareils" at bounding box center [130, 143] width 58 height 8
type input "Mini Xmas Nonpareils"
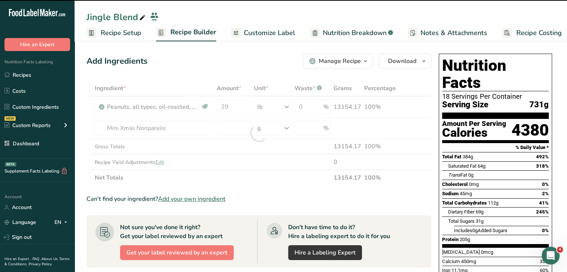
type input "0"
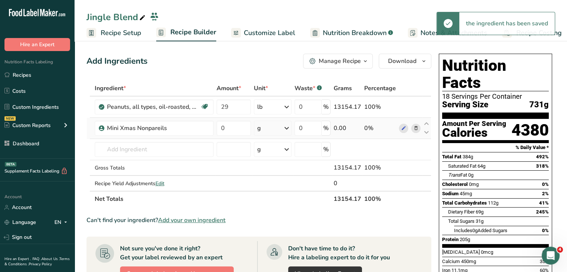
click at [269, 132] on div "g" at bounding box center [273, 128] width 38 height 15
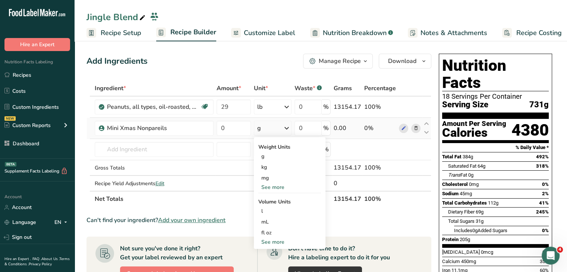
click at [280, 189] on div "See more" at bounding box center [289, 188] width 63 height 8
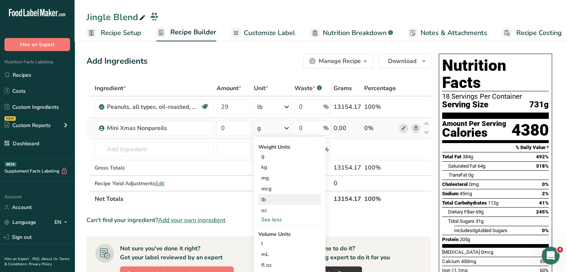
click at [272, 198] on div "lb" at bounding box center [289, 199] width 63 height 11
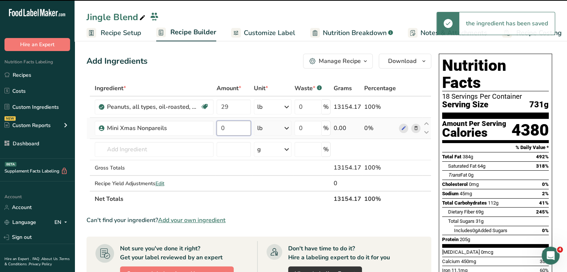
click at [232, 129] on input "0" at bounding box center [234, 128] width 35 height 15
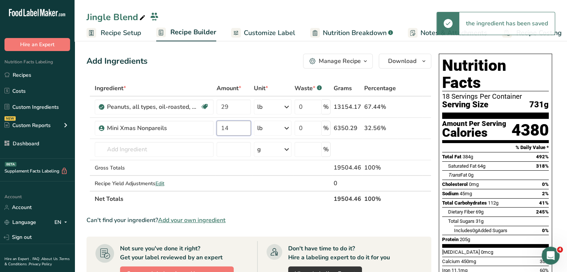
type input "14"
click at [226, 54] on div "Add Ingredients Manage Recipe Delete Recipe Duplicate Recipe Scale Recipe Save …" at bounding box center [259, 61] width 345 height 15
click at [139, 148] on input "text" at bounding box center [154, 149] width 119 height 15
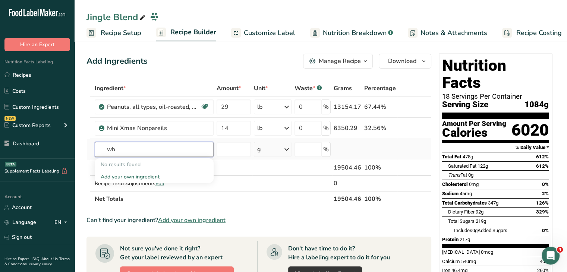
type input "w"
type input "Y"
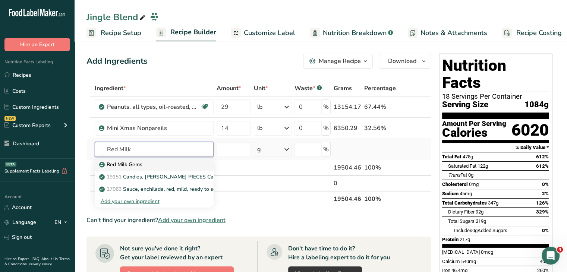
type input "Red Milk"
click at [150, 166] on div "Red Milk Gems" at bounding box center [148, 165] width 95 height 8
type input "Red Milk Gems"
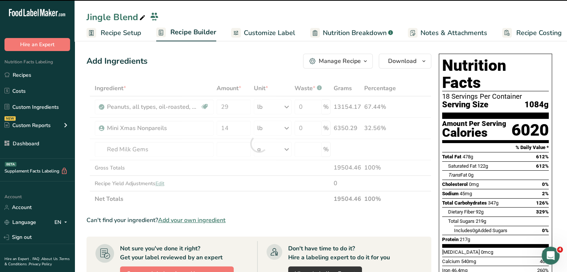
type input "0"
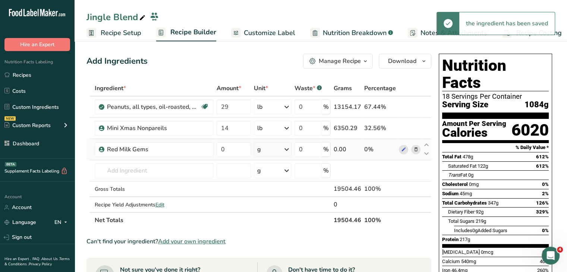
click at [265, 144] on div "g" at bounding box center [273, 149] width 38 height 15
click at [276, 211] on div "See more" at bounding box center [289, 209] width 63 height 8
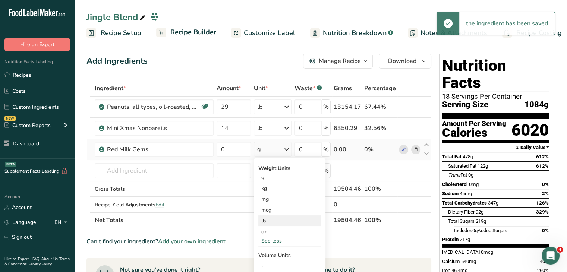
click at [273, 222] on div "lb" at bounding box center [289, 221] width 63 height 11
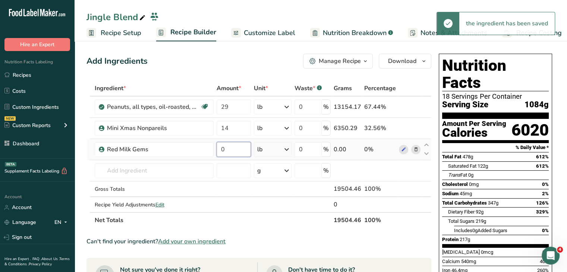
click at [227, 147] on input "0" at bounding box center [234, 149] width 35 height 15
type input "16"
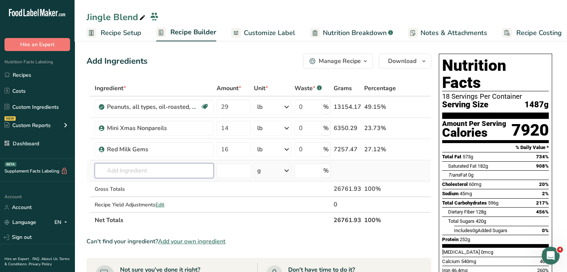
click at [170, 169] on input "text" at bounding box center [154, 170] width 119 height 15
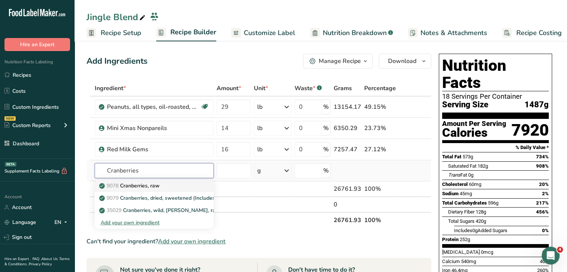
type input "Cranberries"
click at [168, 186] on div "9078 Cranberries, raw" at bounding box center [148, 186] width 95 height 8
type input "Cranberries, raw"
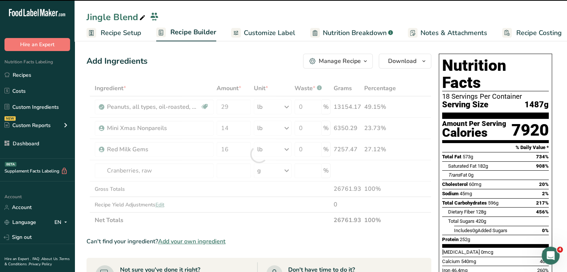
type input "0"
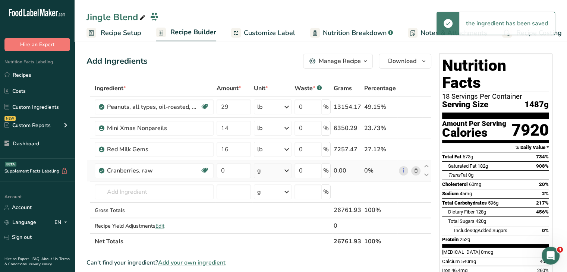
drag, startPoint x: 269, startPoint y: 169, endPoint x: 270, endPoint y: 173, distance: 4.3
click at [269, 169] on div "g" at bounding box center [273, 170] width 38 height 15
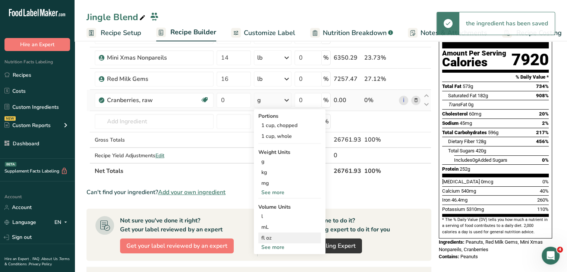
scroll to position [75, 0]
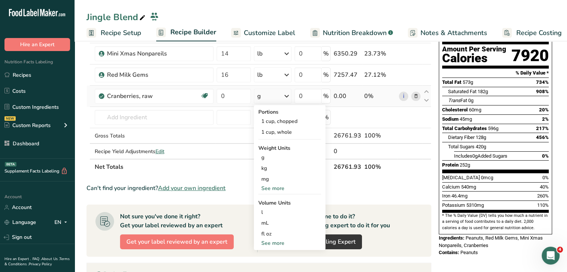
click at [280, 186] on div "See more" at bounding box center [289, 189] width 63 height 8
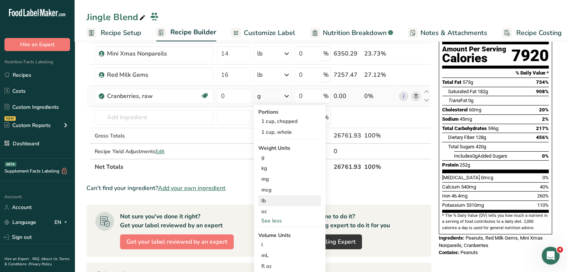
click at [276, 199] on div "lb" at bounding box center [289, 200] width 63 height 11
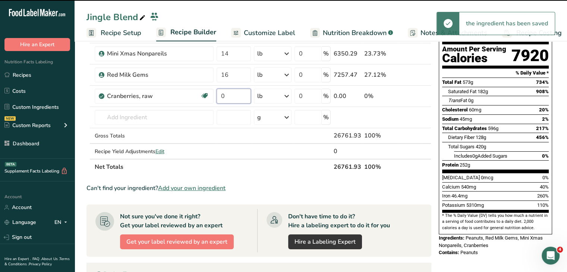
click at [230, 93] on input "0" at bounding box center [234, 96] width 35 height 15
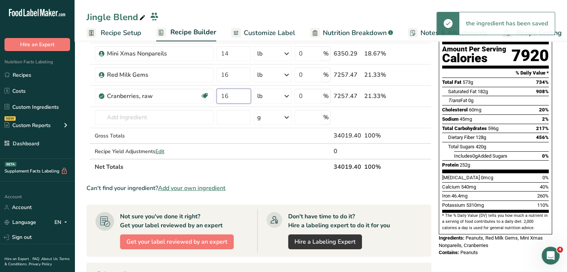
type input "16"
click at [505, 152] on section "Total Fat 573g 734% Saturated Fat 182g 908% Trans Fat 0g Cholesterol 60mg 20% S…" at bounding box center [495, 125] width 107 height 95
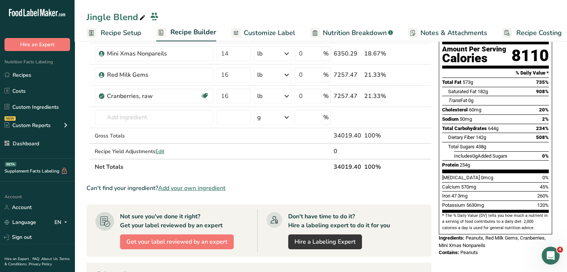
click at [192, 184] on span "Add your own ingredient" at bounding box center [192, 188] width 68 height 9
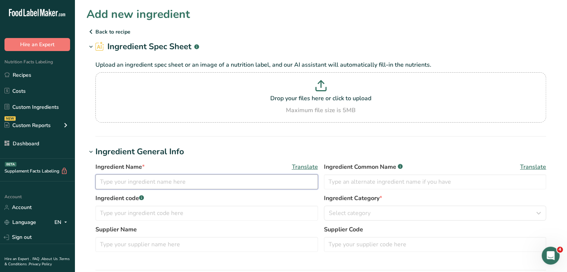
click at [178, 179] on input "text" at bounding box center [206, 182] width 223 height 15
click at [195, 178] on input "Yogurt Peanuts" at bounding box center [206, 182] width 223 height 15
type input "Yogurt Peanuts"
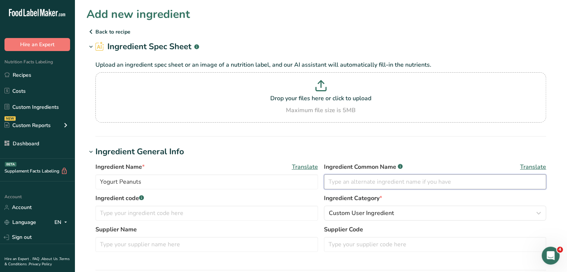
click at [354, 184] on input "text" at bounding box center [435, 182] width 223 height 15
paste input "Yogurt Peanuts"
type input "Yogurt Peanuts"
click at [332, 104] on div "Drop your files here or click to upload Maximum file size is 5MB" at bounding box center [320, 97] width 447 height 35
click at [332, 104] on input "Drop your files here or click to upload Maximum file size is 5MB" at bounding box center [320, 97] width 451 height 50
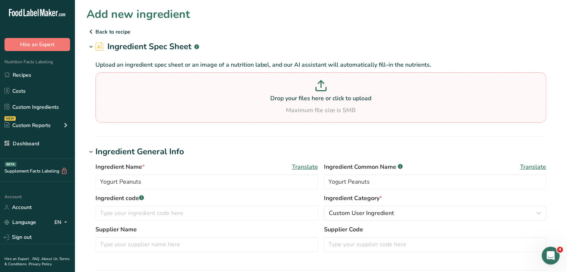
type input "C:\fakepath\yogurt peanuts.png"
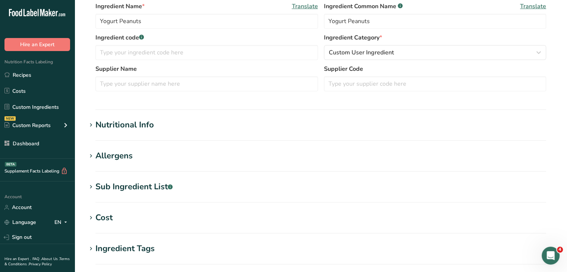
scroll to position [186, 0]
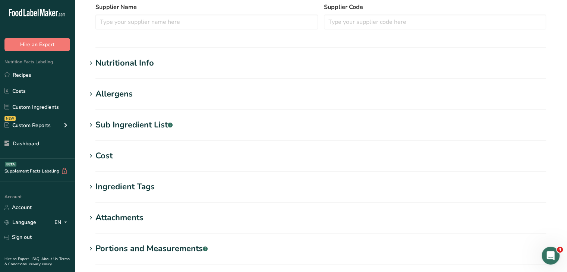
click at [139, 60] on div "Nutritional Info" at bounding box center [124, 63] width 59 height 12
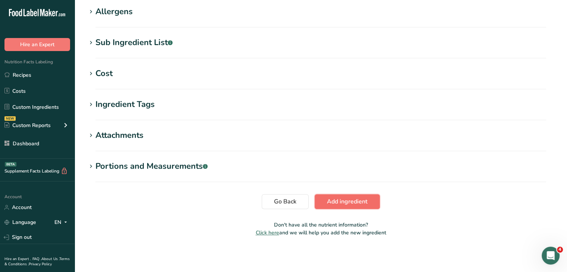
click at [367, 200] on span "Add ingredient" at bounding box center [347, 201] width 41 height 9
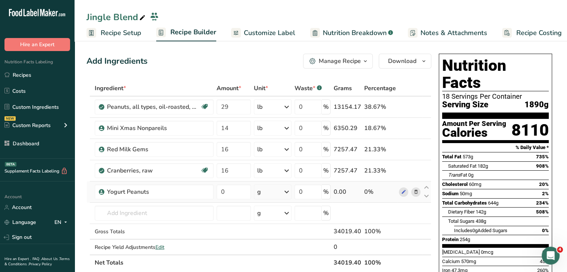
click at [287, 188] on icon at bounding box center [286, 191] width 9 height 13
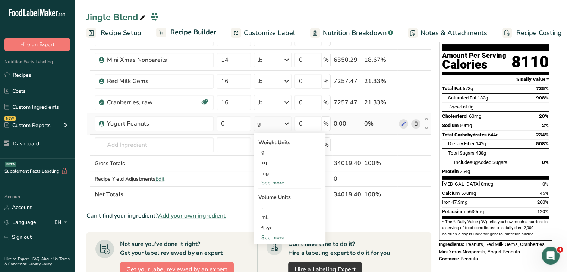
scroll to position [75, 0]
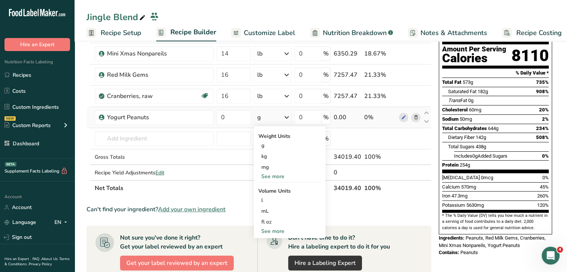
click at [277, 174] on div "See more" at bounding box center [289, 177] width 63 height 8
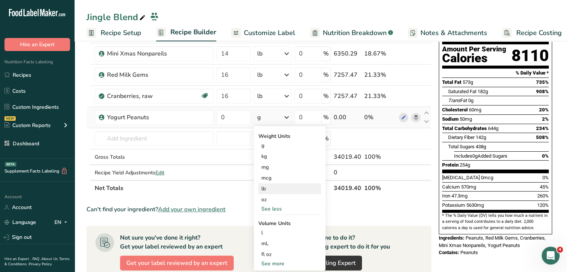
click at [275, 191] on div "lb" at bounding box center [289, 189] width 63 height 11
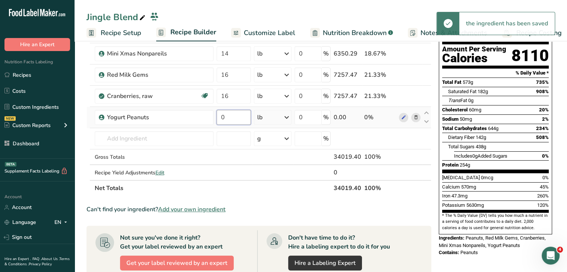
click at [217, 119] on input "0" at bounding box center [234, 117] width 35 height 15
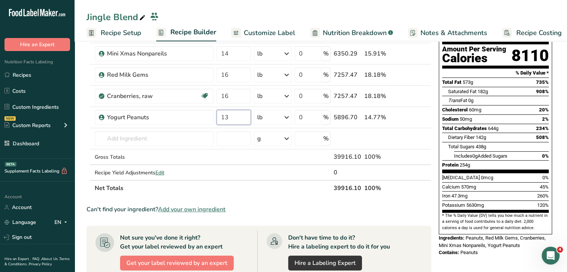
type input "13"
click at [502, 173] on div "[MEDICAL_DATA] 0mcg 0%" at bounding box center [495, 177] width 107 height 9
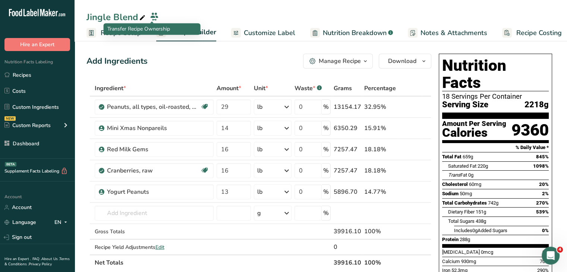
click at [104, 33] on div "Transfer Recipe Ownership" at bounding box center [152, 29] width 97 height 12
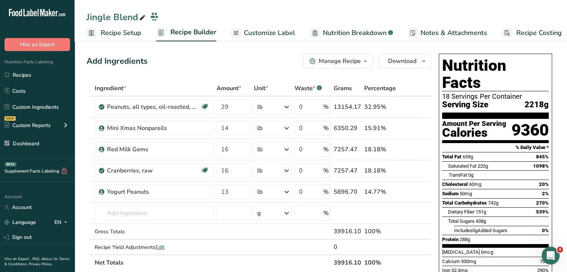
click at [132, 34] on span "Recipe Setup" at bounding box center [121, 33] width 41 height 10
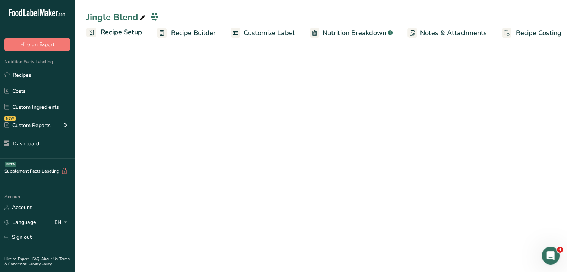
scroll to position [0, 3]
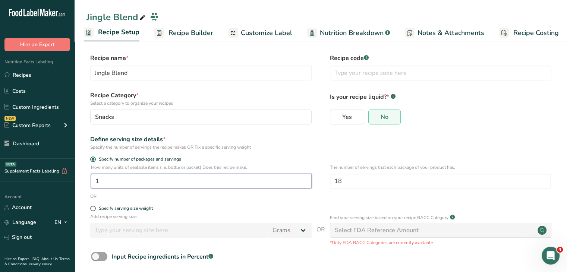
drag, startPoint x: 120, startPoint y: 181, endPoint x: 88, endPoint y: 182, distance: 32.1
click at [88, 182] on div "How many units of sealable items (i.e. bottle or packet) Does this recipe make.…" at bounding box center [321, 178] width 469 height 29
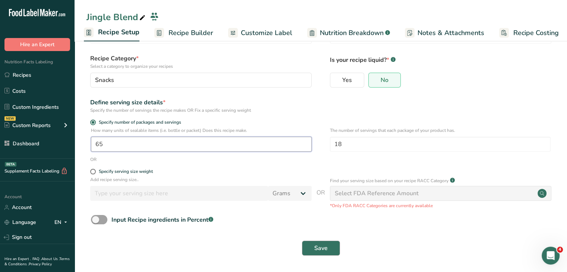
type input "65"
click at [335, 242] on button "Save" at bounding box center [321, 248] width 38 height 15
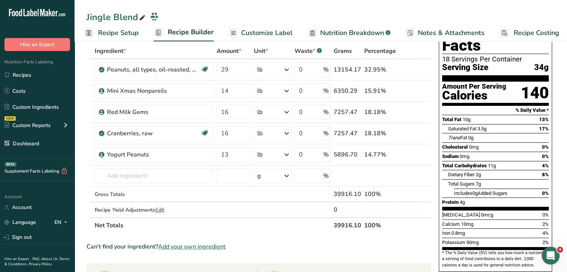
click at [123, 32] on span "Recipe Setup" at bounding box center [118, 33] width 41 height 10
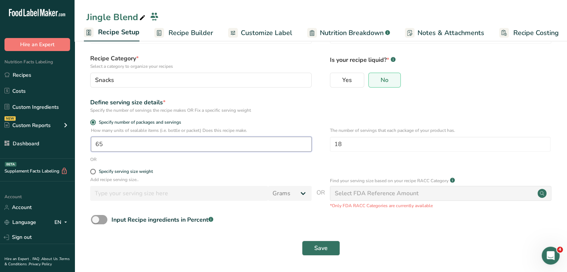
click at [150, 146] on input "65" at bounding box center [201, 144] width 221 height 15
type input "68"
click at [329, 245] on button "Save" at bounding box center [321, 248] width 38 height 15
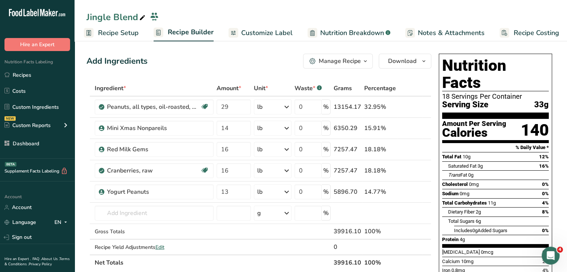
click at [100, 29] on span "Recipe Setup" at bounding box center [118, 33] width 41 height 10
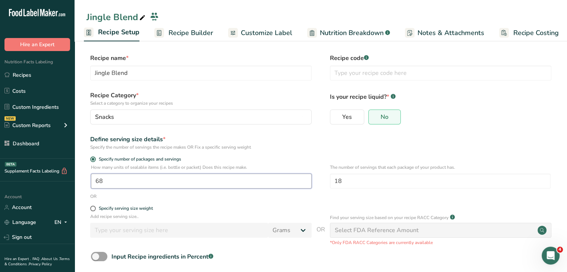
drag, startPoint x: 125, startPoint y: 178, endPoint x: 92, endPoint y: 180, distance: 32.9
click at [92, 180] on input "68" at bounding box center [201, 181] width 221 height 15
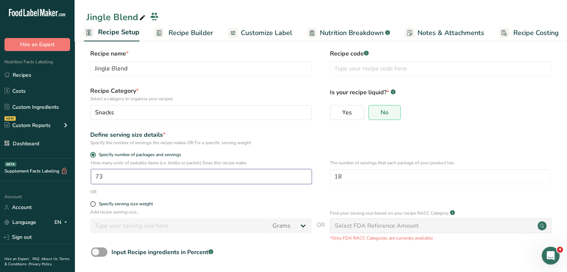
scroll to position [37, 0]
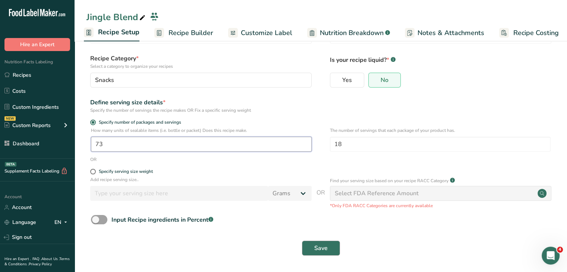
type input "73"
click at [323, 245] on span "Save" at bounding box center [320, 248] width 13 height 9
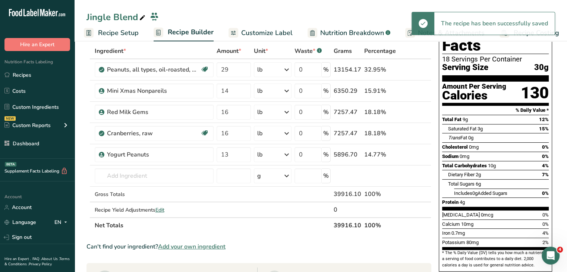
click at [109, 31] on span "Recipe Setup" at bounding box center [118, 33] width 41 height 10
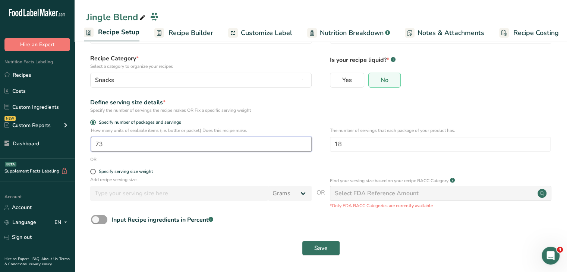
click at [113, 145] on input "73" at bounding box center [201, 144] width 221 height 15
type input "75"
click at [323, 254] on button "Save" at bounding box center [321, 248] width 38 height 15
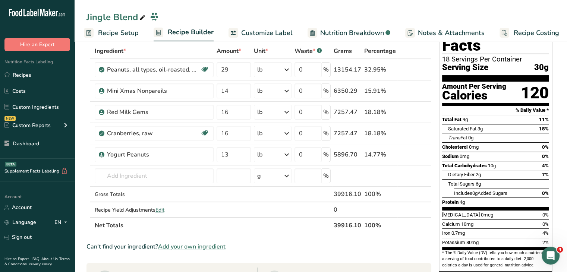
click at [131, 32] on span "Recipe Setup" at bounding box center [118, 33] width 41 height 10
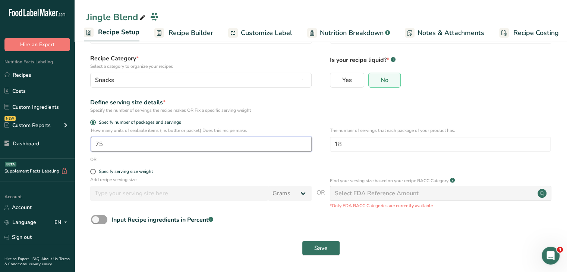
click at [174, 147] on input "75" at bounding box center [201, 144] width 221 height 15
type input "78"
click at [325, 248] on span "Save" at bounding box center [320, 248] width 13 height 9
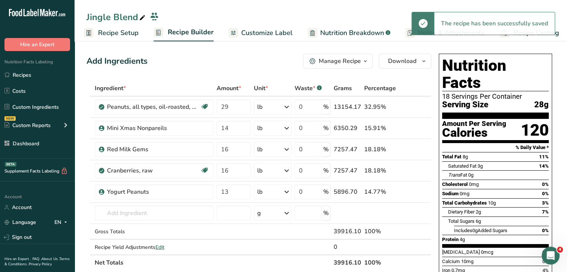
click at [262, 33] on span "Customize Label" at bounding box center [266, 33] width 51 height 10
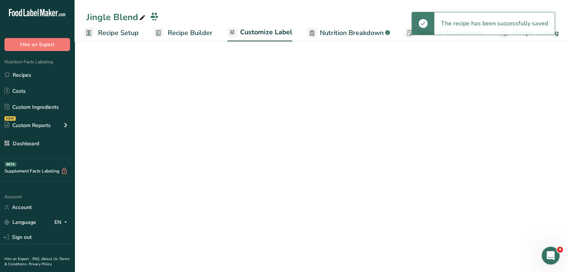
scroll to position [0, 6]
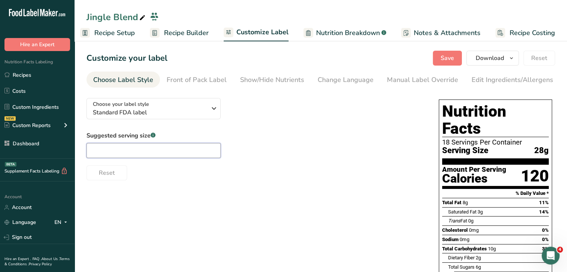
click at [141, 150] on input "text" at bounding box center [154, 150] width 134 height 15
type input "1 oz"
click at [451, 59] on span "Save" at bounding box center [447, 58] width 13 height 9
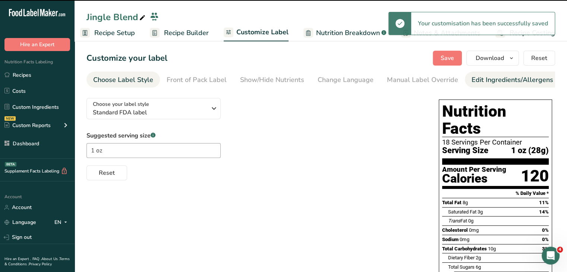
click at [508, 78] on div "Edit Ingredients/Allergens List" at bounding box center [519, 80] width 95 height 10
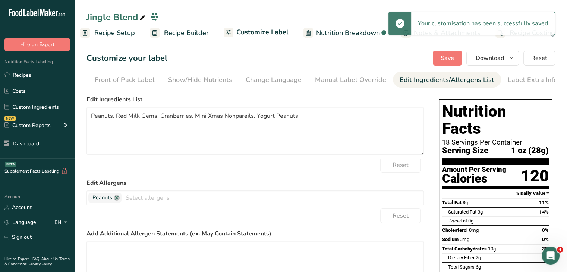
scroll to position [0, 73]
click at [127, 130] on textarea "Peanuts, Red Milk Gems, Cranberries, Mini Xmas Nonpareils, Yogurt Peanuts" at bounding box center [256, 131] width 338 height 48
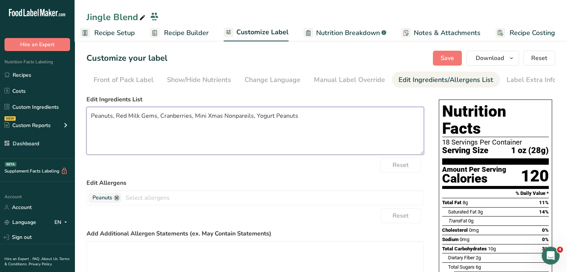
drag, startPoint x: 220, startPoint y: 117, endPoint x: 207, endPoint y: 118, distance: 13.5
click at [207, 118] on textarea "Peanuts, Red Milk Gems, Cranberries, Mini Xmas Nonpareils, Yogurt Peanuts" at bounding box center [256, 131] width 338 height 48
click at [253, 126] on textarea "Peanuts, Red Milk Gems, Cranberries, Mini White Nonpareils, Yogurt Peanuts" at bounding box center [256, 131] width 338 height 48
type textarea "Peanuts, Red Milk Gems, Cranberries, Mini White Nonpareils, White Yogurt Peanuts"
click at [446, 56] on span "Save" at bounding box center [447, 58] width 13 height 9
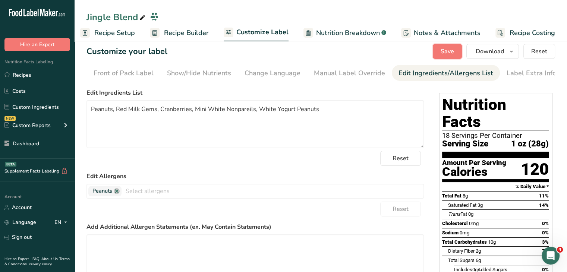
scroll to position [0, 0]
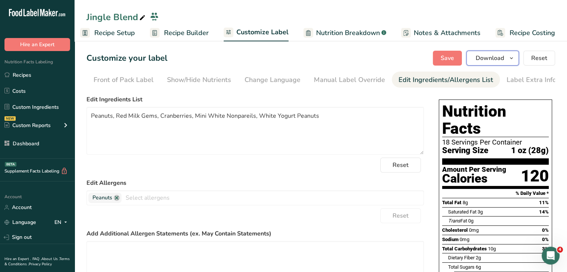
click at [491, 57] on span "Download" at bounding box center [490, 58] width 28 height 9
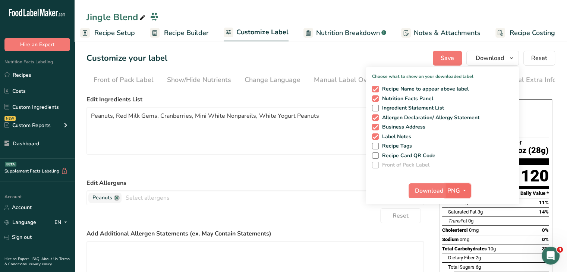
click at [460, 191] on span "PNG" at bounding box center [454, 190] width 13 height 9
click at [463, 241] on link "PDF" at bounding box center [459, 243] width 24 height 12
click at [437, 194] on span "Download" at bounding box center [429, 190] width 28 height 9
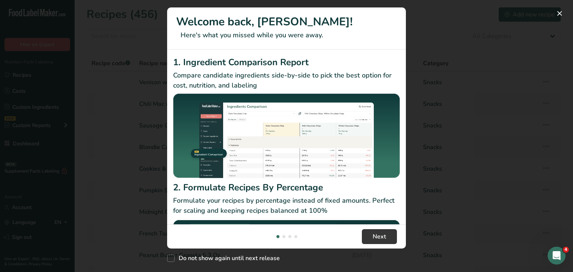
click at [492, 75] on div "New Features" at bounding box center [286, 136] width 573 height 272
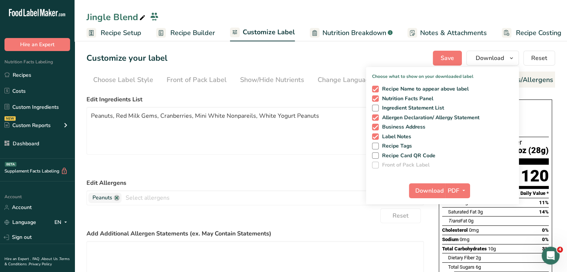
scroll to position [0, 73]
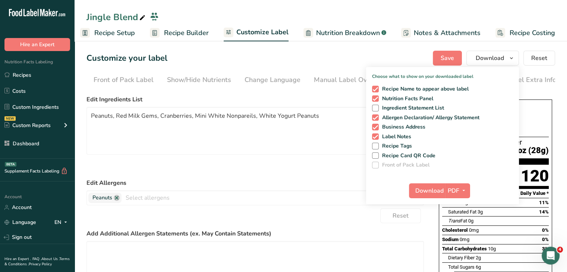
click at [359, 59] on div "Customize your label Save Download Choose what to show on your downloaded label…" at bounding box center [321, 58] width 469 height 15
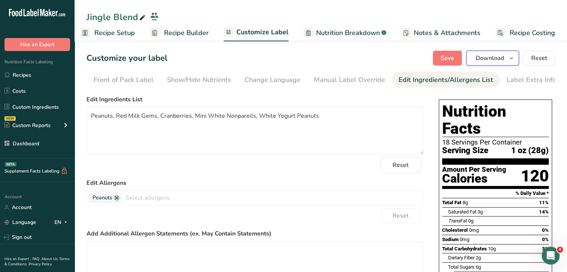
click at [490, 53] on button "Download" at bounding box center [493, 58] width 53 height 15
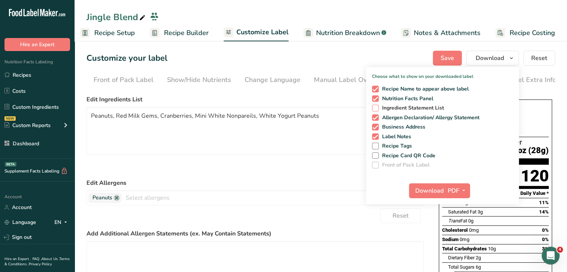
click at [380, 107] on span "Ingredient Statement List" at bounding box center [412, 108] width 66 height 7
click at [377, 107] on input "Ingredient Statement List" at bounding box center [374, 108] width 5 height 5
checkbox input "true"
click at [423, 189] on span "Download" at bounding box center [429, 190] width 28 height 9
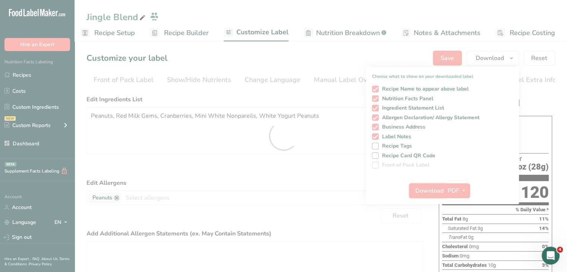
scroll to position [0, 0]
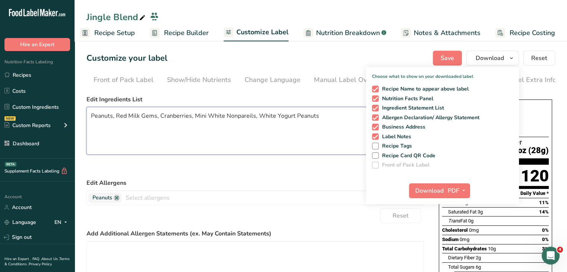
click at [94, 115] on textarea "Peanuts, Red Milk Gems, Cranberries, Mini White Nonpareils, White Yogurt Peanuts" at bounding box center [256, 131] width 338 height 48
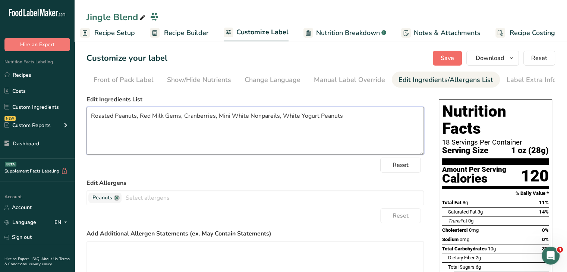
type textarea "Roasted Peanuts, Red Milk Gems, Cranberries, Mini White Nonpareils, White Yogur…"
click at [444, 62] on span "Save" at bounding box center [447, 58] width 13 height 9
click at [507, 51] on button "Download" at bounding box center [493, 58] width 53 height 15
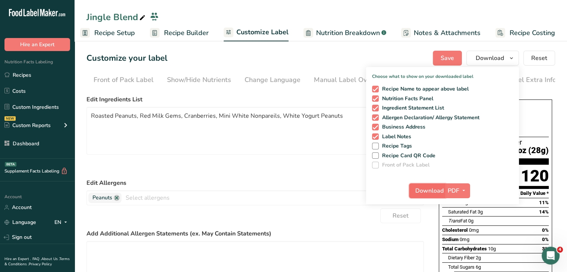
click at [436, 192] on span "Download" at bounding box center [429, 190] width 28 height 9
click at [29, 77] on link "Recipes" at bounding box center [37, 75] width 75 height 14
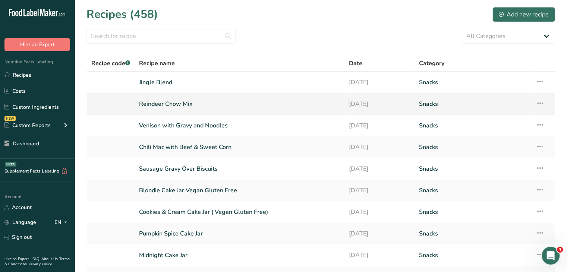
click at [173, 102] on link "Reindeer Chow Mix" at bounding box center [239, 104] width 201 height 16
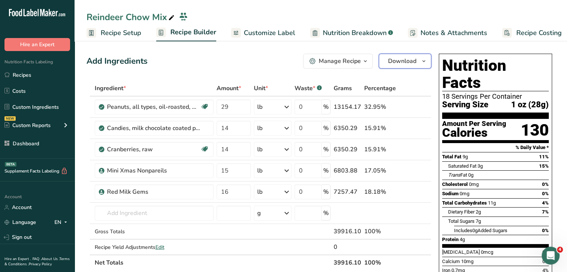
click at [399, 57] on span "Download" at bounding box center [402, 61] width 28 height 9
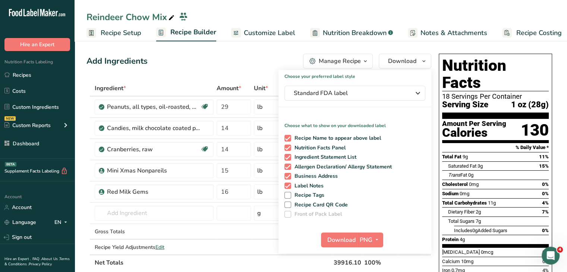
click at [279, 57] on div "Add Ingredients Manage Recipe Delete Recipe Duplicate Recipe Scale Recipe Save …" at bounding box center [259, 61] width 345 height 15
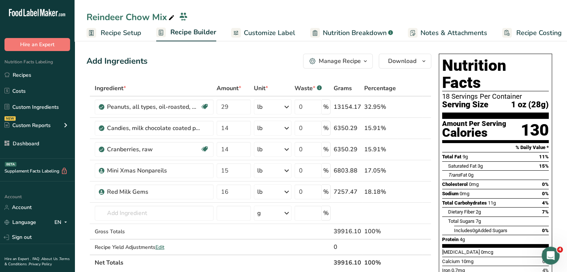
click at [272, 36] on span "Customize Label" at bounding box center [269, 33] width 51 height 10
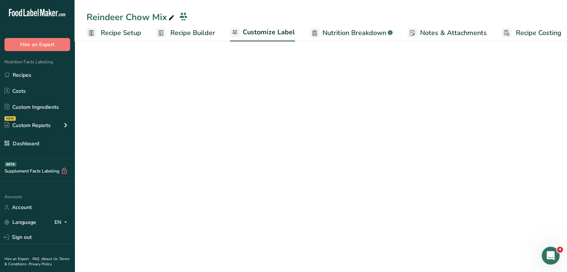
scroll to position [0, 6]
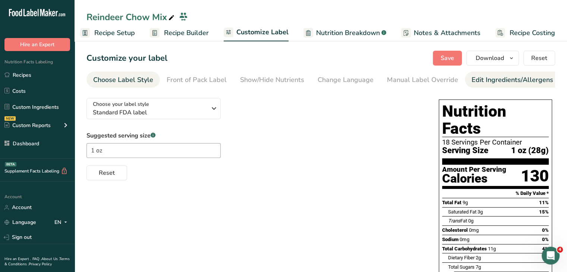
click at [503, 80] on div "Edit Ingredients/Allergens List" at bounding box center [519, 80] width 95 height 10
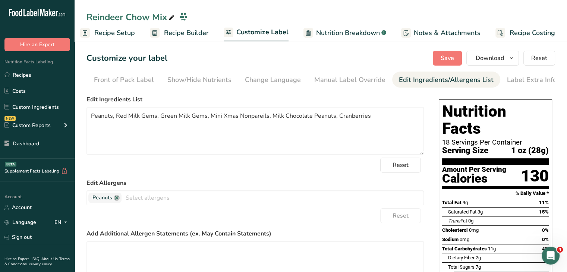
scroll to position [0, 73]
click at [89, 117] on textarea "Peanuts, Red Milk Gems, Green Milk Gems, Mini Xmas Nonpareils, Milk Chocolate P…" at bounding box center [256, 131] width 338 height 48
type textarea "Roasted Peanuts, Red Milk Gems, Green Milk Gems, Mini Xmas Nonpareils, Milk Cho…"
click at [450, 56] on span "Save" at bounding box center [447, 58] width 13 height 9
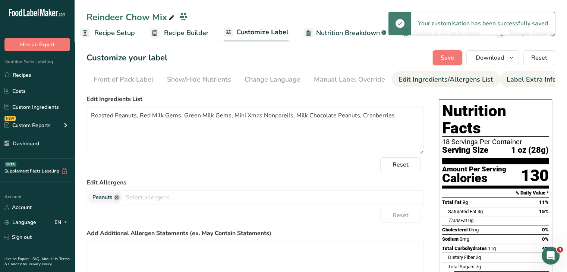
scroll to position [0, 0]
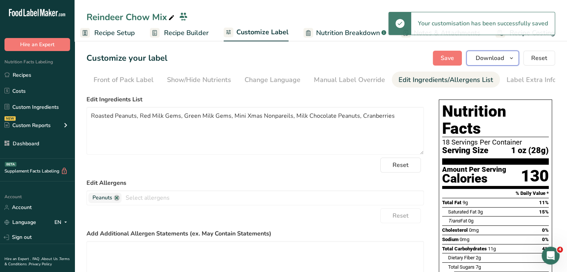
click at [512, 60] on icon "button" at bounding box center [512, 58] width 6 height 9
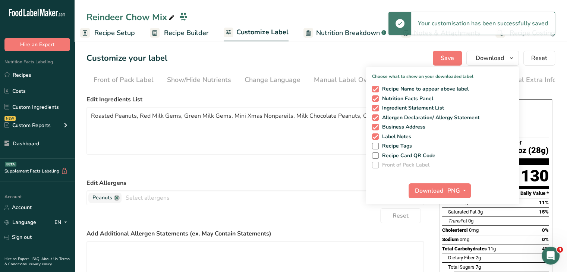
click at [467, 182] on div "Download PNG PNG BMP SVG PDF TXT" at bounding box center [442, 193] width 153 height 24
click at [467, 189] on icon "button" at bounding box center [465, 190] width 6 height 9
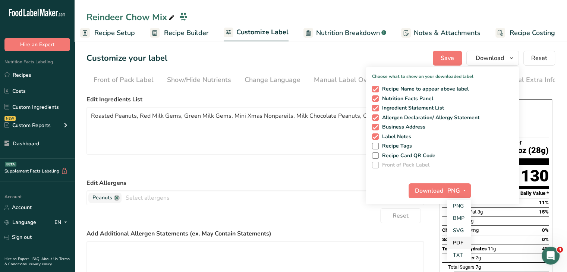
click at [458, 243] on link "PDF" at bounding box center [459, 243] width 24 height 12
click at [432, 191] on span "Download" at bounding box center [429, 190] width 28 height 9
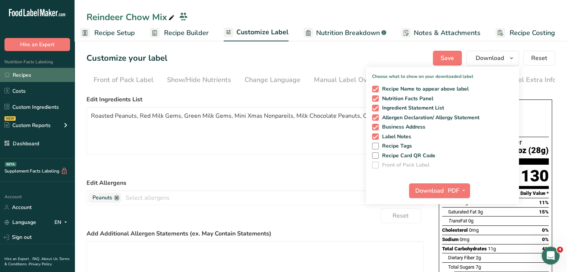
click at [53, 74] on link "Recipes" at bounding box center [37, 75] width 75 height 14
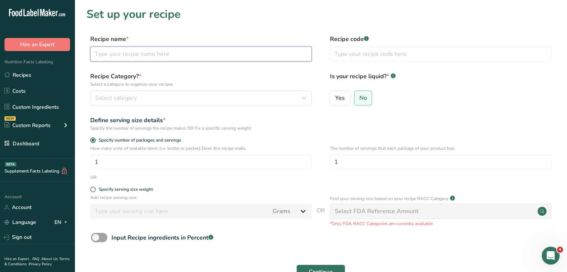
click at [150, 53] on input "text" at bounding box center [201, 54] width 222 height 15
type input "Xmas Mix PBM"
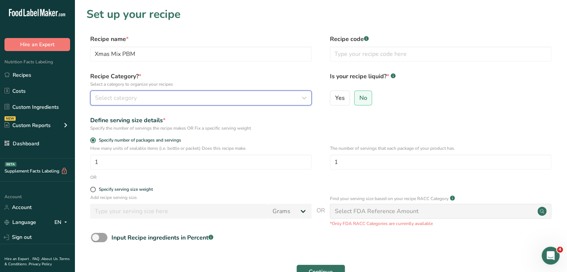
click at [185, 95] on div "Select category" at bounding box center [198, 98] width 207 height 9
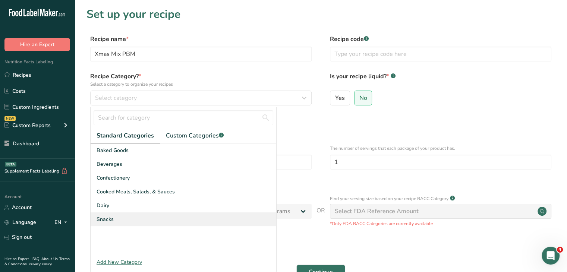
click at [124, 216] on div "Snacks" at bounding box center [184, 220] width 186 height 14
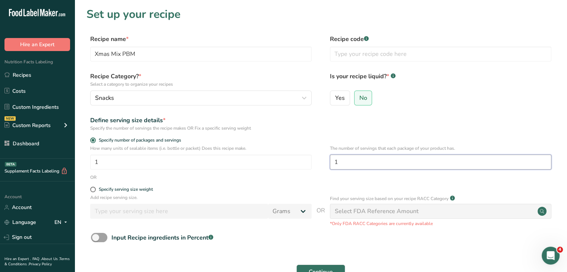
click at [337, 163] on input "1" at bounding box center [441, 162] width 222 height 15
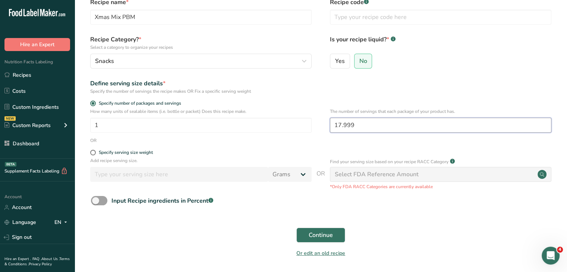
scroll to position [37, 0]
click at [361, 126] on input "17.999" at bounding box center [441, 124] width 222 height 15
type input "18"
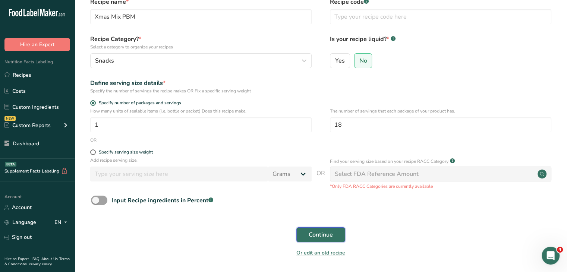
click at [324, 236] on span "Continue" at bounding box center [321, 235] width 24 height 9
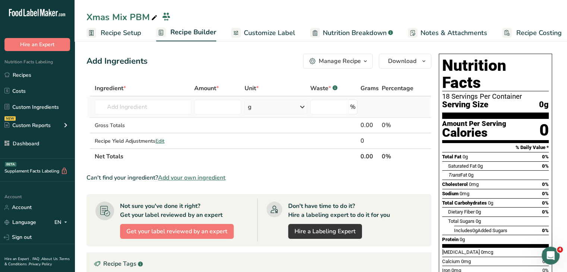
click at [152, 98] on td "Almond flour 1211 Milk, whole, 3.25% milkfat, without added vitamin A and [MEDI…" at bounding box center [143, 107] width 100 height 21
click at [152, 104] on input "text" at bounding box center [143, 107] width 97 height 15
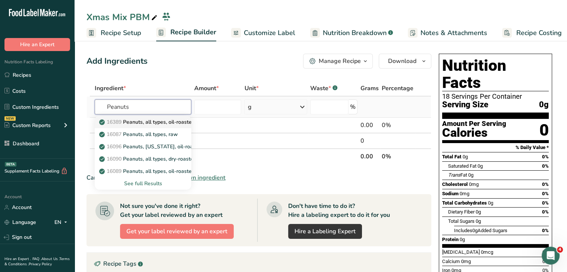
type input "Peanuts"
click at [159, 119] on p "16389 Peanuts, all types, oil-roasted, without salt" at bounding box center [163, 122] width 125 height 8
type input "Peanuts, all types, oil-roasted, without salt"
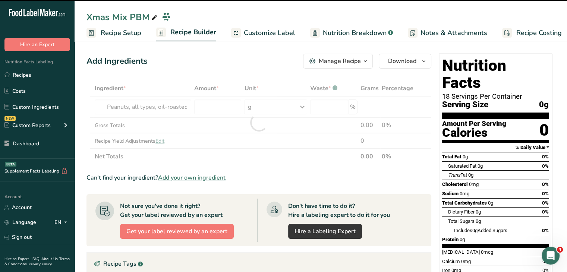
type input "0"
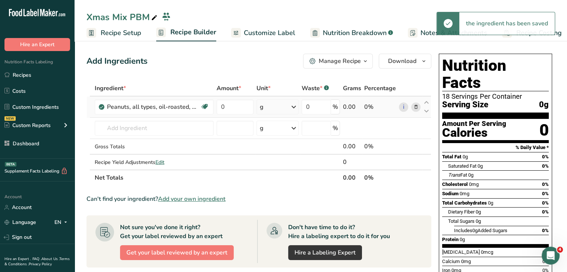
click at [266, 111] on div "g" at bounding box center [278, 107] width 42 height 15
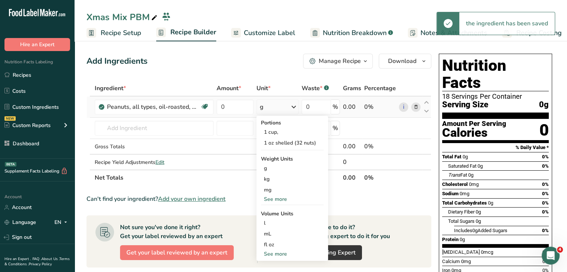
click at [280, 200] on div "See more" at bounding box center [292, 199] width 63 height 8
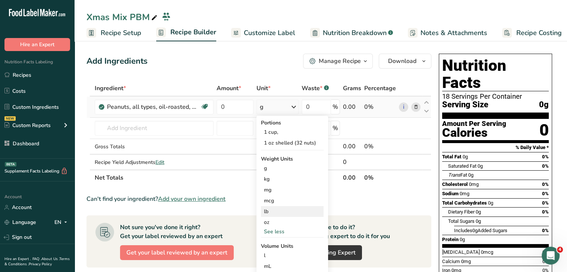
click at [283, 213] on div "lb" at bounding box center [292, 211] width 63 height 11
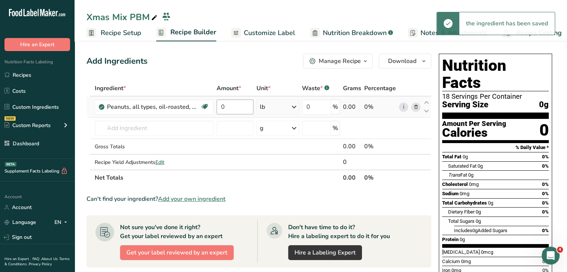
click at [236, 98] on td "0" at bounding box center [235, 107] width 40 height 21
click at [229, 107] on input "0" at bounding box center [235, 107] width 37 height 15
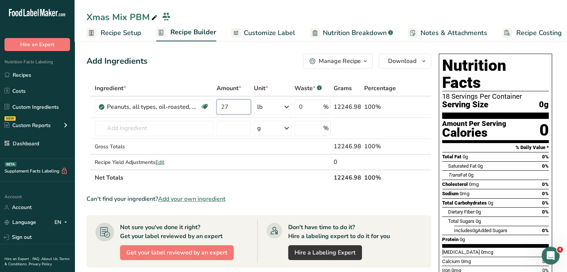
type input "27"
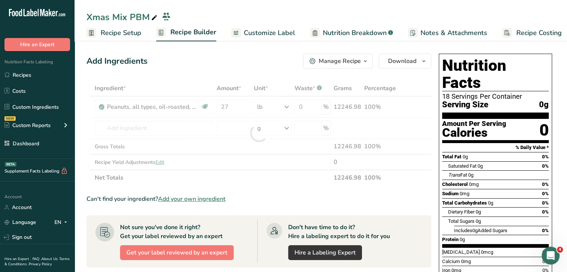
click at [244, 57] on div "Add Ingredients Manage Recipe Delete Recipe Duplicate Recipe Scale Recipe Save …" at bounding box center [259, 61] width 345 height 15
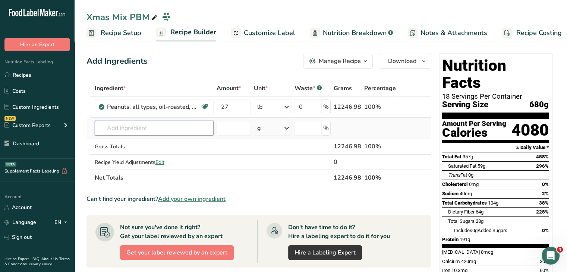
click at [165, 129] on input "text" at bounding box center [154, 128] width 119 height 15
type input "R"
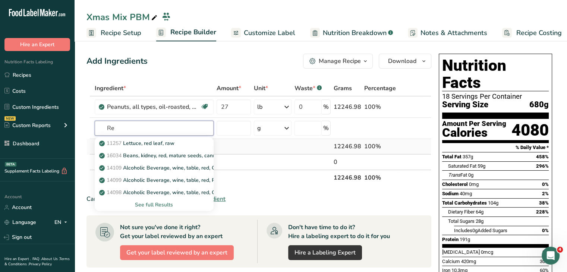
type input "R"
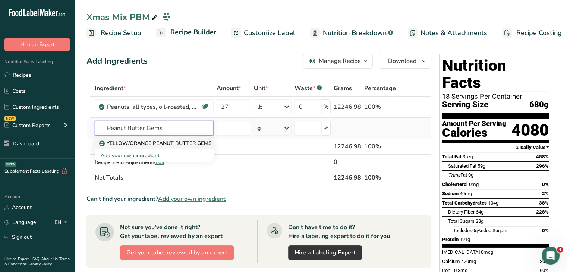
type input "Peanut Butter Gems"
click at [157, 144] on p "YELLOW/ORANGE PEANUT BUTTER GEMS" at bounding box center [156, 143] width 111 height 8
type input "YELLOW/ORANGE PEANUT BUTTER GEMS"
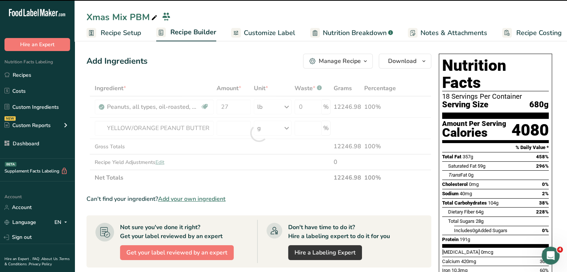
type input "0"
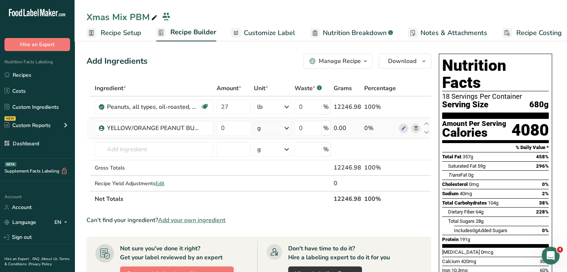
click at [273, 129] on div "g" at bounding box center [273, 128] width 38 height 15
click at [277, 188] on div "See more" at bounding box center [289, 188] width 63 height 8
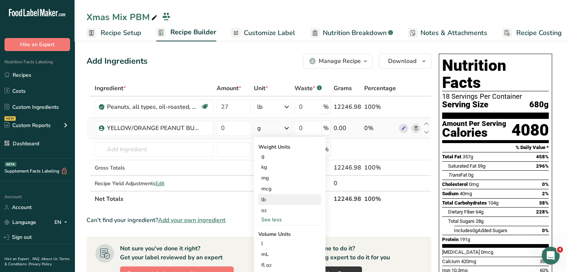
click at [276, 202] on div "lb" at bounding box center [289, 199] width 63 height 11
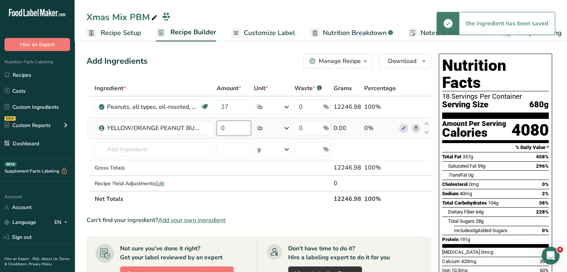
click at [233, 126] on input "0" at bounding box center [234, 128] width 35 height 15
type input "22"
click at [242, 65] on div "Add Ingredients Manage Recipe Delete Recipe Duplicate Recipe Scale Recipe Save …" at bounding box center [259, 61] width 345 height 15
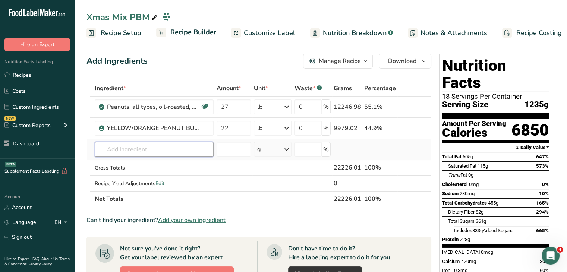
click at [160, 145] on input "text" at bounding box center [154, 149] width 119 height 15
click at [143, 152] on input "black raisins" at bounding box center [154, 149] width 119 height 15
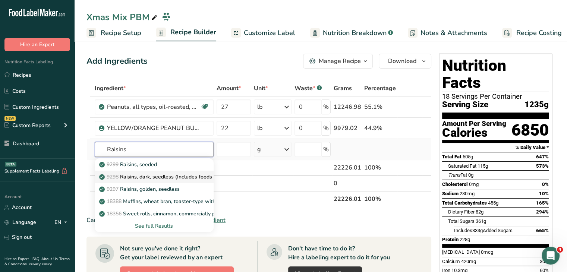
type input "Raisins"
click at [170, 175] on p "9298 Raisins, dark, seedless (Includes foods for USDA's Food Distribution Progr…" at bounding box center [204, 177] width 206 height 8
type input "Raisins, dark, seedless (Includes foods for USDA's Food Distribution Program)"
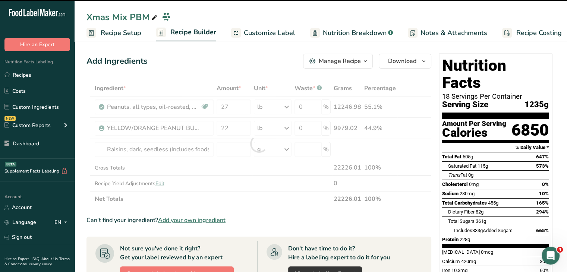
type input "0"
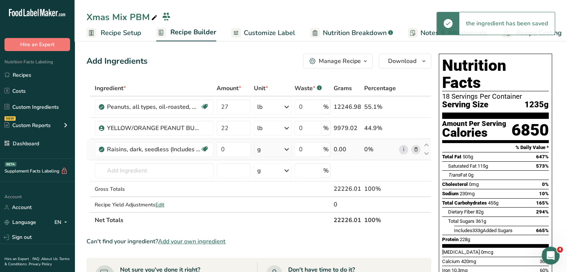
click at [264, 147] on div "g" at bounding box center [273, 149] width 38 height 15
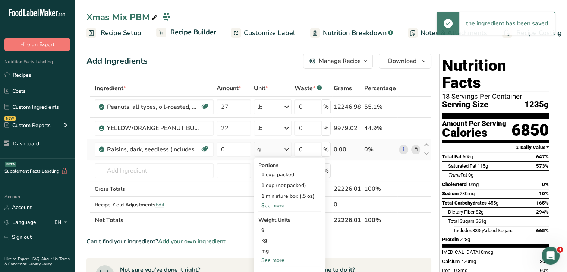
click at [276, 204] on div "See more" at bounding box center [289, 206] width 63 height 8
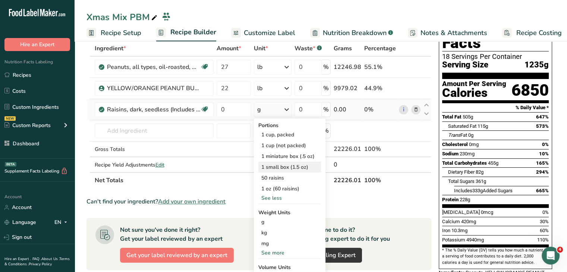
scroll to position [75, 0]
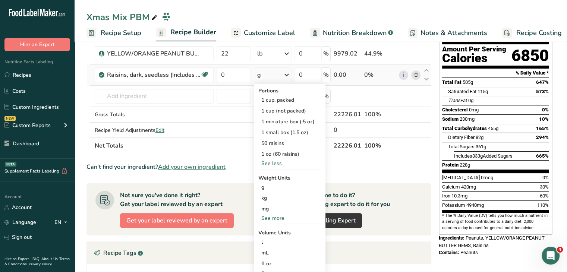
click at [272, 217] on div "See more" at bounding box center [289, 218] width 63 height 8
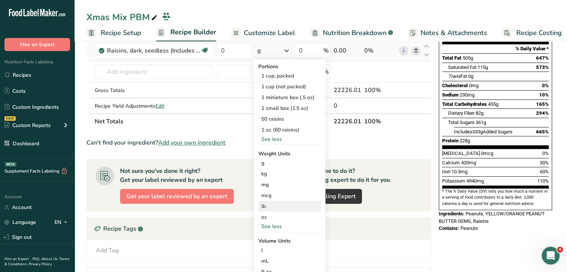
scroll to position [112, 0]
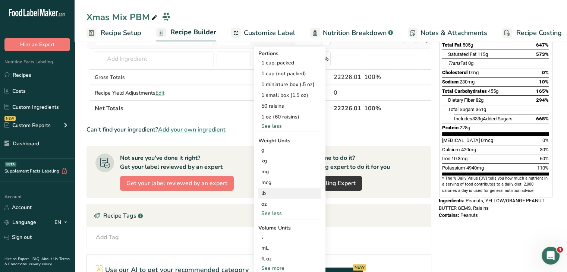
click at [272, 193] on div "lb" at bounding box center [289, 193] width 63 height 11
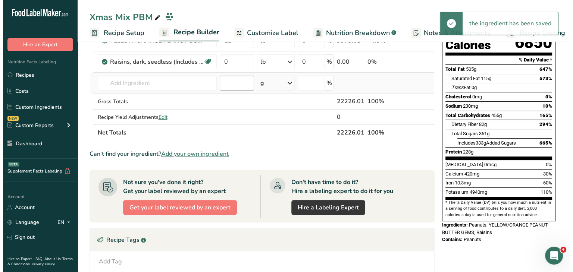
scroll to position [75, 0]
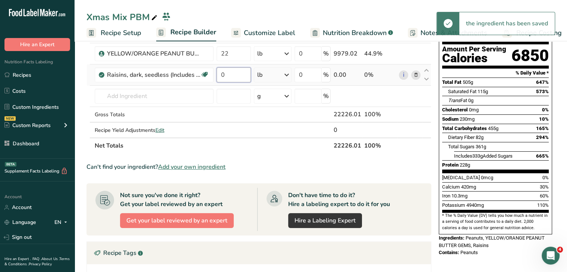
click at [233, 76] on input "0" at bounding box center [234, 75] width 35 height 15
type input "14"
click at [441, 136] on div "Nutrition Facts 18 Servings Per Container Serving Size 1235g Amount Per Serving…" at bounding box center [495, 106] width 113 height 255
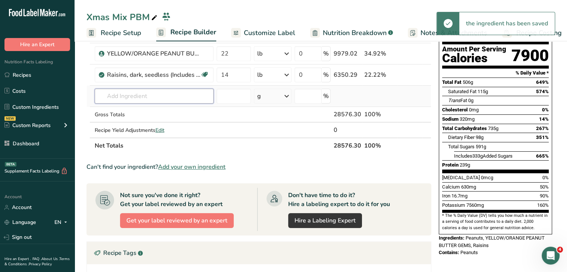
click at [200, 99] on input "text" at bounding box center [154, 96] width 119 height 15
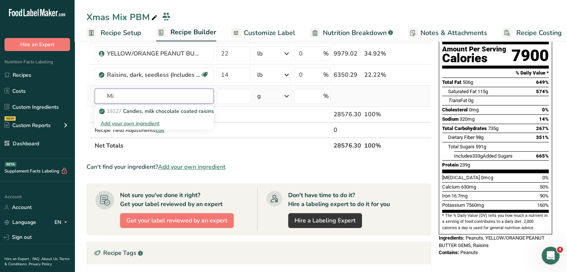
type input "M"
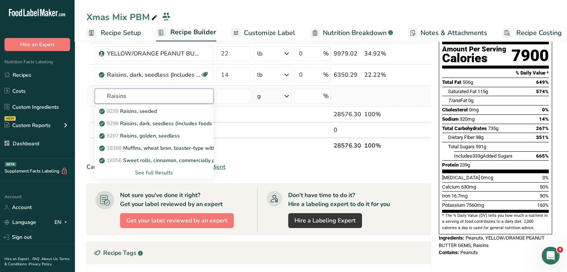
type input "Raisins"
click at [166, 173] on div "See full Results" at bounding box center [154, 173] width 107 height 8
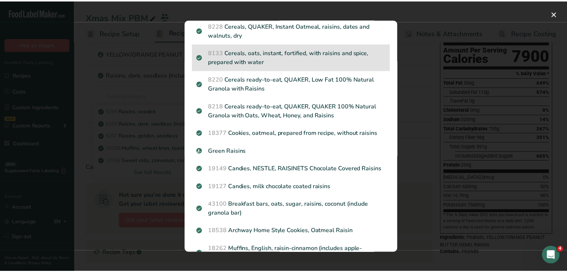
scroll to position [224, 0]
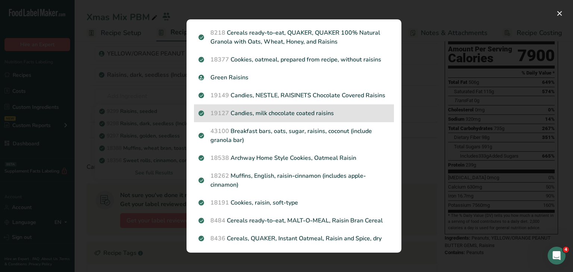
click at [315, 118] on p "19127 Candies, milk chocolate coated raisins" at bounding box center [293, 113] width 191 height 9
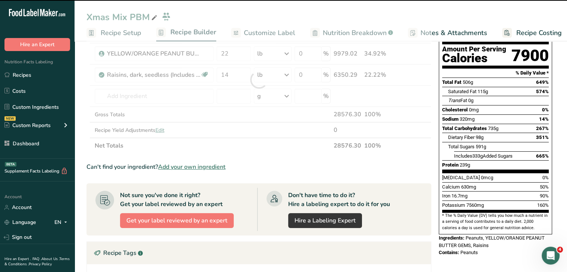
type input "0"
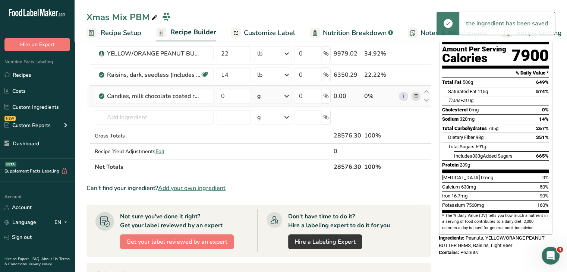
click at [261, 95] on div "g" at bounding box center [259, 96] width 4 height 9
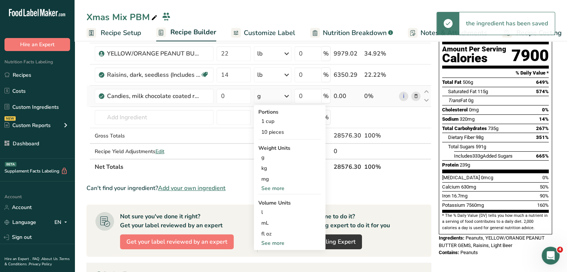
click at [273, 185] on div "See more" at bounding box center [289, 189] width 63 height 8
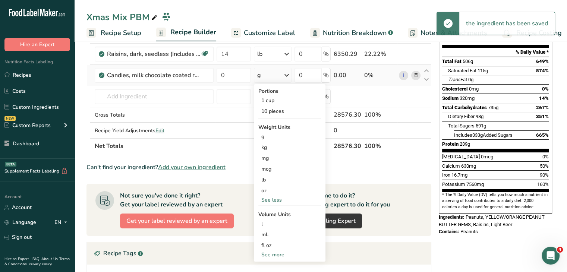
scroll to position [112, 0]
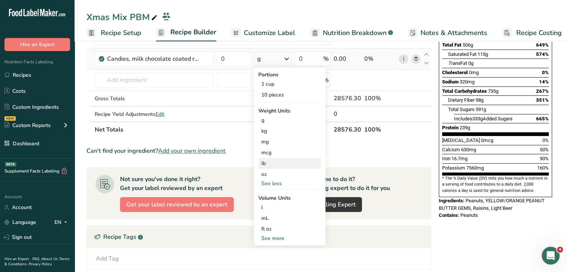
click at [272, 164] on div "lb" at bounding box center [289, 163] width 63 height 11
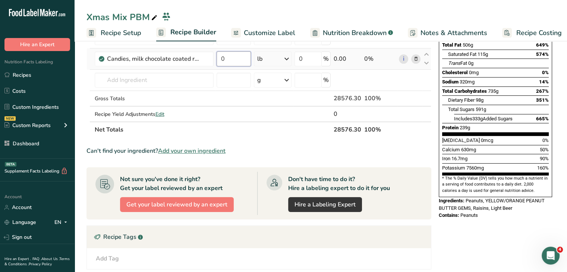
click at [236, 56] on input "0" at bounding box center [234, 58] width 35 height 15
type input "12"
click at [477, 156] on section "[MEDICAL_DATA] 0mcg 0% Calcium 630mg 50% Iron 16.7mg 90% Potassium 7560mg 160%" at bounding box center [495, 156] width 107 height 40
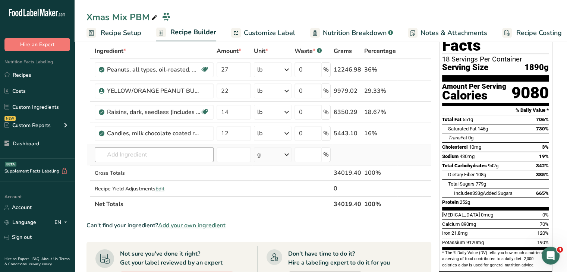
scroll to position [0, 0]
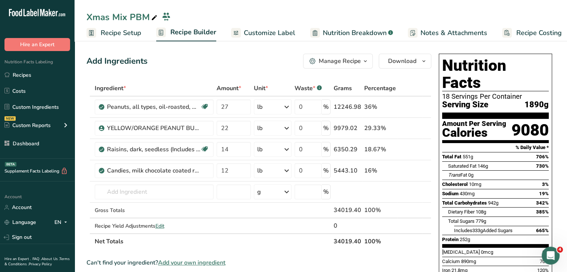
click at [187, 259] on span "Add your own ingredient" at bounding box center [192, 262] width 68 height 9
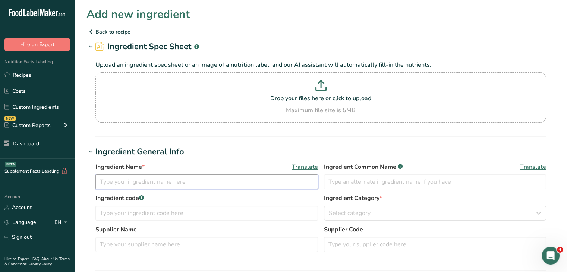
click at [188, 185] on input "text" at bounding box center [206, 182] width 223 height 15
click at [292, 182] on input "Red Toffee Peanuts" at bounding box center [206, 182] width 223 height 15
type input "Red Toffee Peanuts"
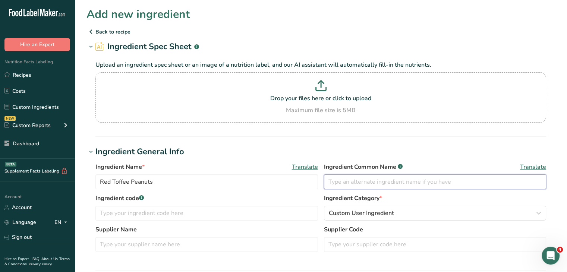
click at [360, 181] on input "text" at bounding box center [435, 182] width 223 height 15
paste input "Red Toffee Peanuts"
type input "Red Toffee Peanuts"
click at [334, 92] on p at bounding box center [320, 87] width 447 height 14
click at [334, 92] on input "Drop your files here or click to upload Maximum file size is 5MB" at bounding box center [320, 97] width 451 height 50
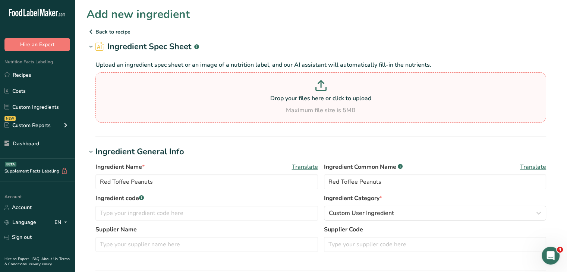
type input "C:\fakepath\red tofee peanuts .png"
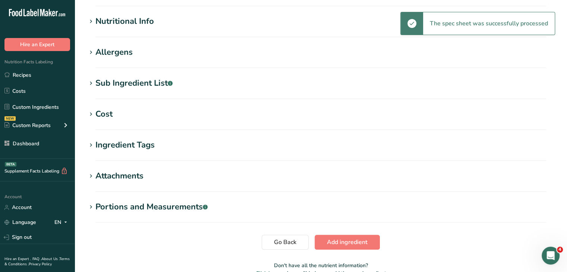
scroll to position [269, 0]
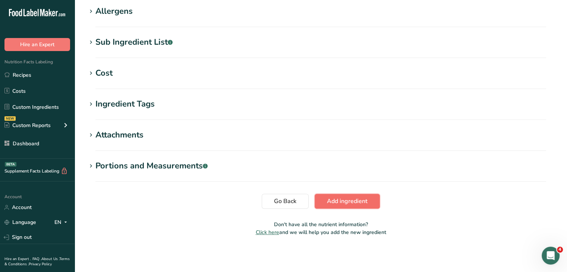
click at [365, 200] on span "Add ingredient" at bounding box center [347, 201] width 41 height 9
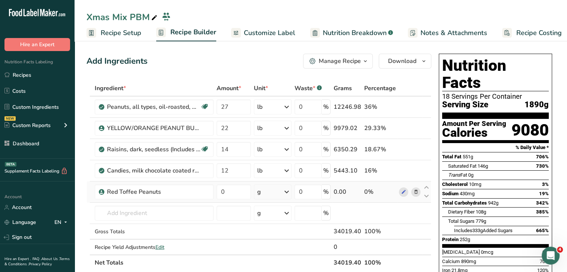
click at [269, 193] on div "g" at bounding box center [273, 192] width 38 height 15
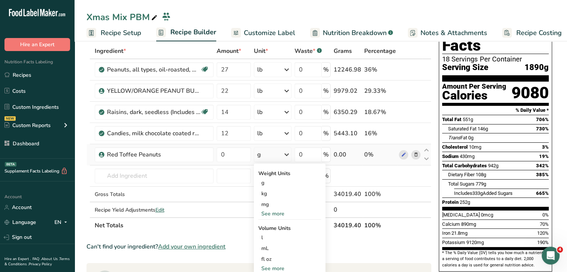
click at [277, 216] on div "See more" at bounding box center [289, 214] width 63 height 8
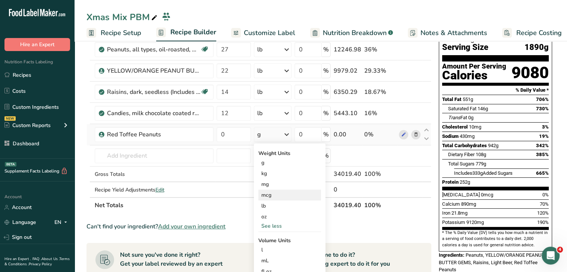
scroll to position [75, 0]
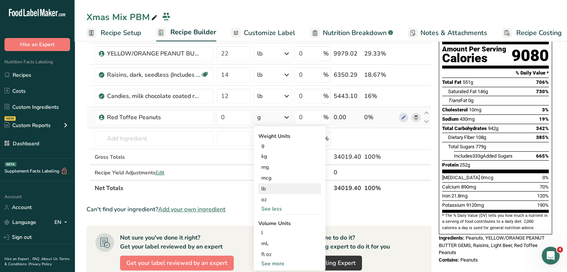
click at [266, 188] on div "lb" at bounding box center [289, 189] width 63 height 11
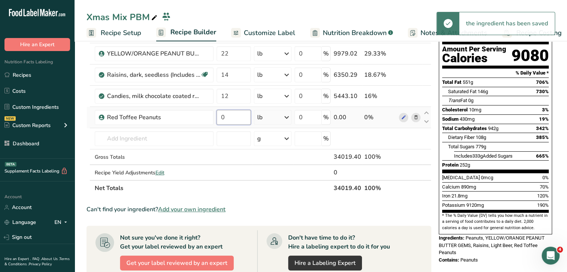
click at [235, 115] on input "0" at bounding box center [234, 117] width 35 height 15
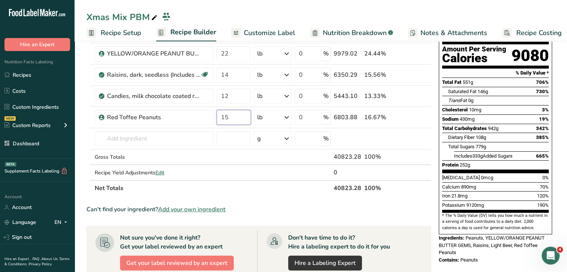
type input "15"
click at [534, 173] on div "[MEDICAL_DATA] 0mcg 0%" at bounding box center [495, 177] width 107 height 9
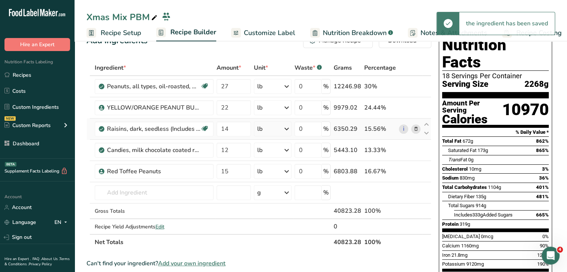
scroll to position [0, 0]
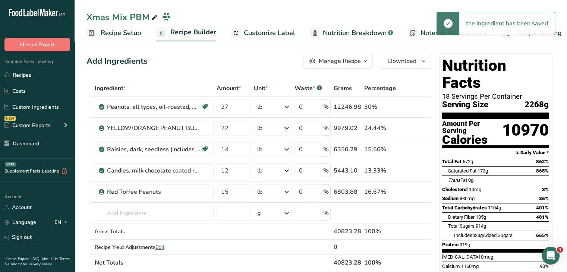
click at [128, 29] on span "Recipe Setup" at bounding box center [121, 33] width 41 height 10
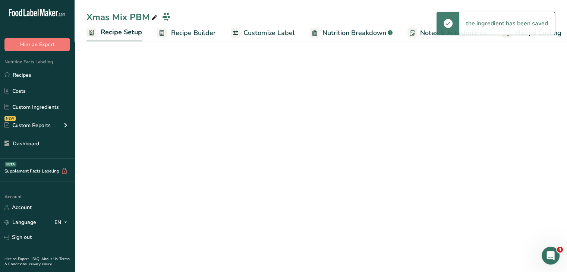
scroll to position [0, 3]
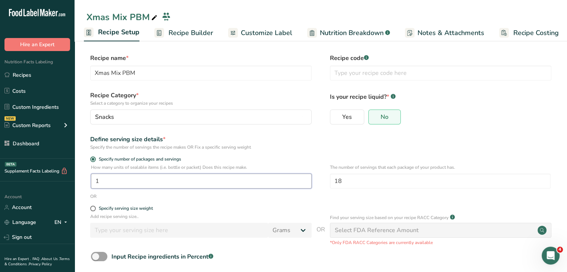
drag, startPoint x: 138, startPoint y: 178, endPoint x: 74, endPoint y: 172, distance: 63.7
click at [74, 172] on div ".a-20{fill:#fff;} Hire an Expert Nutrition Facts Labeling Recipes Costs Custom …" at bounding box center [283, 154] width 567 height 309
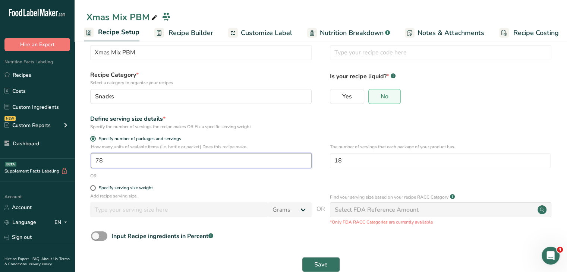
scroll to position [37, 0]
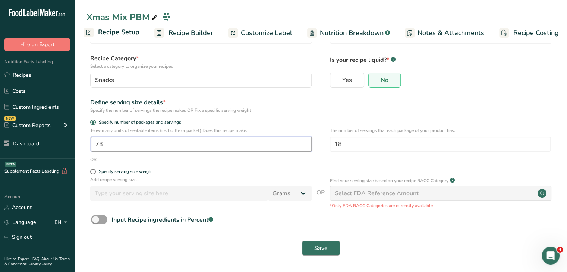
type input "78"
click at [327, 245] on span "Save" at bounding box center [320, 248] width 13 height 9
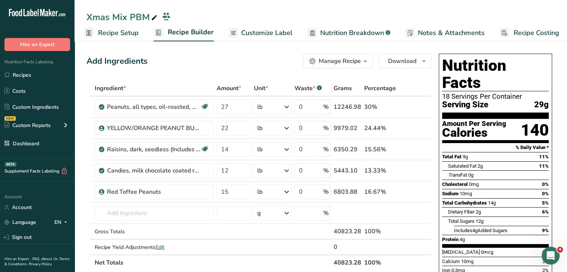
click at [102, 29] on span "Recipe Setup" at bounding box center [118, 33] width 41 height 10
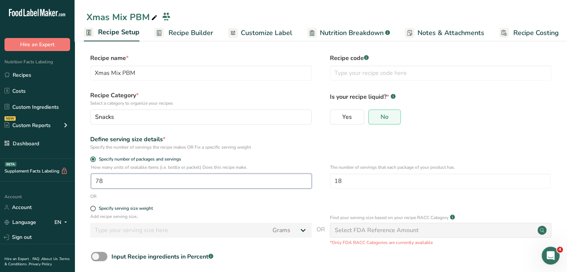
drag, startPoint x: 138, startPoint y: 179, endPoint x: 91, endPoint y: 179, distance: 47.0
click at [91, 179] on input "78" at bounding box center [201, 181] width 221 height 15
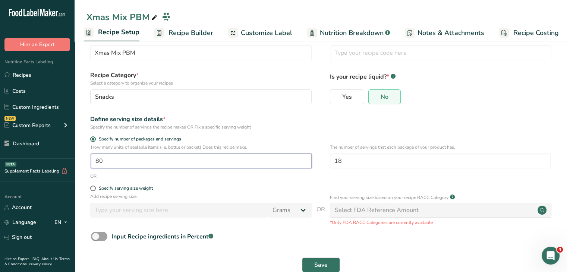
scroll to position [37, 0]
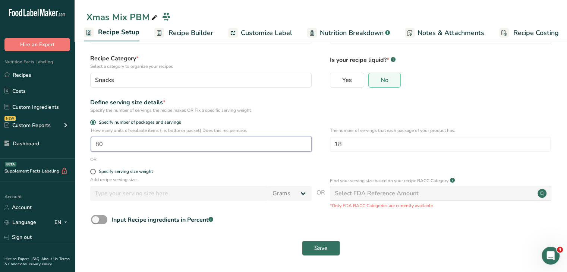
type input "80"
click at [311, 251] on button "Save" at bounding box center [321, 248] width 38 height 15
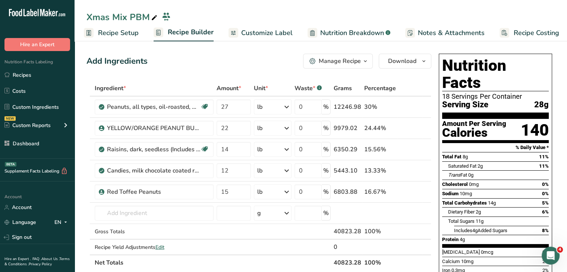
click at [284, 35] on span "Customize Label" at bounding box center [266, 33] width 51 height 10
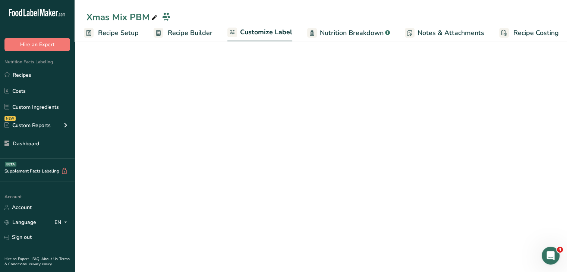
scroll to position [0, 6]
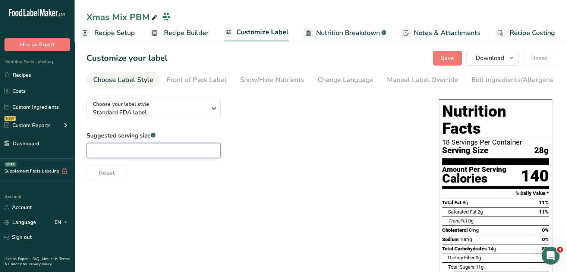
click at [145, 151] on input "text" at bounding box center [154, 150] width 134 height 15
type input "1 oz"
click at [447, 57] on span "Save" at bounding box center [447, 58] width 13 height 9
click at [530, 78] on div "Edit Ingredients/Allergens List" at bounding box center [519, 80] width 95 height 10
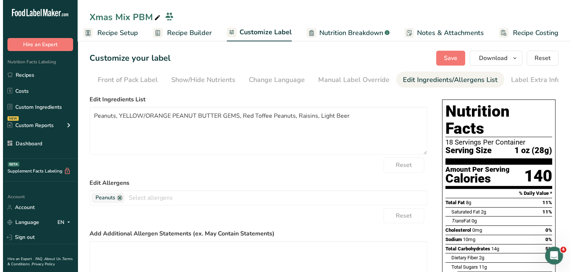
scroll to position [0, 73]
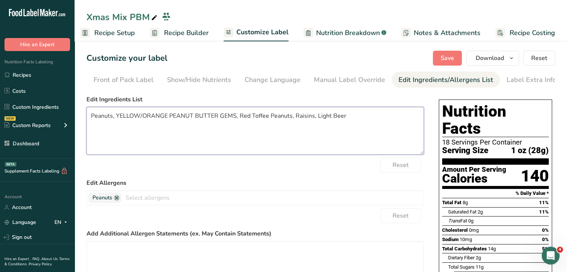
click at [225, 119] on textarea "Peanuts, YELLOW/ORANGE PEANUT BUTTER GEMS, Red Toffee Peanuts, Raisins, Light B…" at bounding box center [256, 131] width 338 height 48
drag, startPoint x: 234, startPoint y: 119, endPoint x: 117, endPoint y: 121, distance: 117.1
click at [117, 121] on textarea "Peanuts, YELLOW/ORANGE PEANUT BUTTER GEMS, Red Toffee Peanuts, Raisins, Light B…" at bounding box center [256, 131] width 338 height 48
click at [325, 120] on textarea "Peanuts, Red and Green Peanut Butter Gems, Red Toffee Peanuts, Raisins, Light B…" at bounding box center [256, 131] width 338 height 48
click at [301, 123] on textarea "Peanuts, Red and Green Peanut Butter Gems, Red Toffee Peanuts, Raisins, Light B…" at bounding box center [256, 131] width 338 height 48
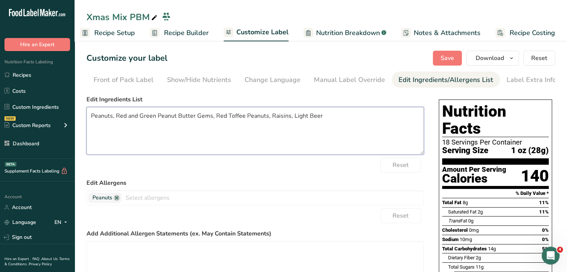
click at [268, 119] on textarea "Peanuts, Red and Green Peanut Butter Gems, Red Toffee Peanuts, Raisins, Light B…" at bounding box center [256, 131] width 338 height 48
click at [329, 116] on textarea "Peanuts, Red and Green Peanut Butter Gems, Red Toffee Peanuts, Milk Chocolate R…" at bounding box center [256, 131] width 338 height 48
drag, startPoint x: 346, startPoint y: 119, endPoint x: 334, endPoint y: 117, distance: 11.7
click at [334, 117] on textarea "Peanuts, Red and Green Peanut Butter Gems, Red Toffee Peanuts, Milk Chocolate R…" at bounding box center [256, 131] width 338 height 48
drag, startPoint x: 370, startPoint y: 123, endPoint x: 331, endPoint y: 124, distance: 39.2
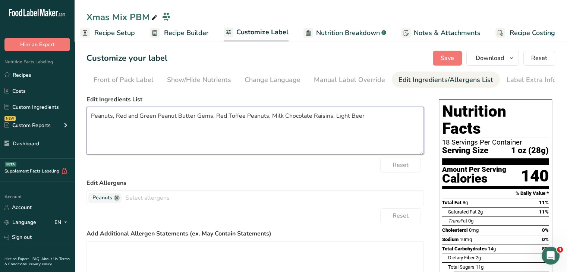
click at [331, 124] on textarea "Peanuts, Red and Green Peanut Butter Gems, Red Toffee Peanuts, Milk Chocolate R…" at bounding box center [256, 131] width 338 height 48
type textarea "Peanuts, Red and Green Peanut Butter Gems, Red Toffee Peanuts, Milk Chocolate R…"
click at [439, 58] on button "Save" at bounding box center [447, 58] width 29 height 15
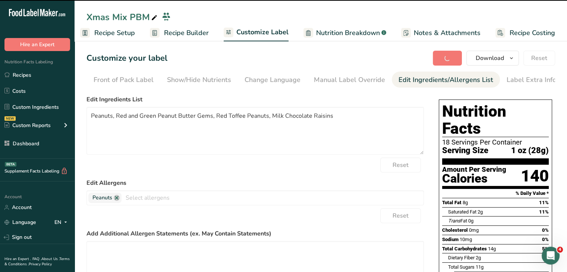
click at [184, 29] on span "Recipe Builder" at bounding box center [186, 33] width 45 height 10
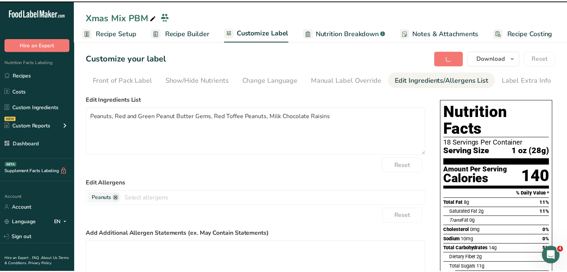
scroll to position [0, 1]
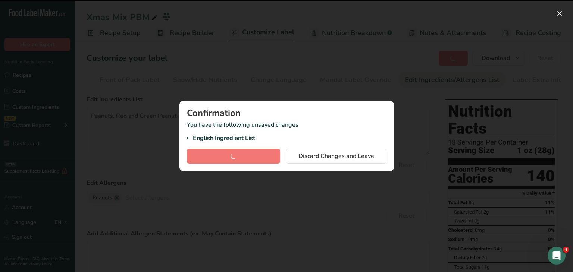
click at [418, 83] on div at bounding box center [286, 136] width 573 height 272
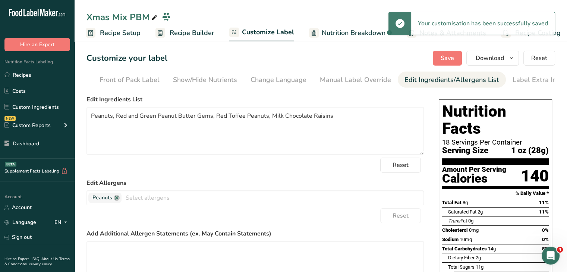
click at [184, 26] on link "Recipe Builder" at bounding box center [185, 33] width 59 height 17
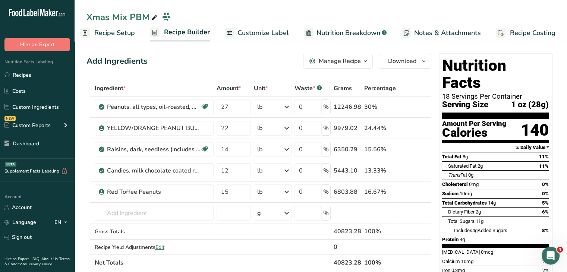
click at [248, 28] on span "Customize Label" at bounding box center [263, 33] width 51 height 10
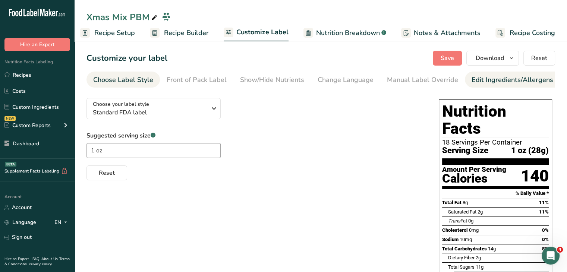
click at [492, 82] on div "Edit Ingredients/Allergens List" at bounding box center [519, 80] width 95 height 10
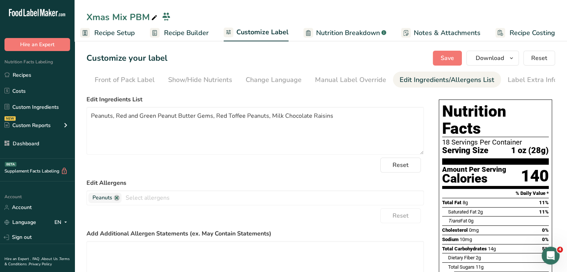
scroll to position [0, 73]
click at [334, 119] on textarea "Peanuts, Red and Green Peanut Butter Gems, Red Toffee Peanuts, Milk Chocolate R…" at bounding box center [256, 131] width 338 height 48
type textarea "Peanuts, Red and Green Peanut Butter Gems, Red Toffee Peanuts, Milk Chocolate R…"
click at [451, 58] on span "Save" at bounding box center [447, 58] width 13 height 9
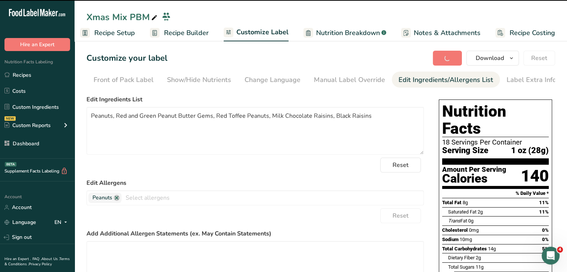
click at [172, 31] on span "Recipe Builder" at bounding box center [186, 33] width 45 height 10
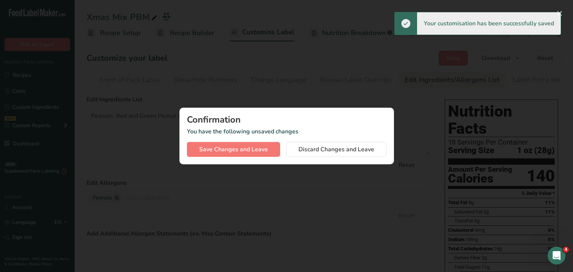
click at [327, 96] on div at bounding box center [286, 136] width 573 height 272
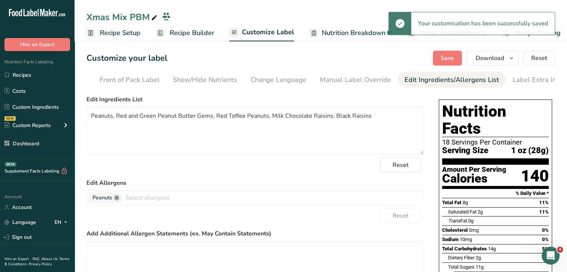
click at [184, 33] on span "Recipe Builder" at bounding box center [192, 33] width 45 height 10
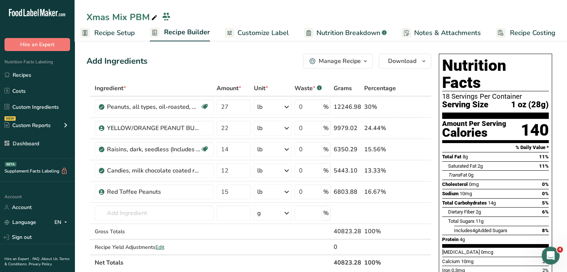
click at [283, 33] on span "Customize Label" at bounding box center [263, 33] width 51 height 10
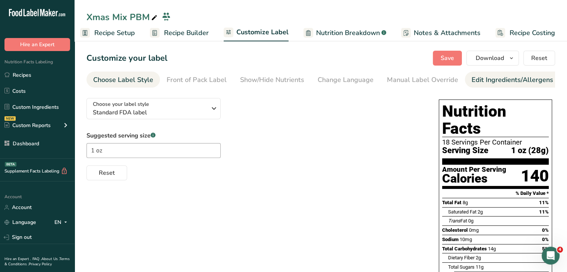
click at [480, 83] on div "Edit Ingredients/Allergens List" at bounding box center [519, 80] width 95 height 10
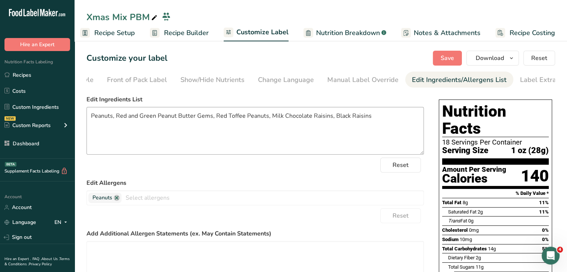
scroll to position [0, 73]
click at [282, 132] on textarea "Peanuts, Red and Green Peanut Butter Gems, Red Toffee Peanuts, Milk Chocolate R…" at bounding box center [256, 131] width 338 height 48
click at [328, 132] on textarea "Peanuts, Red and Green Peanut Butter Gems, Red Toffee Peanuts, Milk Chocolate R…" at bounding box center [256, 131] width 338 height 48
drag, startPoint x: 375, startPoint y: 117, endPoint x: 332, endPoint y: 118, distance: 42.9
click at [332, 118] on textarea "Peanuts, Red and Green Peanut Butter Gems, Red Toffee Peanuts, Milk Chocolate R…" at bounding box center [256, 131] width 338 height 48
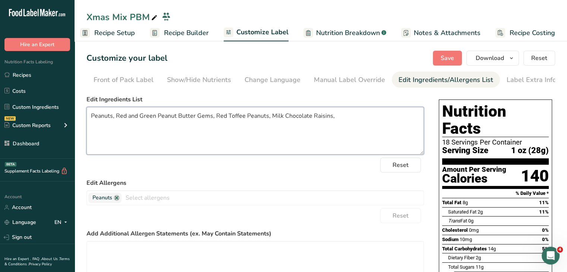
click at [270, 115] on textarea "Peanuts, Red and Green Peanut Butter Gems, Red Toffee Peanuts, Milk Chocolate R…" at bounding box center [256, 131] width 338 height 48
paste textarea "Black Raisins"
click at [448, 57] on span "Save" at bounding box center [447, 58] width 13 height 9
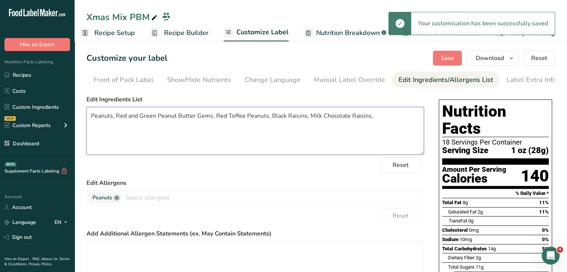
click at [92, 120] on textarea "Peanuts, Red and Green Peanut Butter Gems, Red Toffee Peanuts, Black Raisins, M…" at bounding box center [256, 131] width 338 height 48
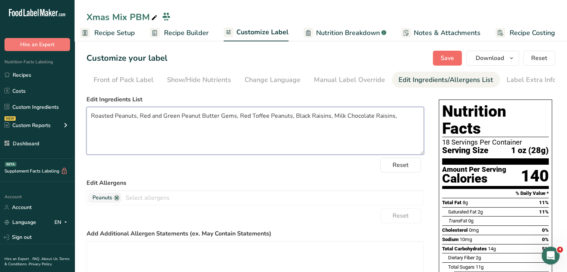
type textarea "Roasted Peanuts, Red and Green Peanut Butter Gems, Red Toffee Peanuts, Black Ra…"
click at [448, 60] on span "Save" at bounding box center [447, 58] width 13 height 9
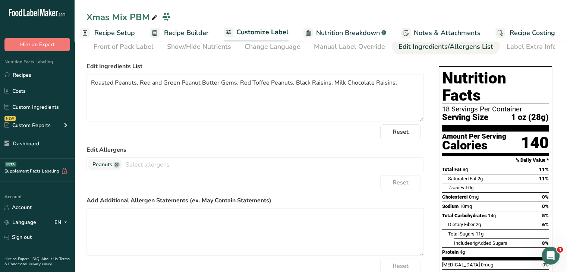
scroll to position [0, 0]
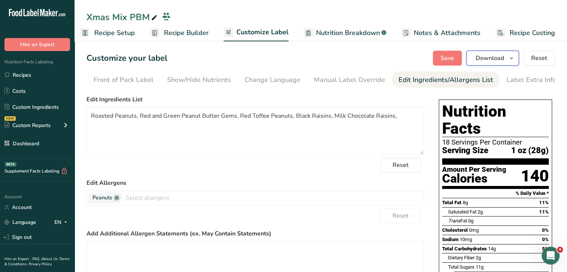
click at [499, 56] on span "Download" at bounding box center [490, 58] width 28 height 9
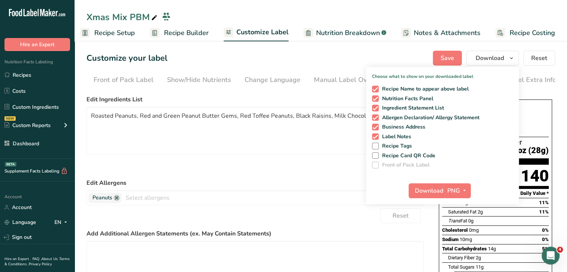
click at [464, 182] on div "Download PNG PNG BMP SVG PDF TXT" at bounding box center [442, 193] width 153 height 24
click at [463, 191] on icon "button" at bounding box center [465, 190] width 6 height 9
click at [465, 242] on link "PDF" at bounding box center [459, 243] width 24 height 12
click at [440, 187] on span "Download" at bounding box center [429, 190] width 28 height 9
